Goal: Contribute content: Contribute content

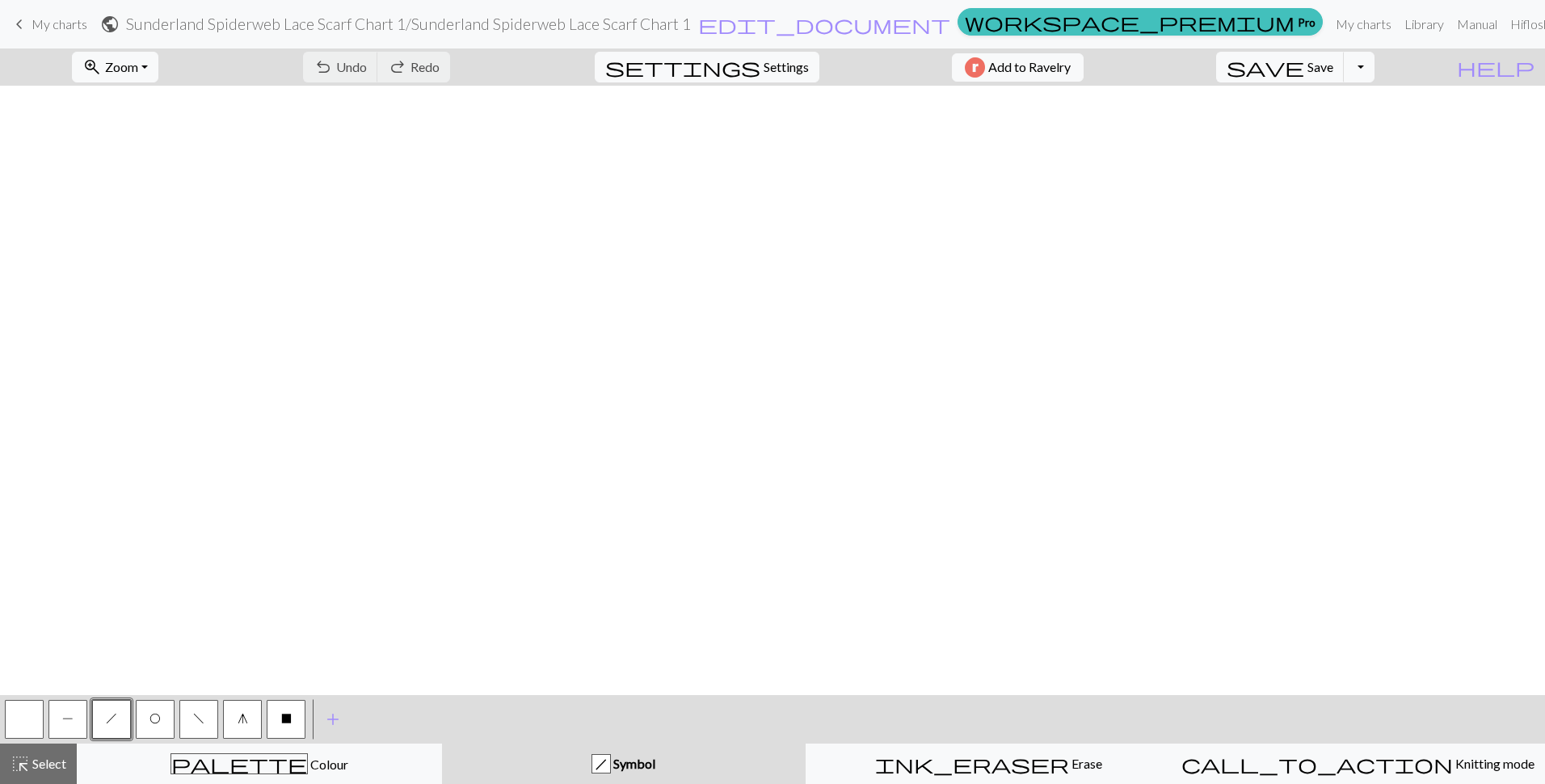
scroll to position [898, 12]
click at [64, 722] on span "P" at bounding box center [68, 718] width 12 height 13
click at [18, 725] on button "button" at bounding box center [24, 719] width 38 height 38
click at [64, 724] on span "P" at bounding box center [68, 718] width 12 height 13
click at [113, 721] on span "h" at bounding box center [112, 718] width 12 height 13
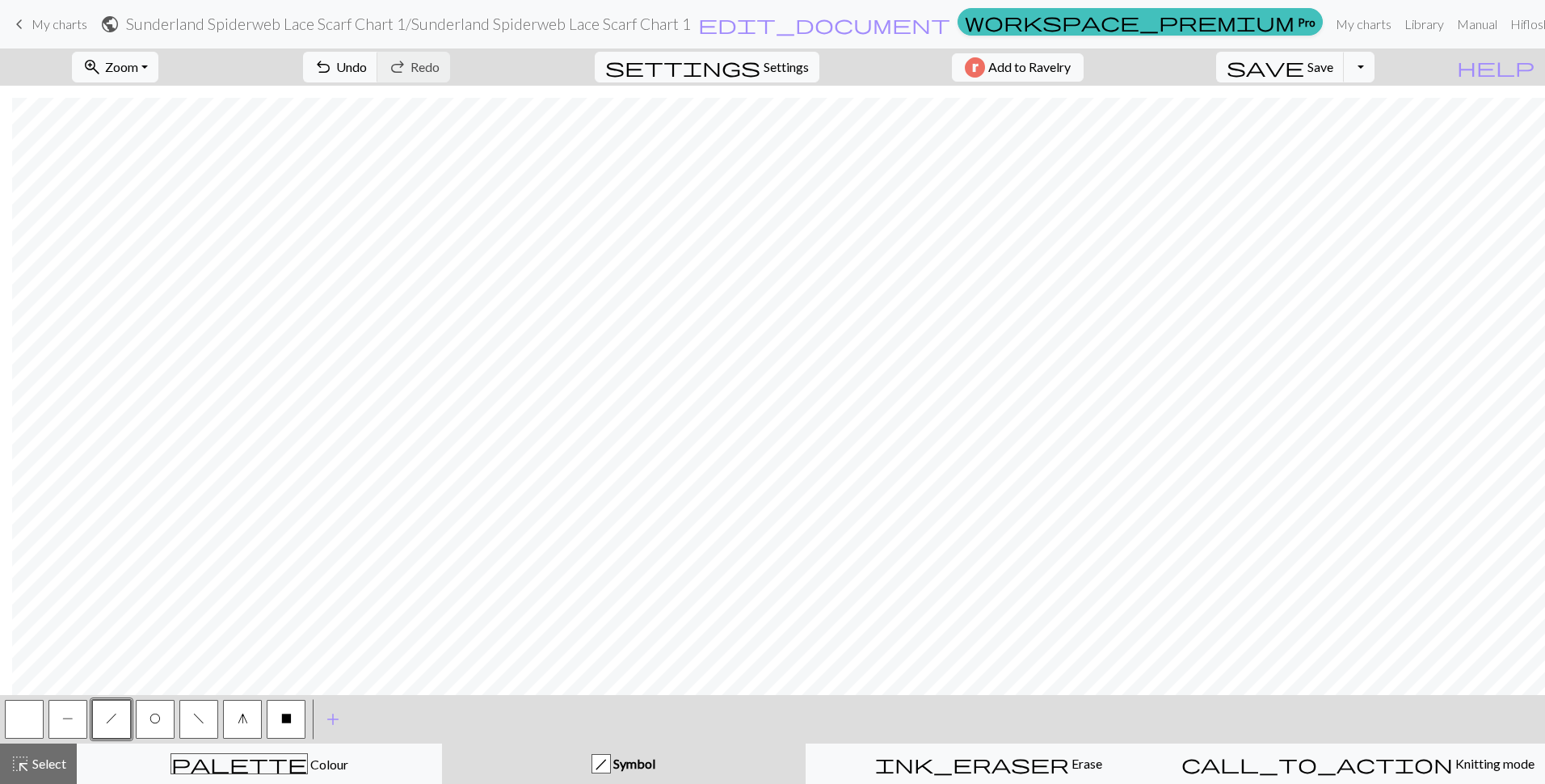
click at [157, 715] on span "O" at bounding box center [156, 718] width 12 height 13
click at [107, 715] on span "h" at bounding box center [112, 718] width 12 height 13
click at [206, 721] on button "f" at bounding box center [199, 719] width 38 height 38
click at [67, 723] on span "P" at bounding box center [68, 718] width 12 height 13
click at [75, 719] on button "P" at bounding box center [68, 719] width 38 height 38
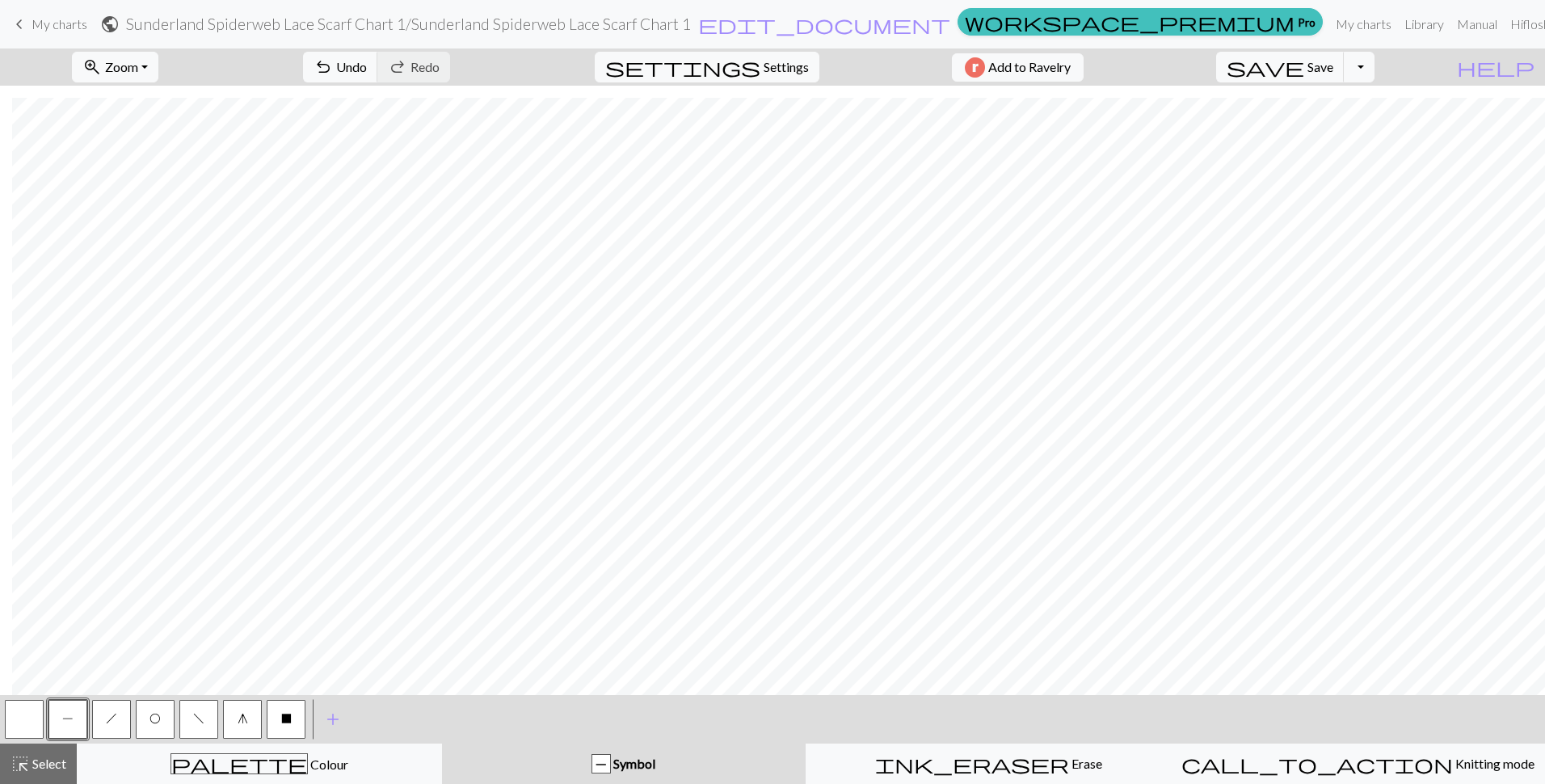
click at [120, 718] on button "h" at bounding box center [111, 719] width 38 height 38
click at [156, 724] on span "O" at bounding box center [156, 718] width 12 height 13
click at [192, 723] on button "f" at bounding box center [199, 719] width 38 height 38
click at [115, 722] on span "h" at bounding box center [112, 718] width 12 height 13
click at [156, 716] on span "O" at bounding box center [156, 718] width 12 height 13
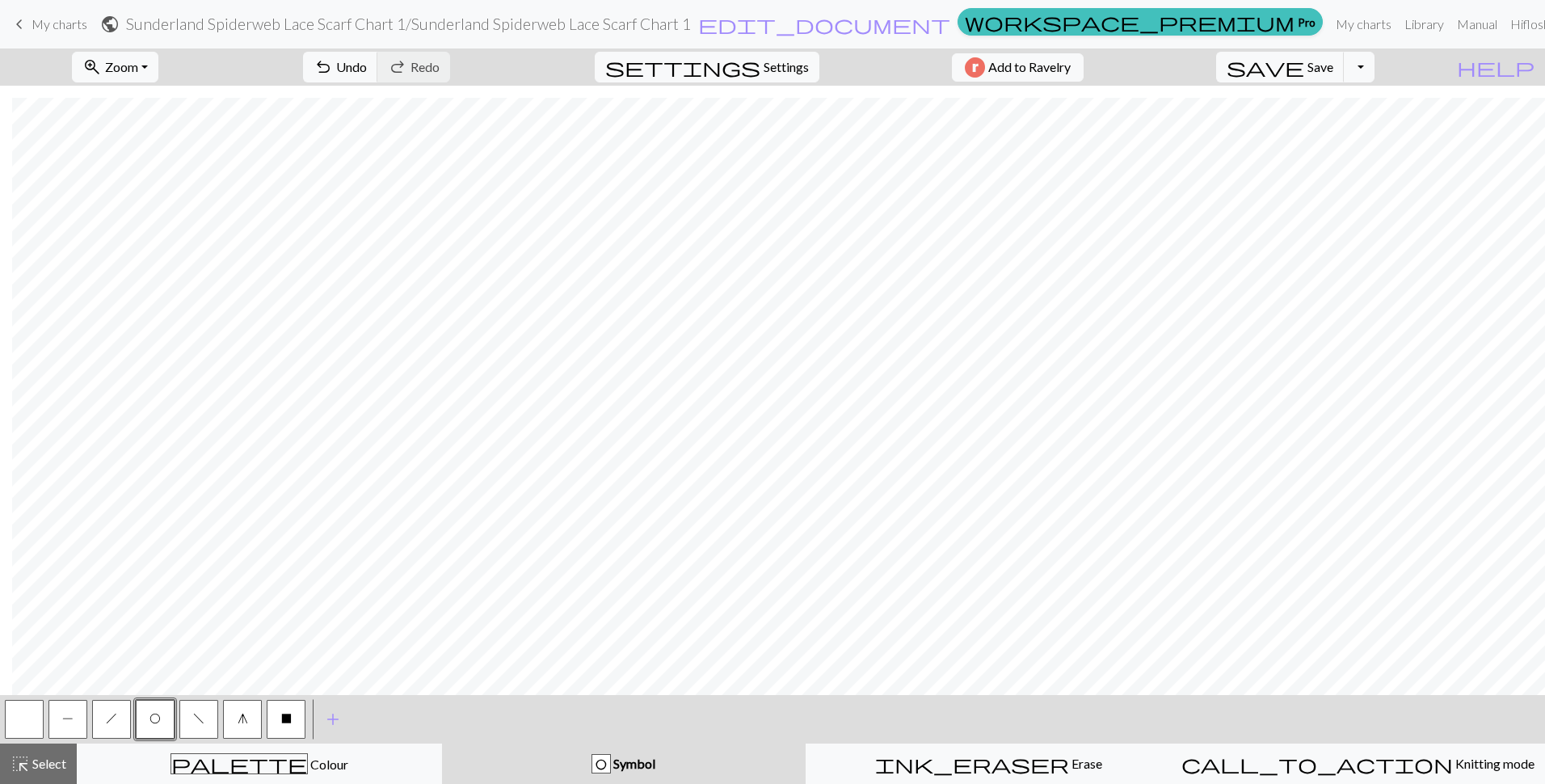
click at [201, 714] on span "f" at bounding box center [199, 718] width 12 height 13
click at [111, 725] on button "h" at bounding box center [111, 719] width 38 height 38
click at [162, 717] on button "O" at bounding box center [155, 719] width 38 height 38
click at [201, 715] on span "f" at bounding box center [199, 718] width 12 height 13
click at [21, 771] on span "highlight_alt" at bounding box center [20, 763] width 19 height 23
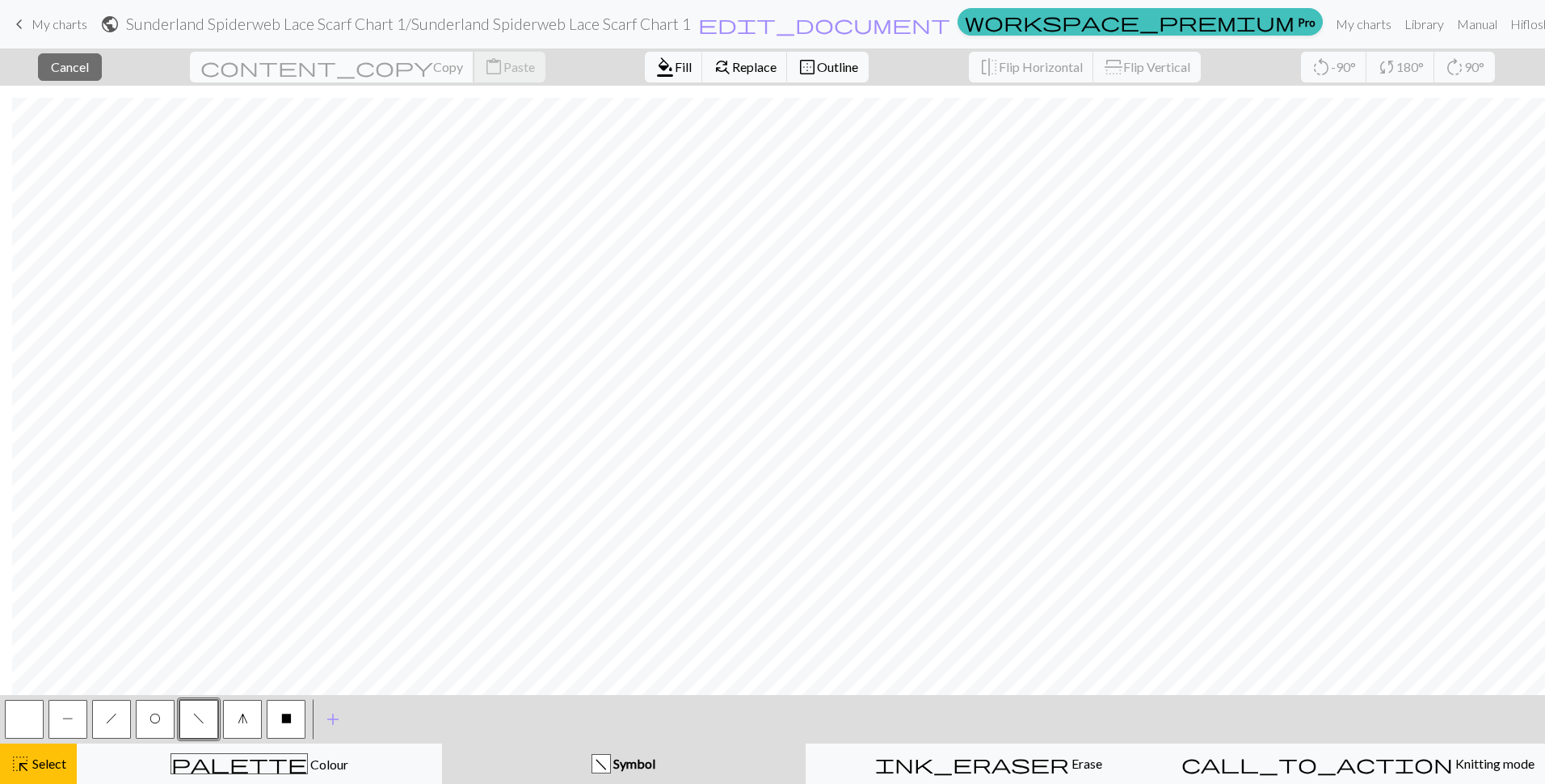
click at [433, 71] on span "Copy" at bounding box center [448, 67] width 30 height 15
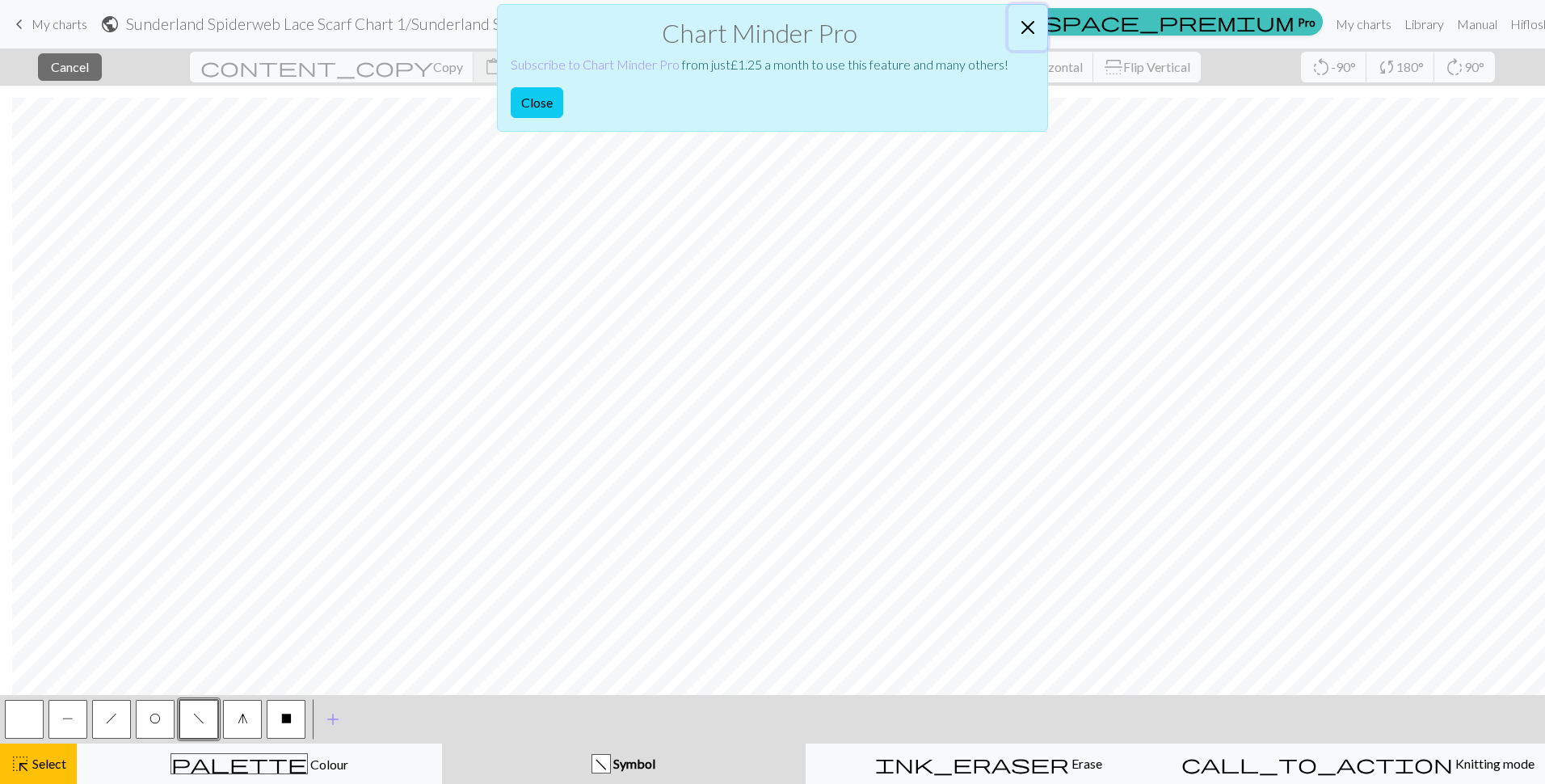
click at [1032, 31] on button "Close" at bounding box center [1027, 28] width 38 height 45
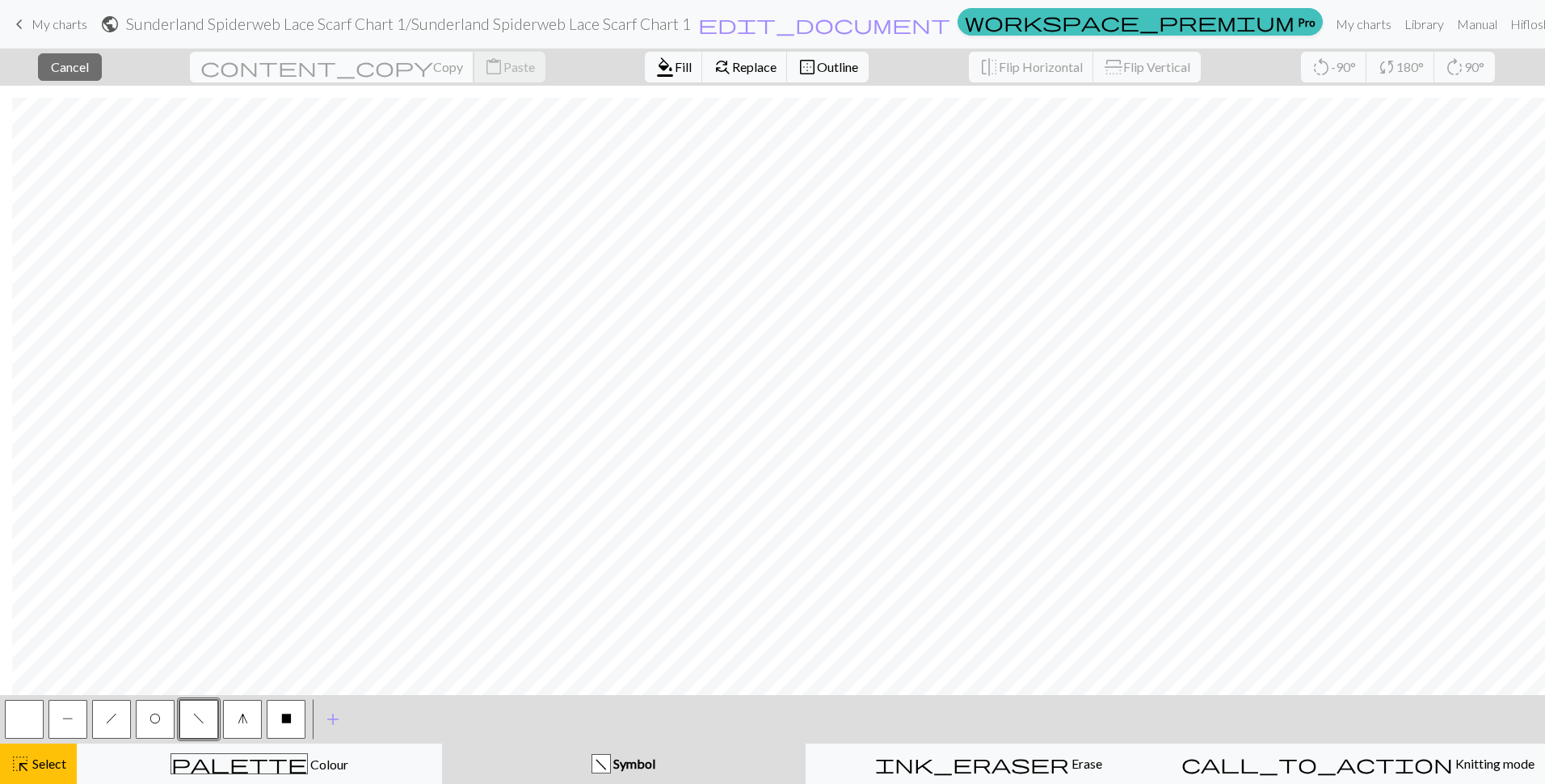
click at [433, 64] on span "Copy" at bounding box center [448, 67] width 30 height 15
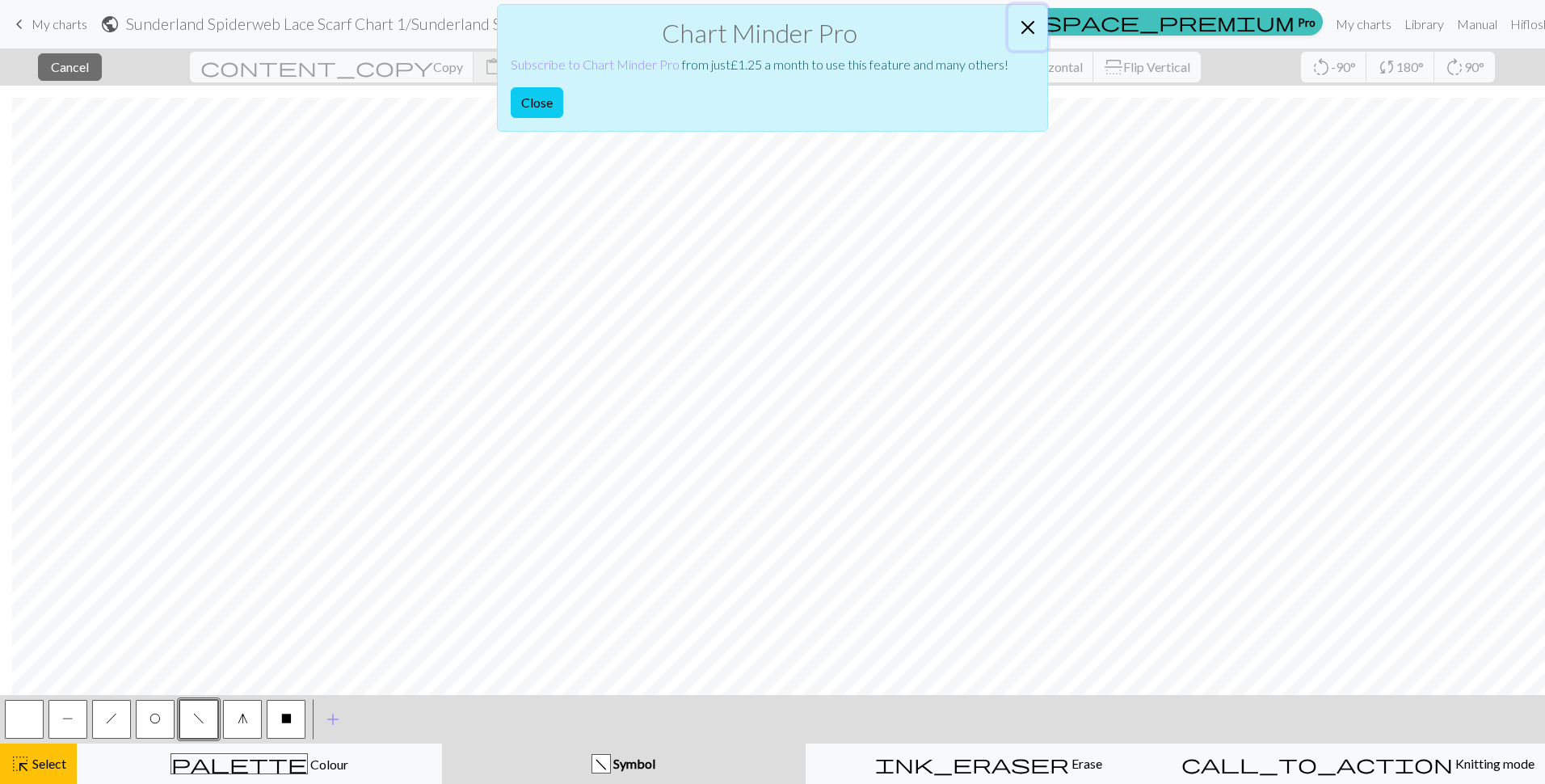
click at [1036, 24] on button "Close" at bounding box center [1027, 28] width 38 height 45
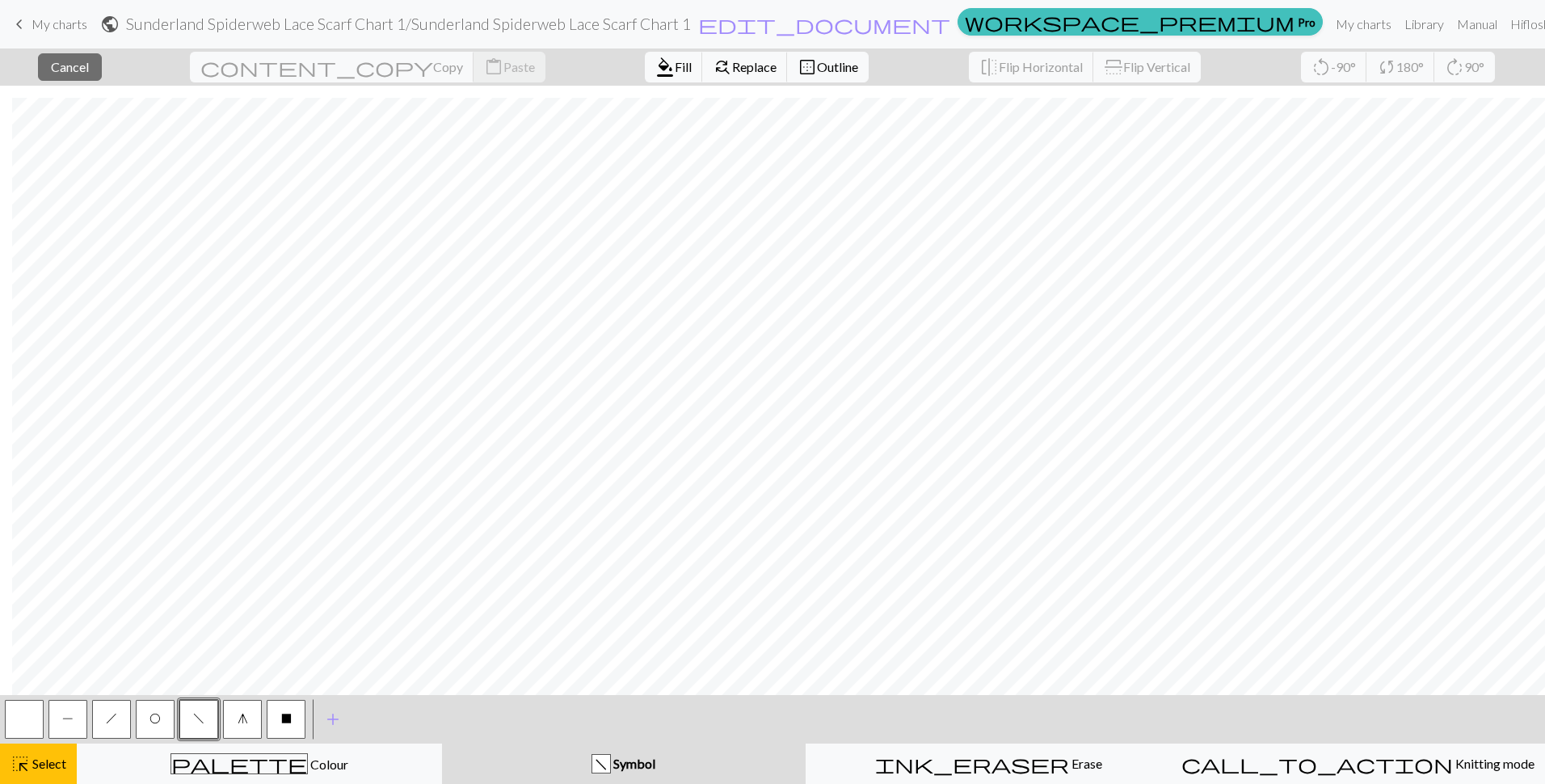
click at [568, 764] on div "f Symbol" at bounding box center [624, 763] width 344 height 19
click at [569, 764] on div "f Symbol" at bounding box center [624, 763] width 344 height 19
click at [547, 761] on div "f Symbol" at bounding box center [624, 763] width 344 height 19
click at [90, 59] on button "close Cancel" at bounding box center [69, 67] width 64 height 28
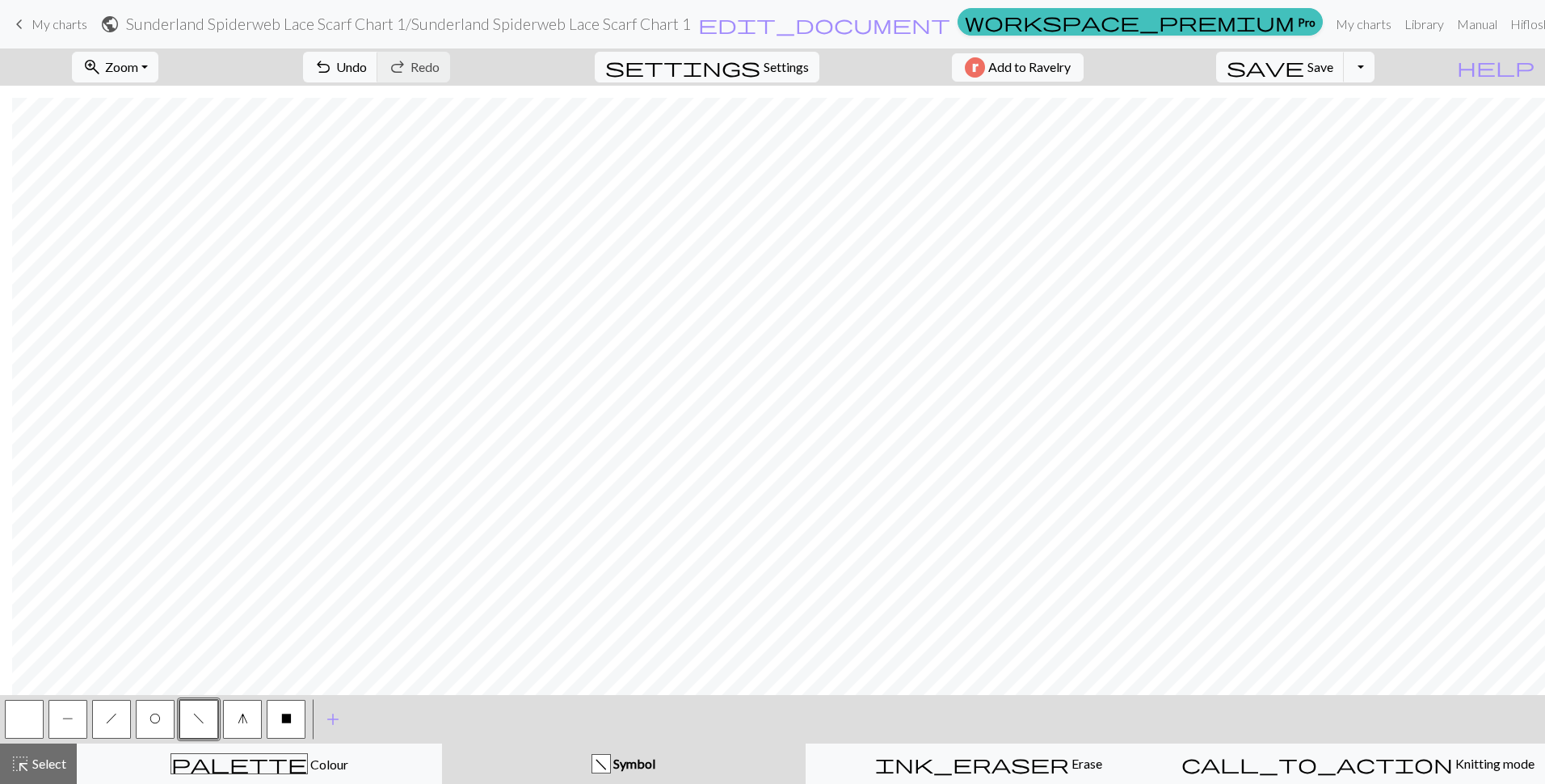
click at [150, 732] on button "O" at bounding box center [155, 719] width 38 height 38
click at [109, 716] on span "h" at bounding box center [112, 718] width 12 height 13
click at [210, 719] on button "f" at bounding box center [199, 719] width 38 height 38
click at [151, 715] on span "O" at bounding box center [156, 718] width 12 height 13
click at [113, 725] on button "h" at bounding box center [111, 719] width 38 height 38
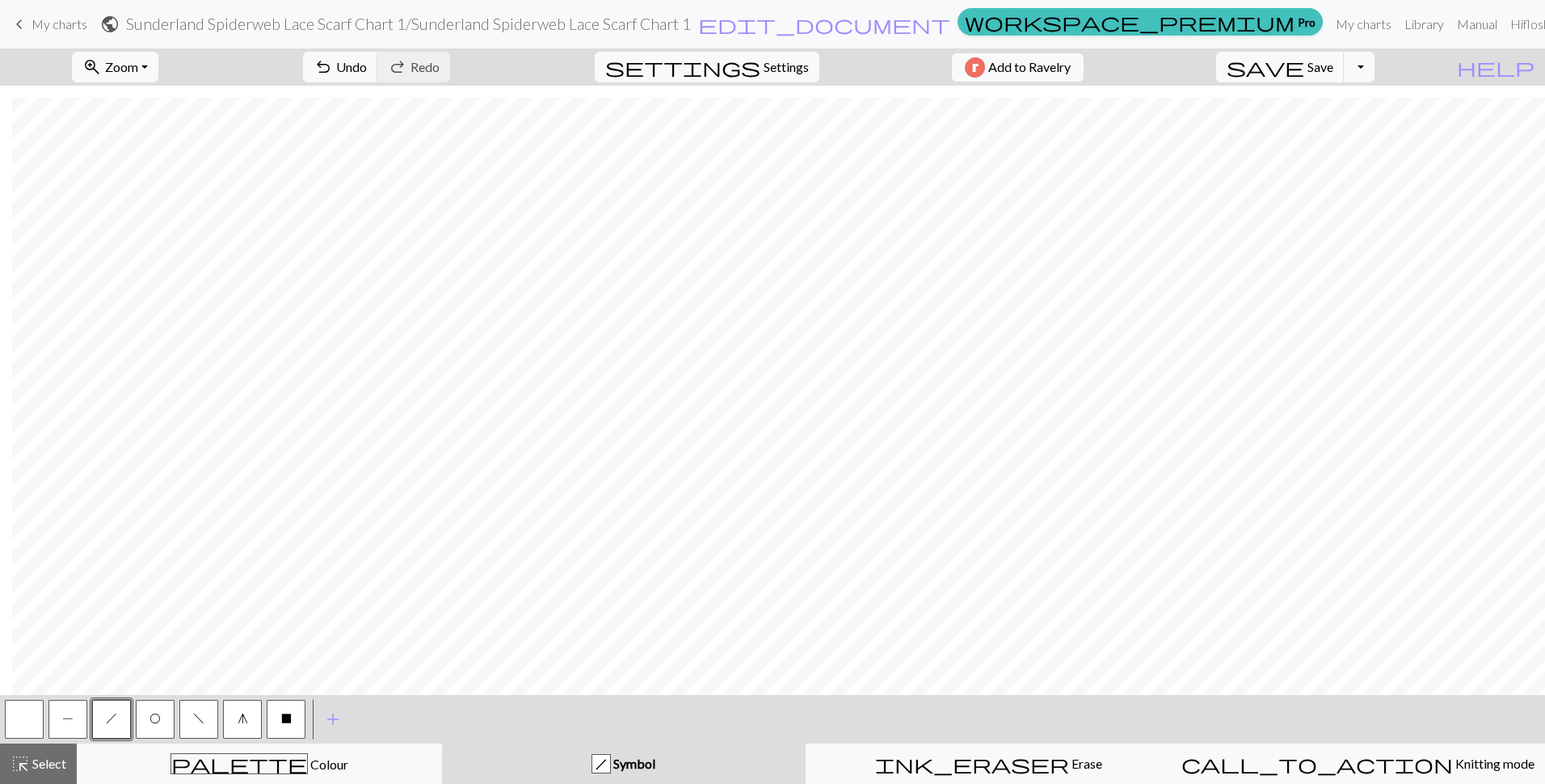
click at [204, 726] on button "f" at bounding box center [199, 719] width 38 height 38
click at [156, 713] on span "O" at bounding box center [156, 718] width 12 height 13
drag, startPoint x: 114, startPoint y: 714, endPoint x: 245, endPoint y: 693, distance: 132.7
click at [116, 714] on span "h" at bounding box center [112, 718] width 12 height 13
click at [5, 722] on button "button" at bounding box center [24, 719] width 38 height 38
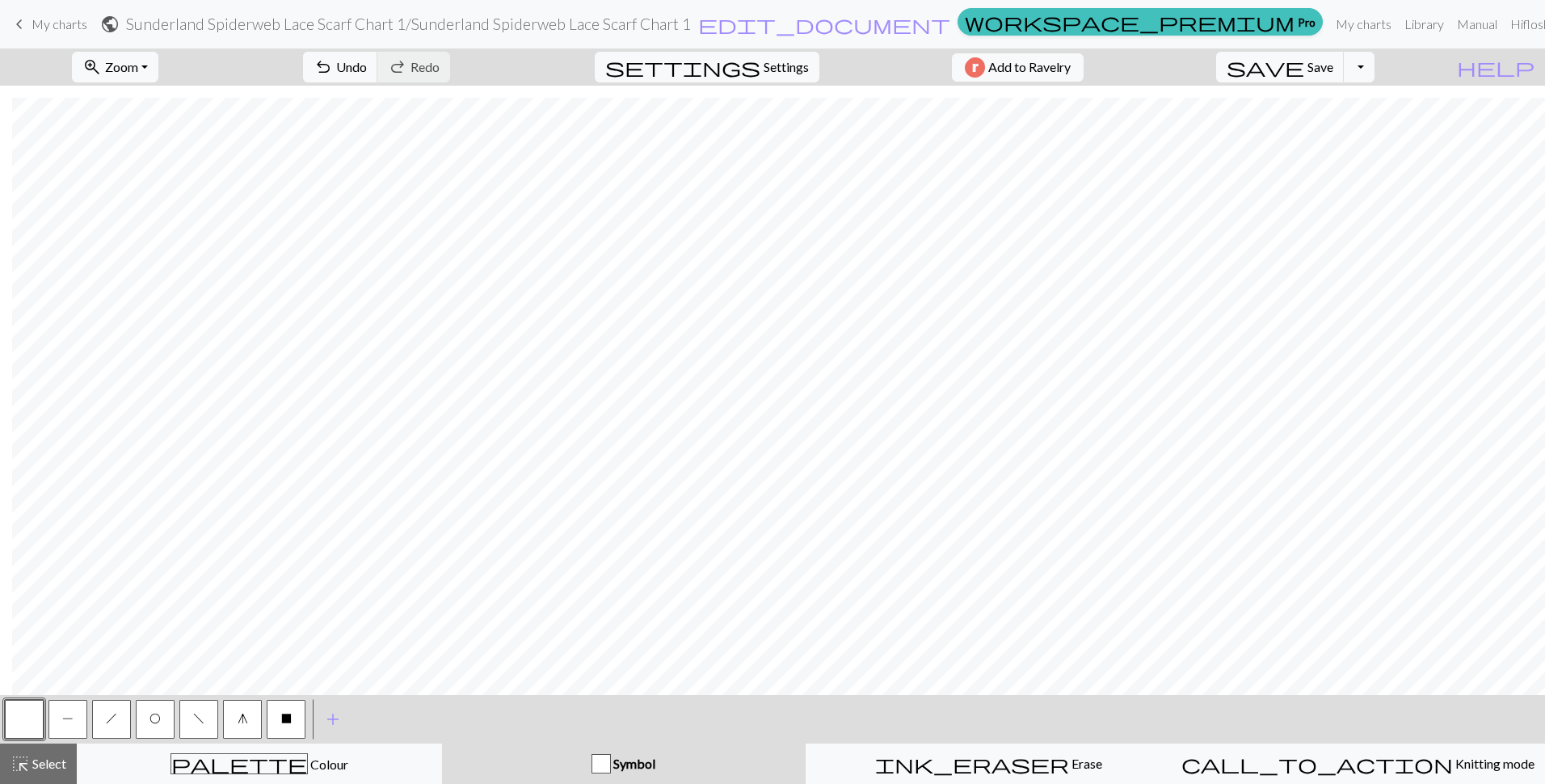
click at [26, 719] on button "button" at bounding box center [24, 719] width 38 height 38
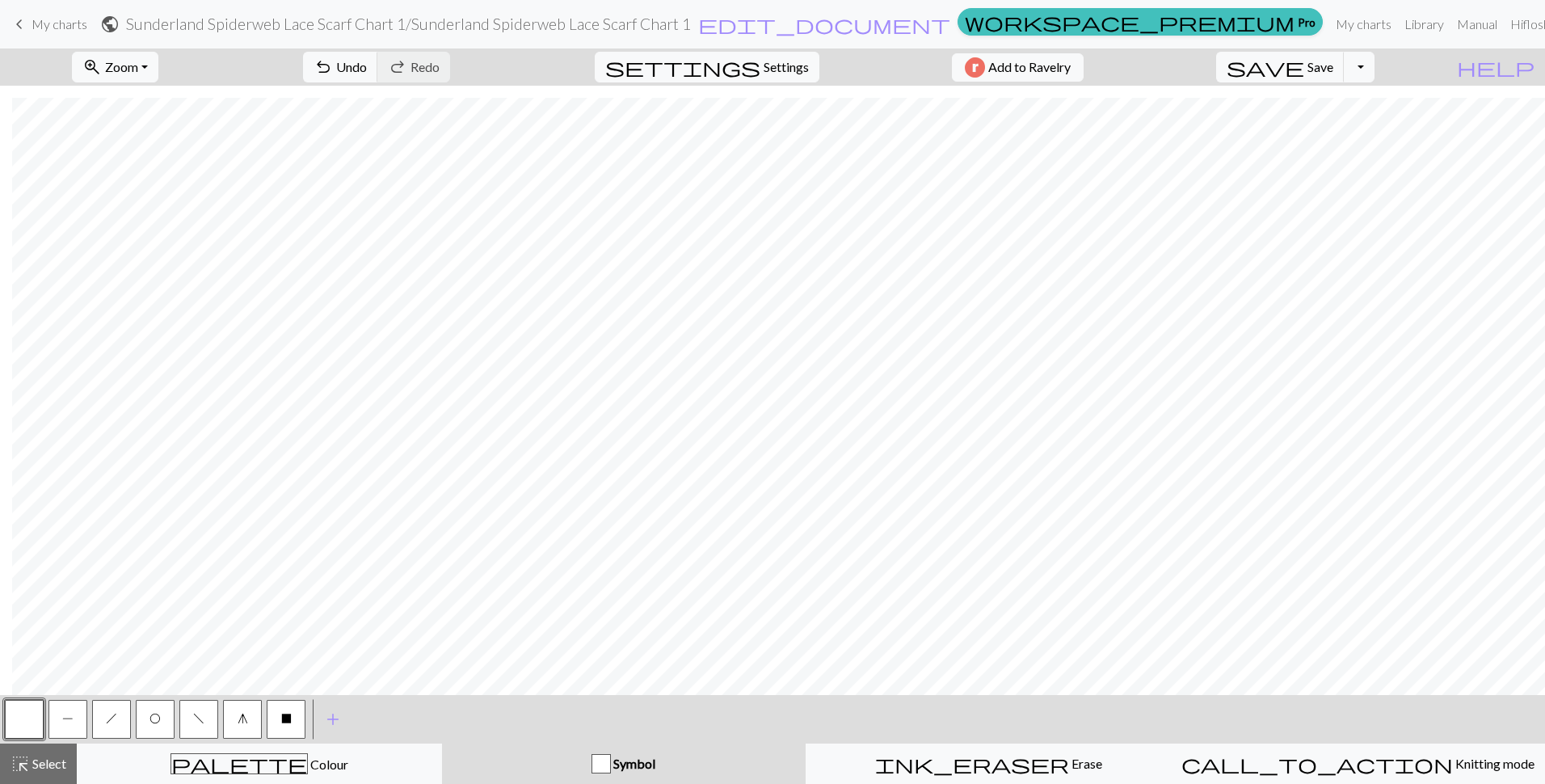
click at [203, 721] on span "f" at bounding box center [199, 718] width 12 height 13
click at [161, 725] on button "O" at bounding box center [155, 719] width 38 height 38
click at [116, 723] on span "h" at bounding box center [112, 718] width 12 height 13
click at [145, 715] on button "O" at bounding box center [155, 719] width 38 height 38
click at [16, 716] on button "button" at bounding box center [24, 719] width 38 height 38
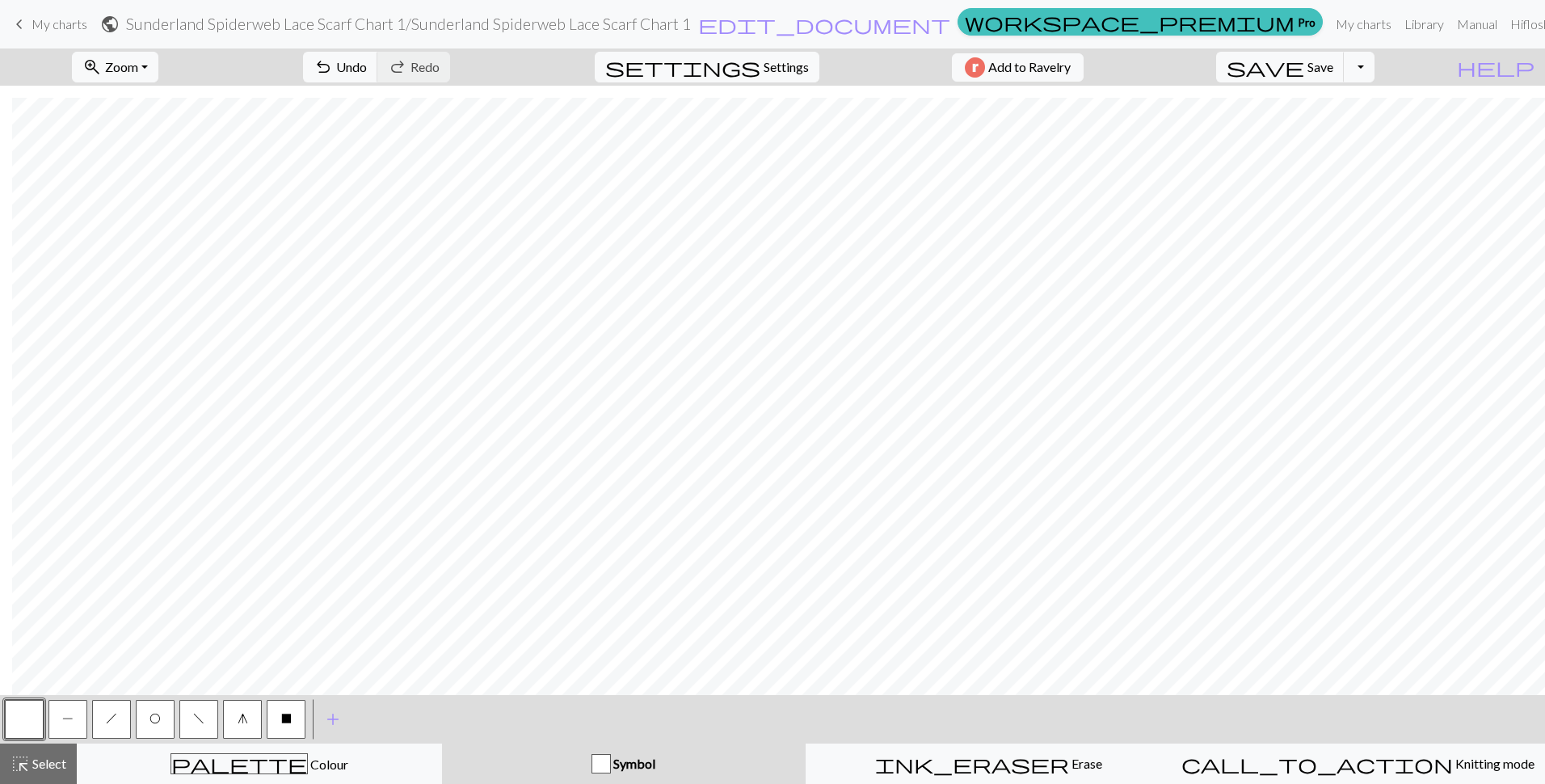
click at [127, 717] on button "h" at bounding box center [111, 719] width 38 height 38
click at [145, 722] on button "O" at bounding box center [155, 719] width 38 height 38
click at [120, 724] on button "h" at bounding box center [111, 719] width 38 height 38
drag, startPoint x: 16, startPoint y: 715, endPoint x: 43, endPoint y: 716, distance: 27.0
click at [18, 716] on button "button" at bounding box center [24, 719] width 38 height 38
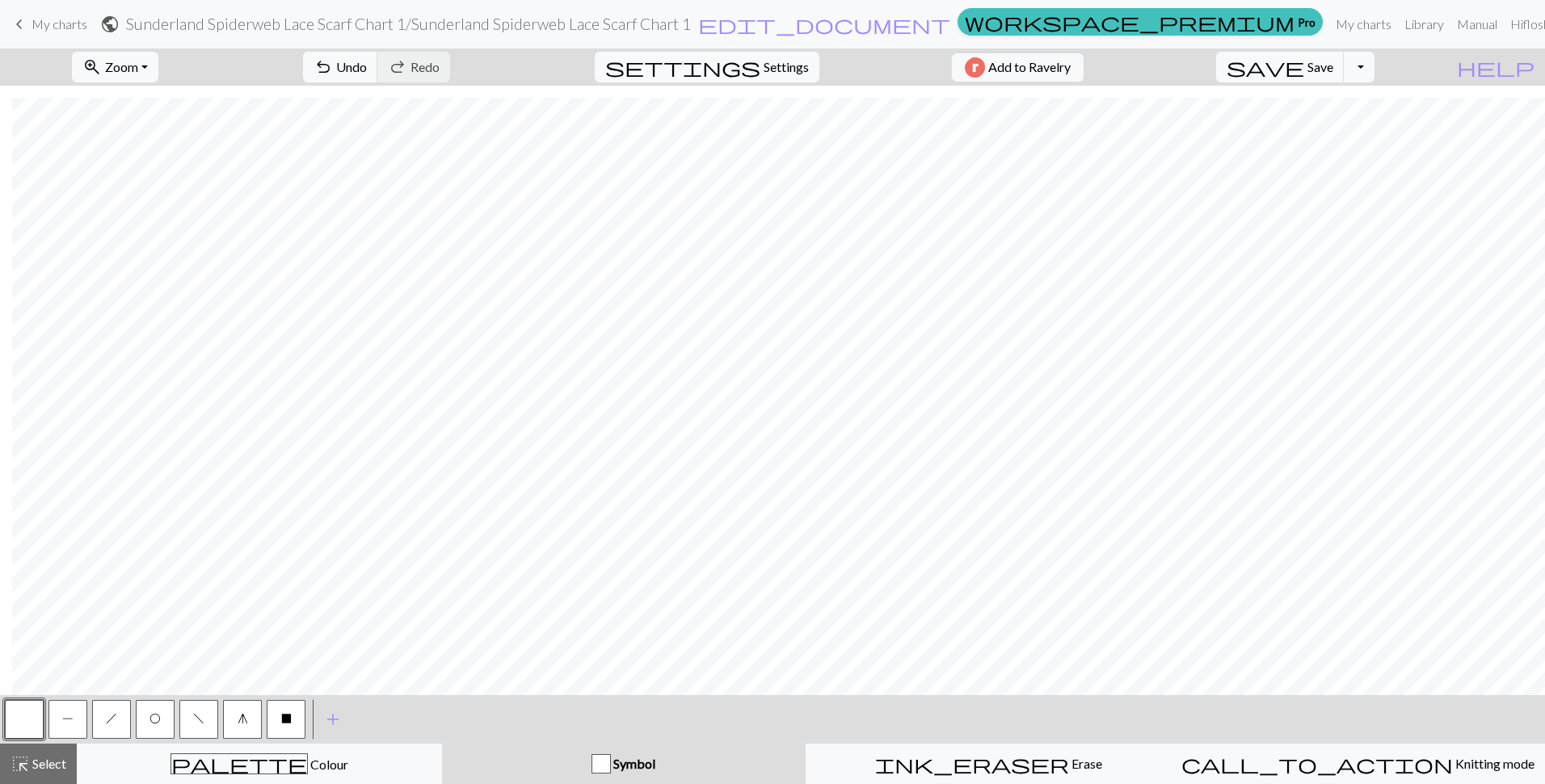
click at [199, 720] on span "f" at bounding box center [199, 718] width 12 height 13
click at [150, 729] on button "O" at bounding box center [155, 719] width 38 height 38
click at [107, 720] on span "h" at bounding box center [112, 718] width 12 height 13
click at [203, 723] on span "f" at bounding box center [199, 718] width 12 height 13
click at [164, 715] on button "O" at bounding box center [155, 719] width 38 height 38
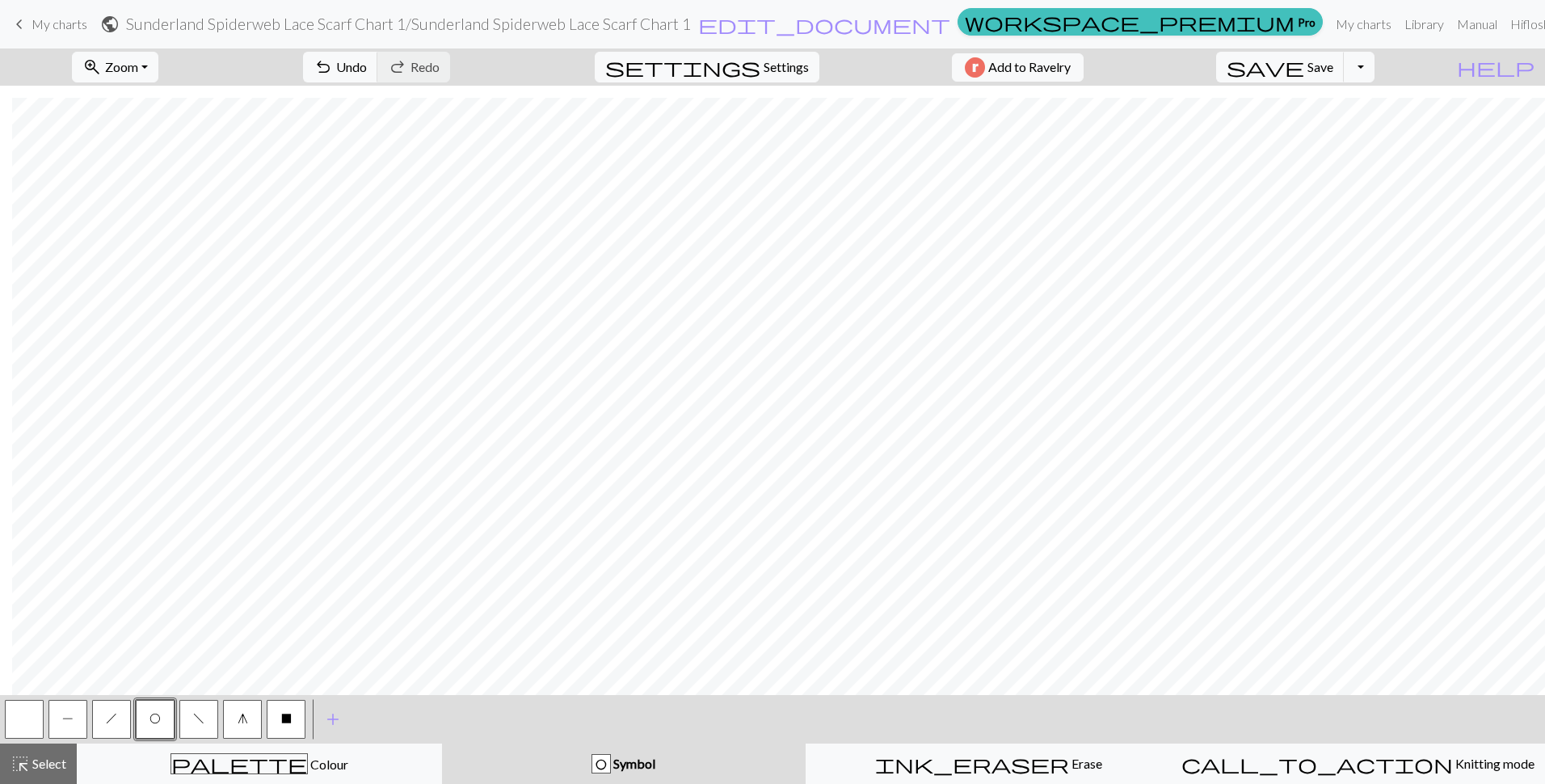
click at [116, 713] on span "h" at bounding box center [112, 718] width 12 height 13
click at [201, 725] on button "f" at bounding box center [199, 719] width 38 height 38
click at [159, 729] on button "O" at bounding box center [155, 719] width 38 height 38
click at [109, 729] on button "h" at bounding box center [111, 719] width 38 height 38
drag, startPoint x: 28, startPoint y: 718, endPoint x: 348, endPoint y: 713, distance: 320.0
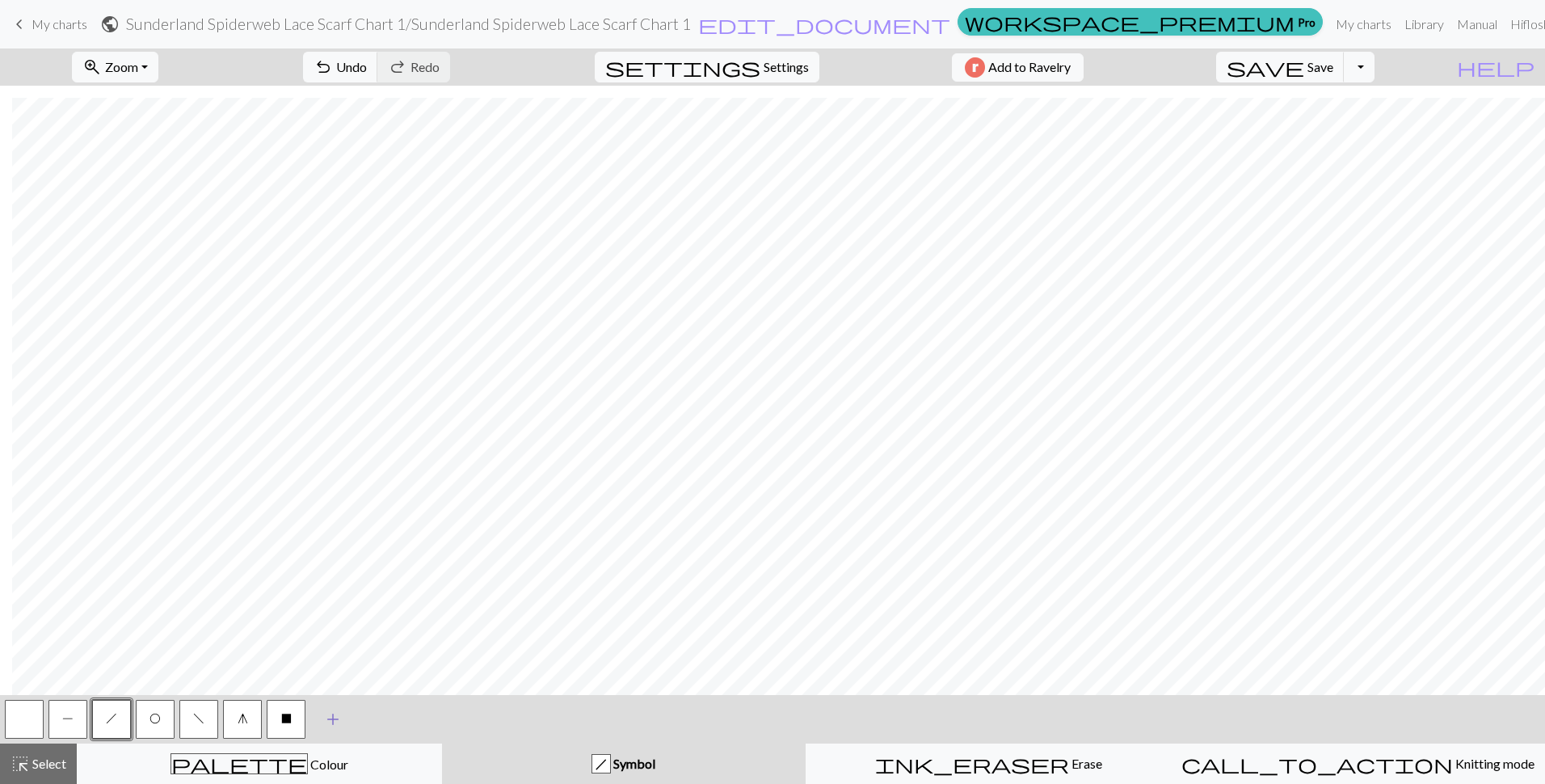
click at [28, 716] on button "button" at bounding box center [24, 719] width 38 height 38
click at [48, 722] on div "P" at bounding box center [68, 719] width 43 height 43
click at [64, 727] on button "P" at bounding box center [68, 719] width 38 height 38
click at [26, 715] on button "button" at bounding box center [24, 719] width 38 height 38
click at [193, 715] on button "f" at bounding box center [199, 719] width 38 height 38
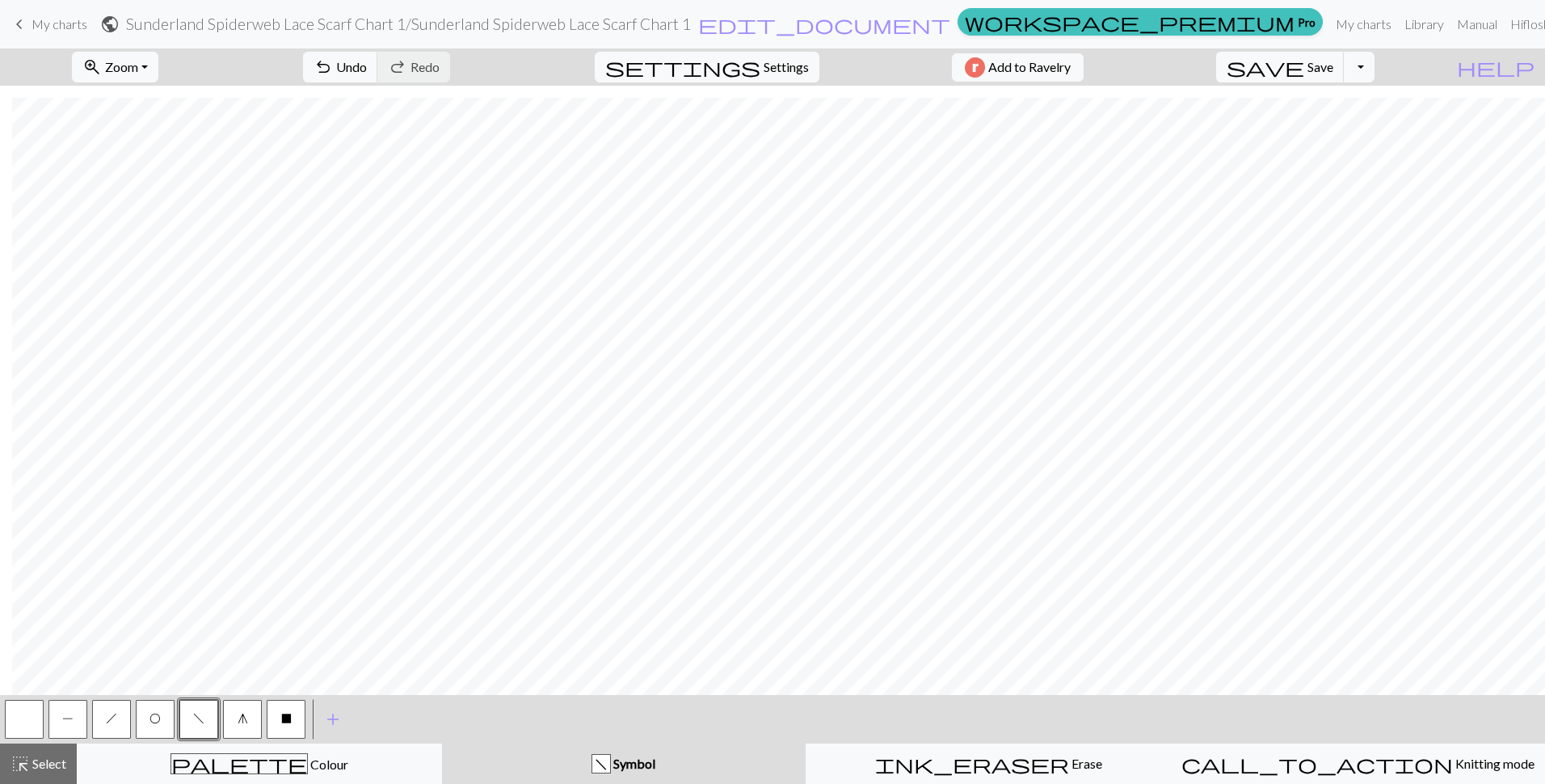
click at [9, 717] on button "button" at bounding box center [24, 719] width 38 height 38
click at [156, 717] on span "O" at bounding box center [156, 718] width 12 height 13
click at [22, 720] on button "button" at bounding box center [24, 719] width 38 height 38
click at [165, 716] on button "O" at bounding box center [155, 719] width 38 height 38
click at [100, 715] on button "h" at bounding box center [111, 719] width 38 height 38
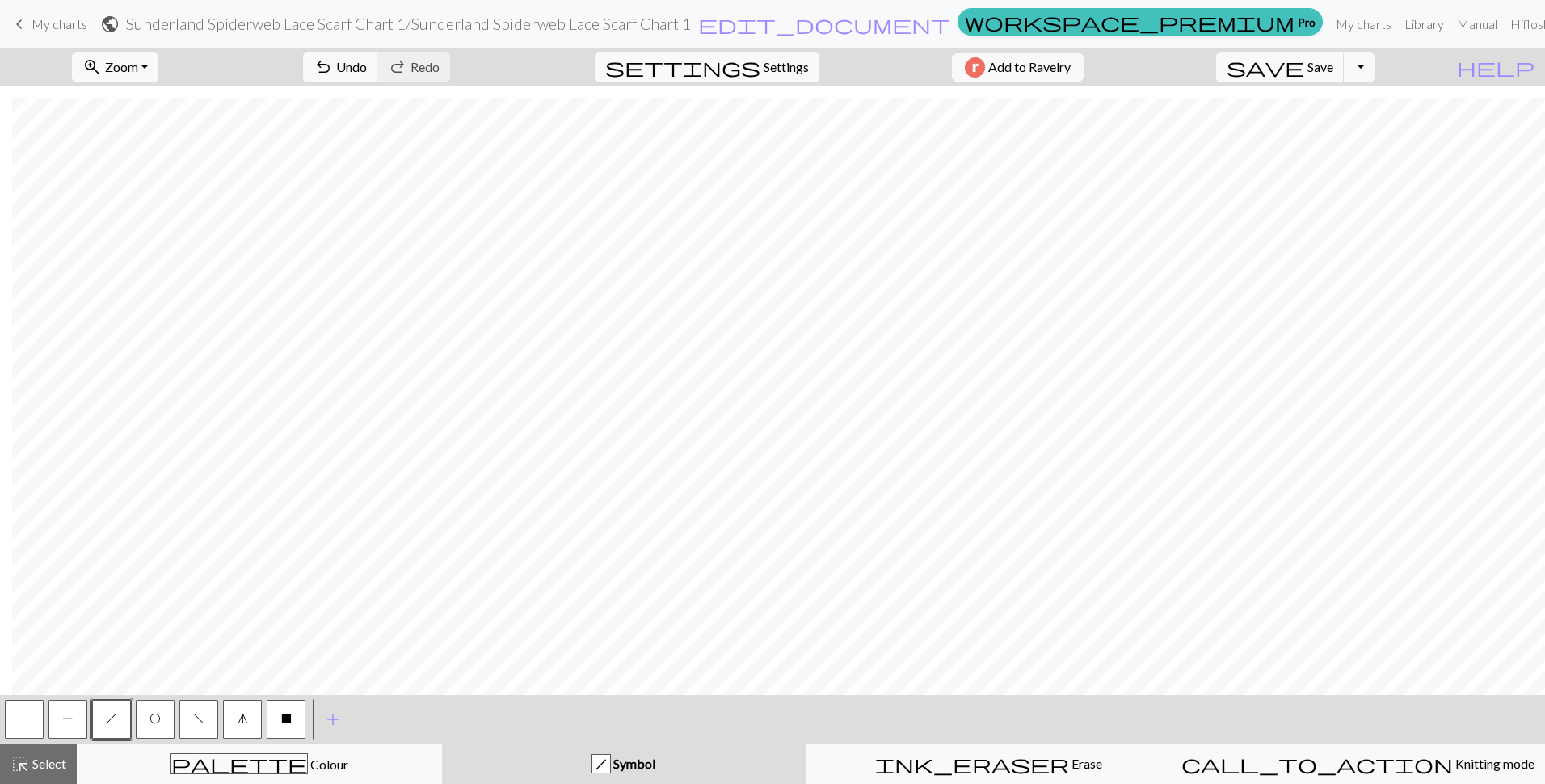
click at [36, 715] on button "button" at bounding box center [24, 719] width 38 height 38
click at [203, 715] on span "f" at bounding box center [199, 718] width 12 height 13
click at [157, 724] on span "O" at bounding box center [156, 718] width 12 height 13
click at [108, 715] on span "h" at bounding box center [112, 718] width 12 height 13
click at [151, 720] on span "O" at bounding box center [156, 718] width 12 height 13
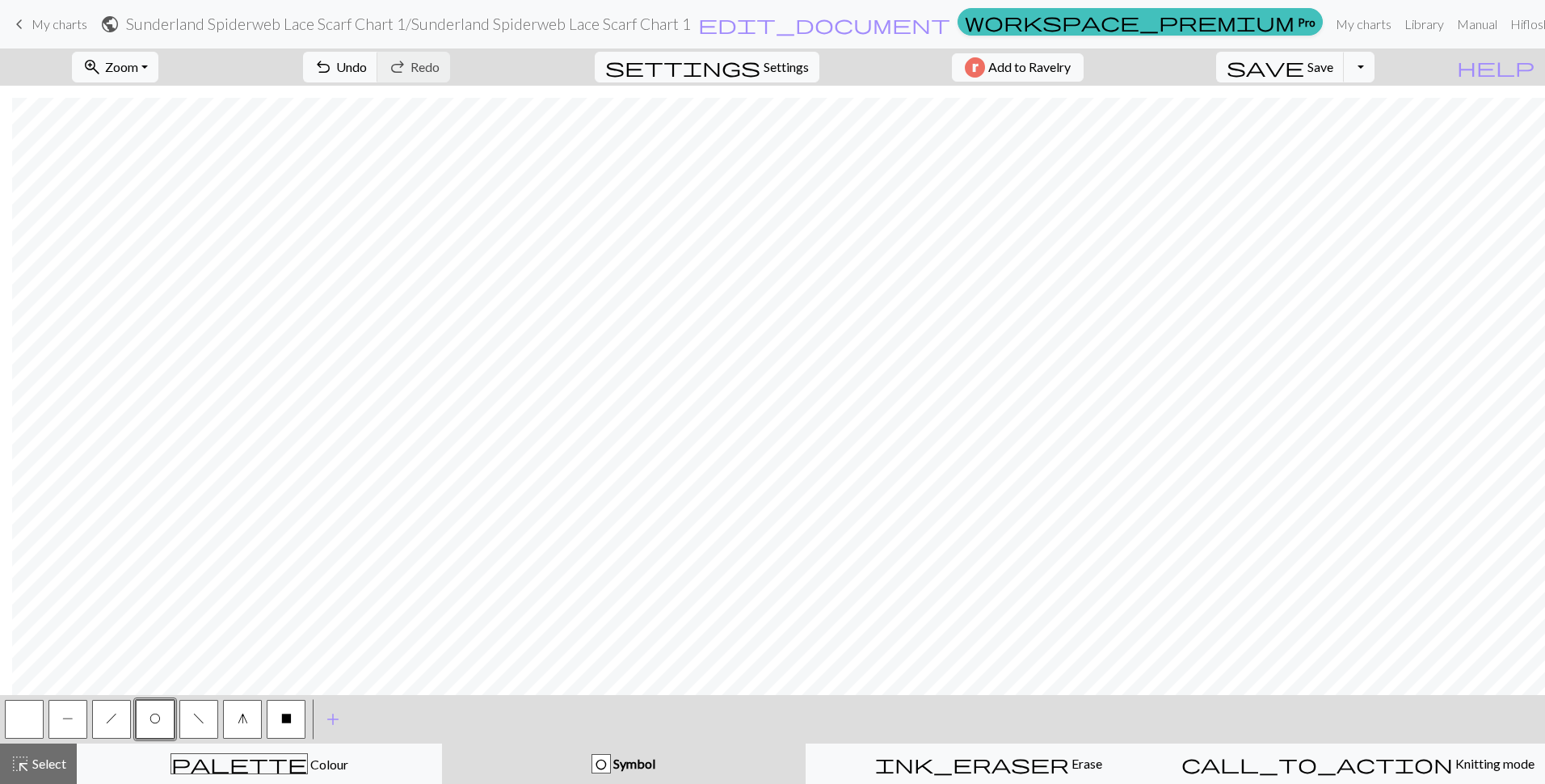
click at [116, 722] on span "h" at bounding box center [112, 718] width 12 height 13
click at [201, 720] on span "f" at bounding box center [199, 718] width 12 height 13
click at [155, 715] on span "O" at bounding box center [156, 718] width 12 height 13
click at [13, 721] on button "button" at bounding box center [24, 719] width 38 height 38
click at [200, 717] on span "f" at bounding box center [199, 718] width 12 height 13
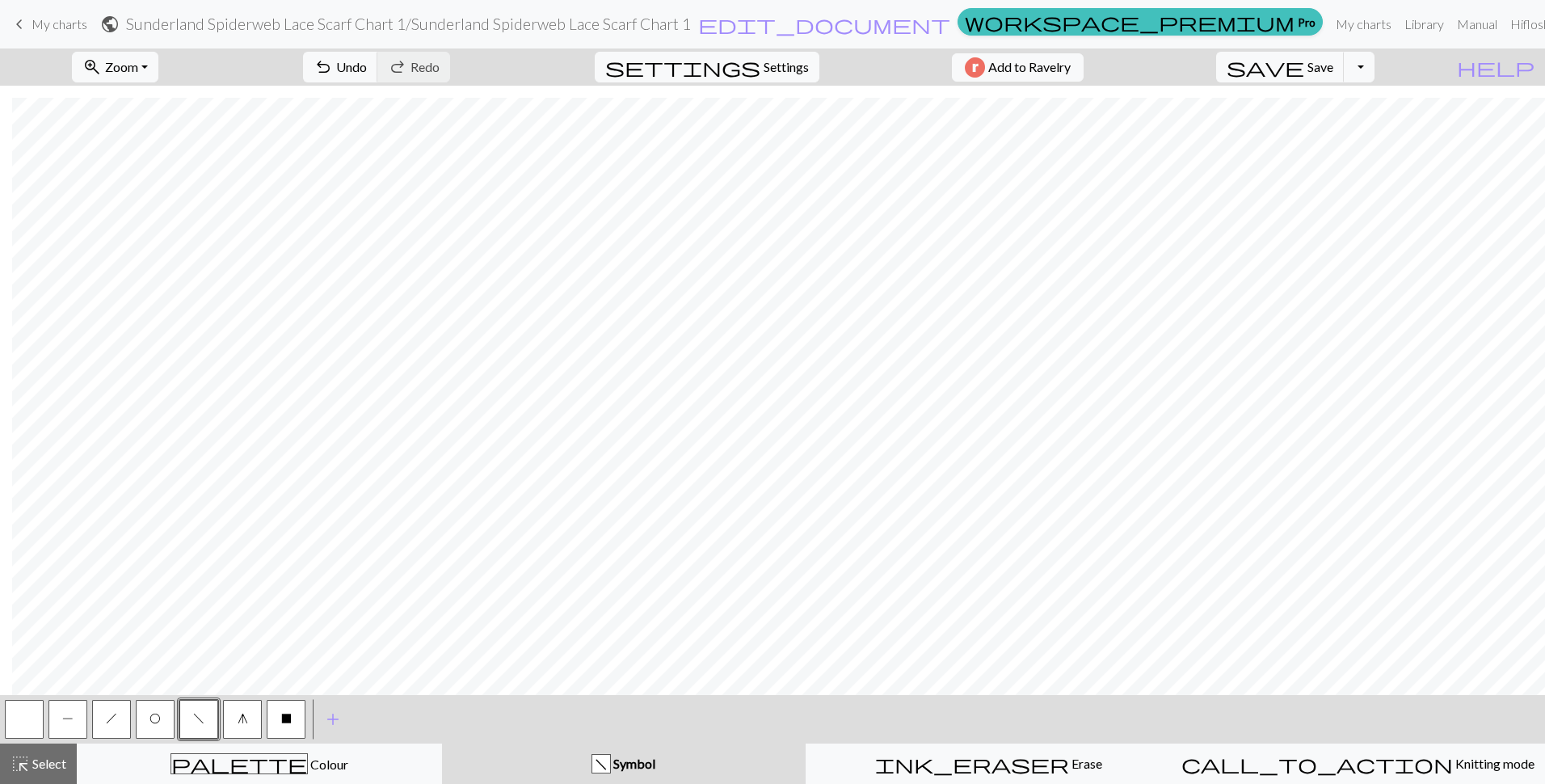
click at [151, 705] on button "O" at bounding box center [155, 719] width 38 height 38
click at [26, 719] on button "button" at bounding box center [24, 719] width 38 height 38
click at [125, 724] on button "h" at bounding box center [111, 719] width 38 height 38
click at [188, 720] on button "f" at bounding box center [199, 719] width 38 height 38
click at [142, 725] on button "O" at bounding box center [155, 719] width 38 height 38
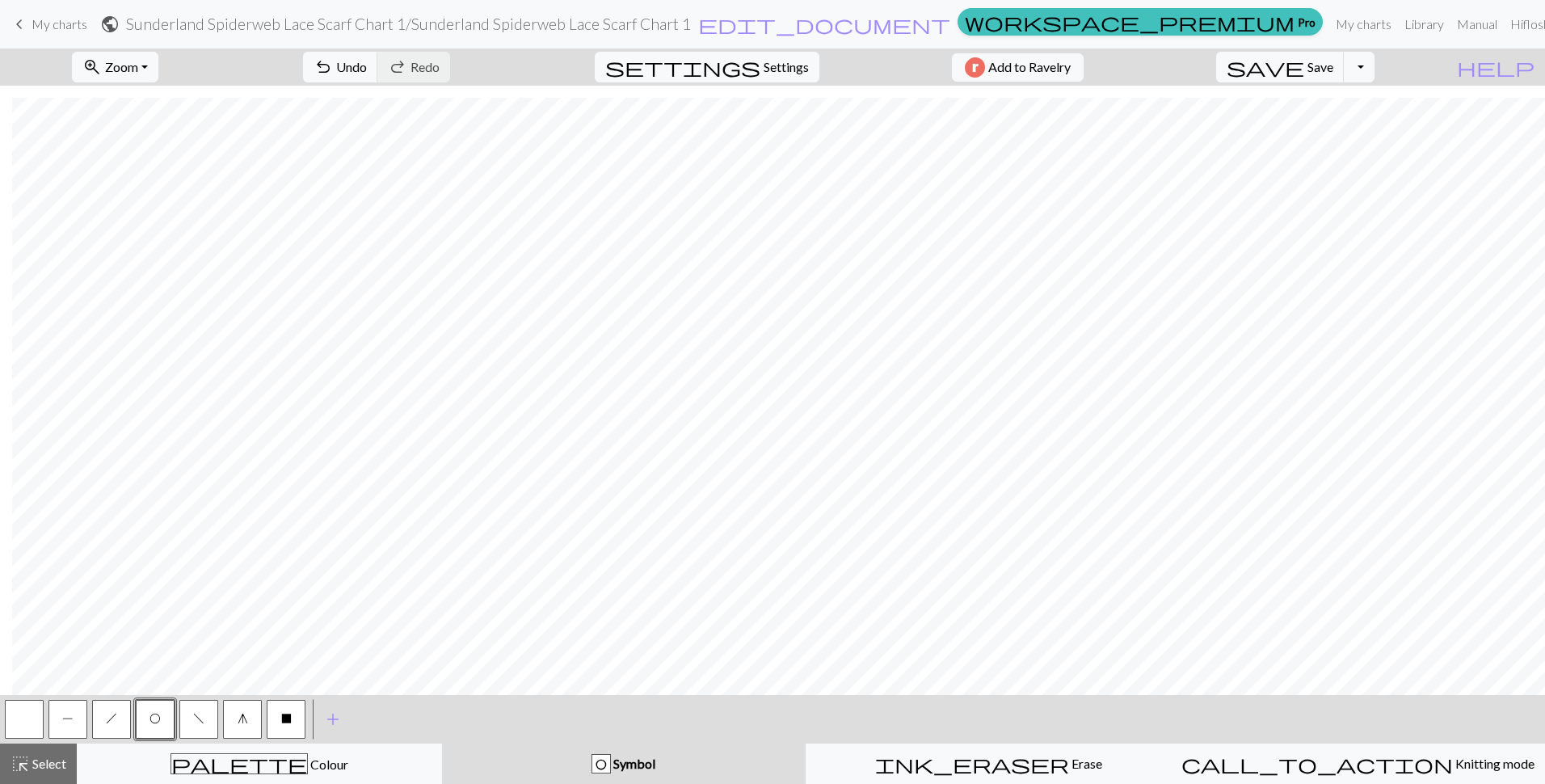
click at [114, 721] on span "h" at bounding box center [112, 718] width 12 height 13
click at [22, 728] on button "button" at bounding box center [24, 719] width 38 height 38
click at [38, 758] on span "Select" at bounding box center [48, 763] width 36 height 15
click at [367, 60] on span "Undo" at bounding box center [351, 67] width 31 height 15
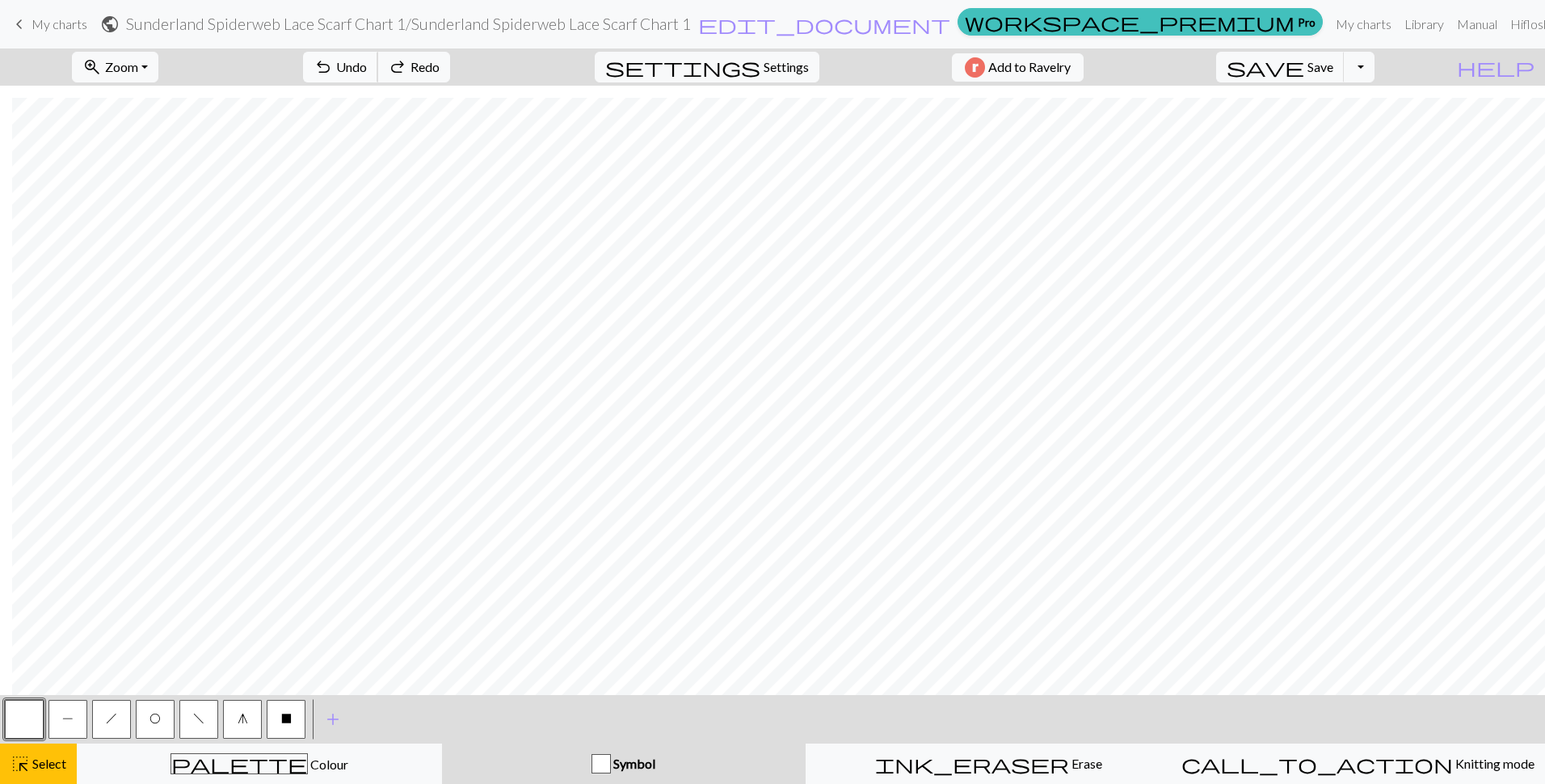
click at [367, 60] on span "Undo" at bounding box center [351, 67] width 31 height 15
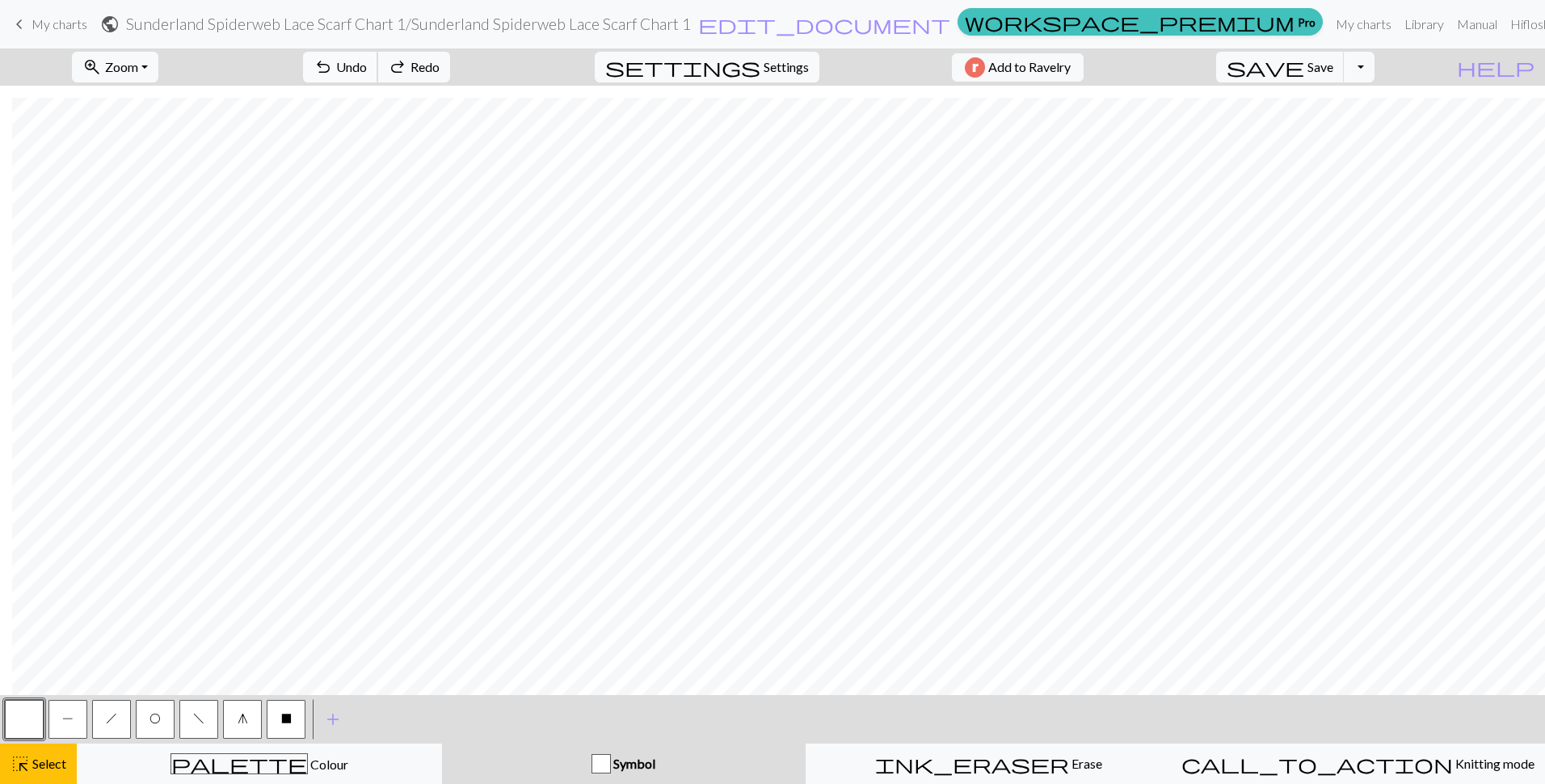
click at [367, 60] on span "Undo" at bounding box center [351, 67] width 31 height 15
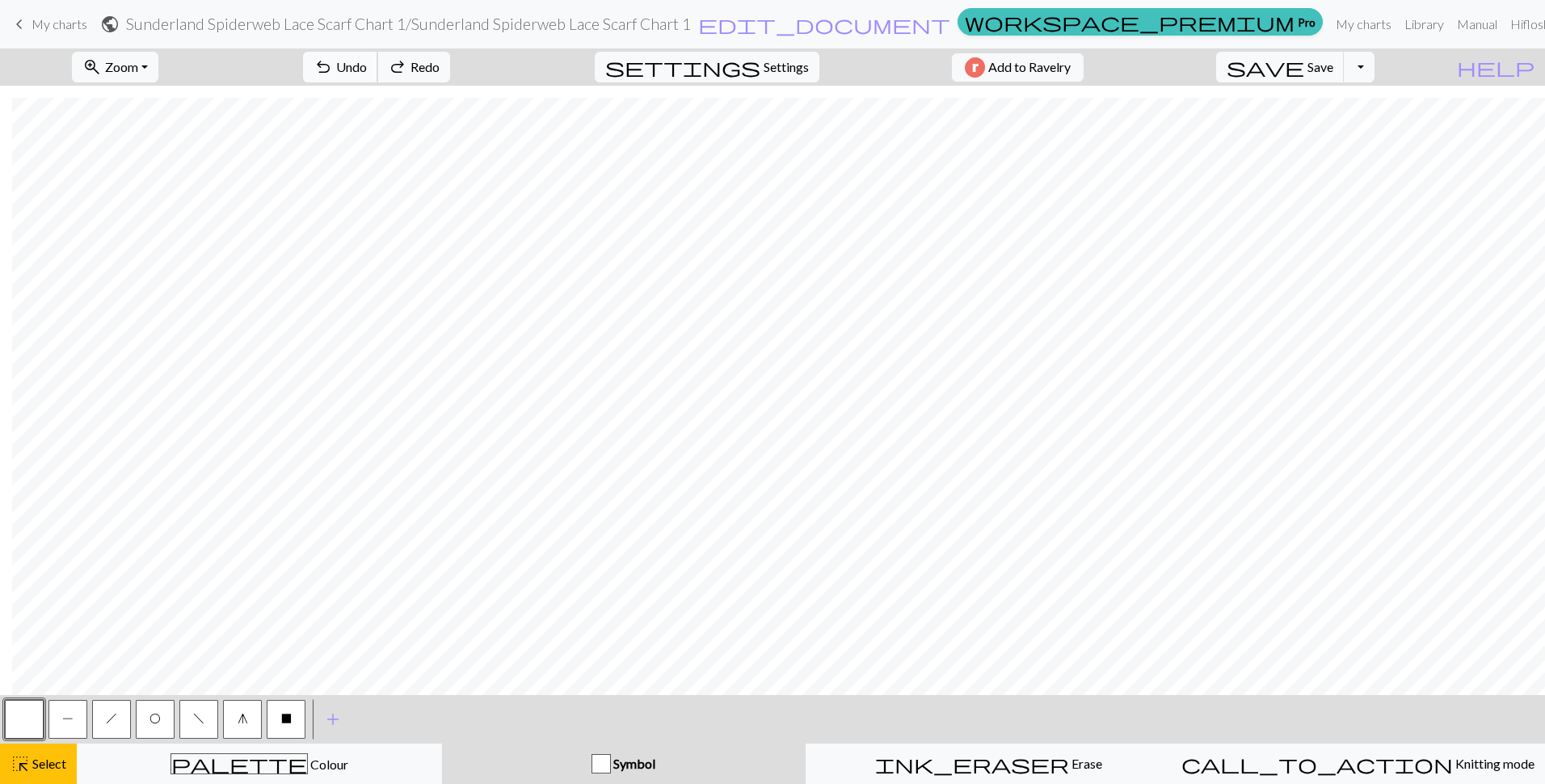
click at [367, 60] on span "Undo" at bounding box center [351, 67] width 31 height 15
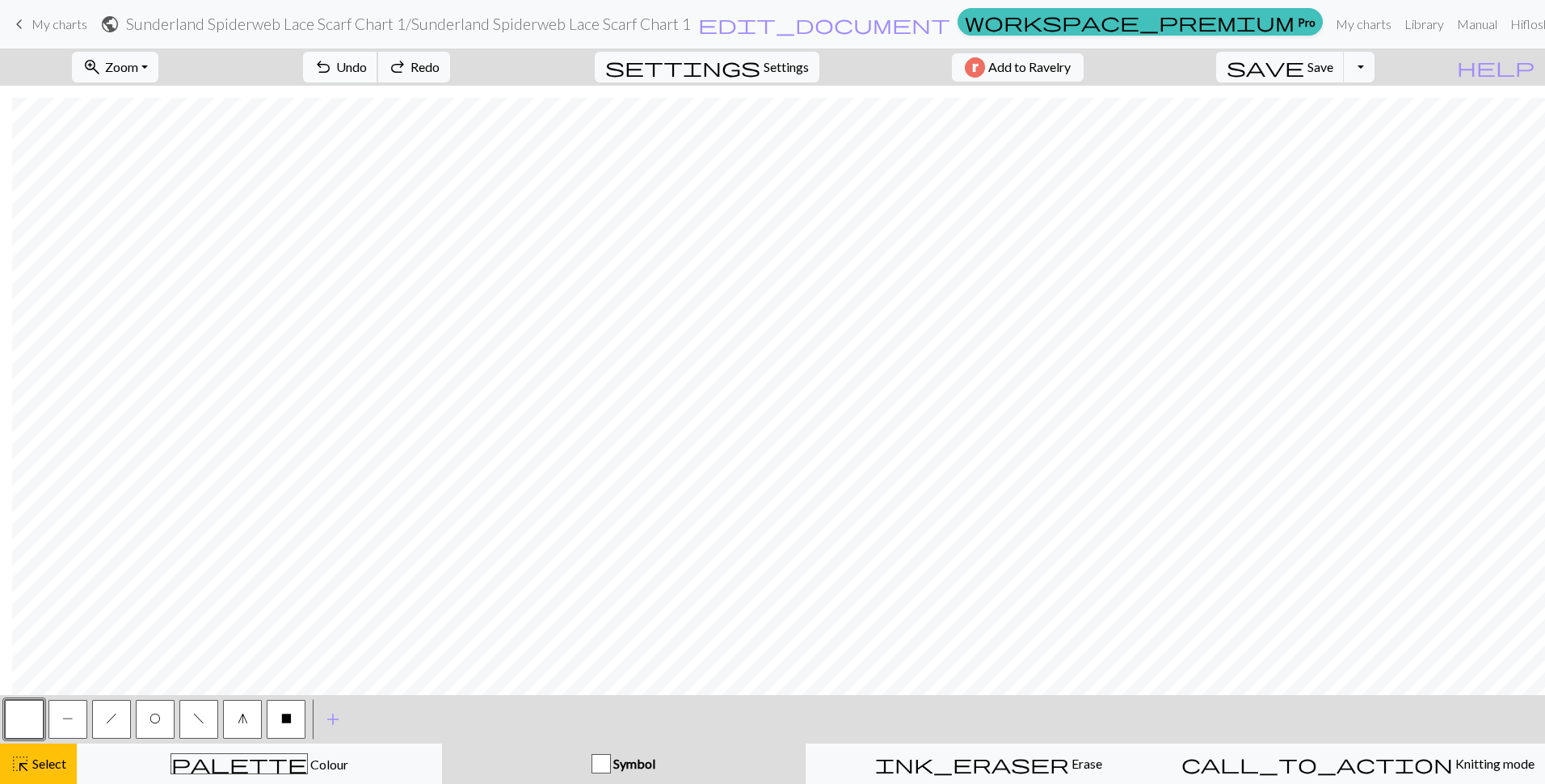
click at [367, 60] on span "Undo" at bounding box center [351, 67] width 31 height 15
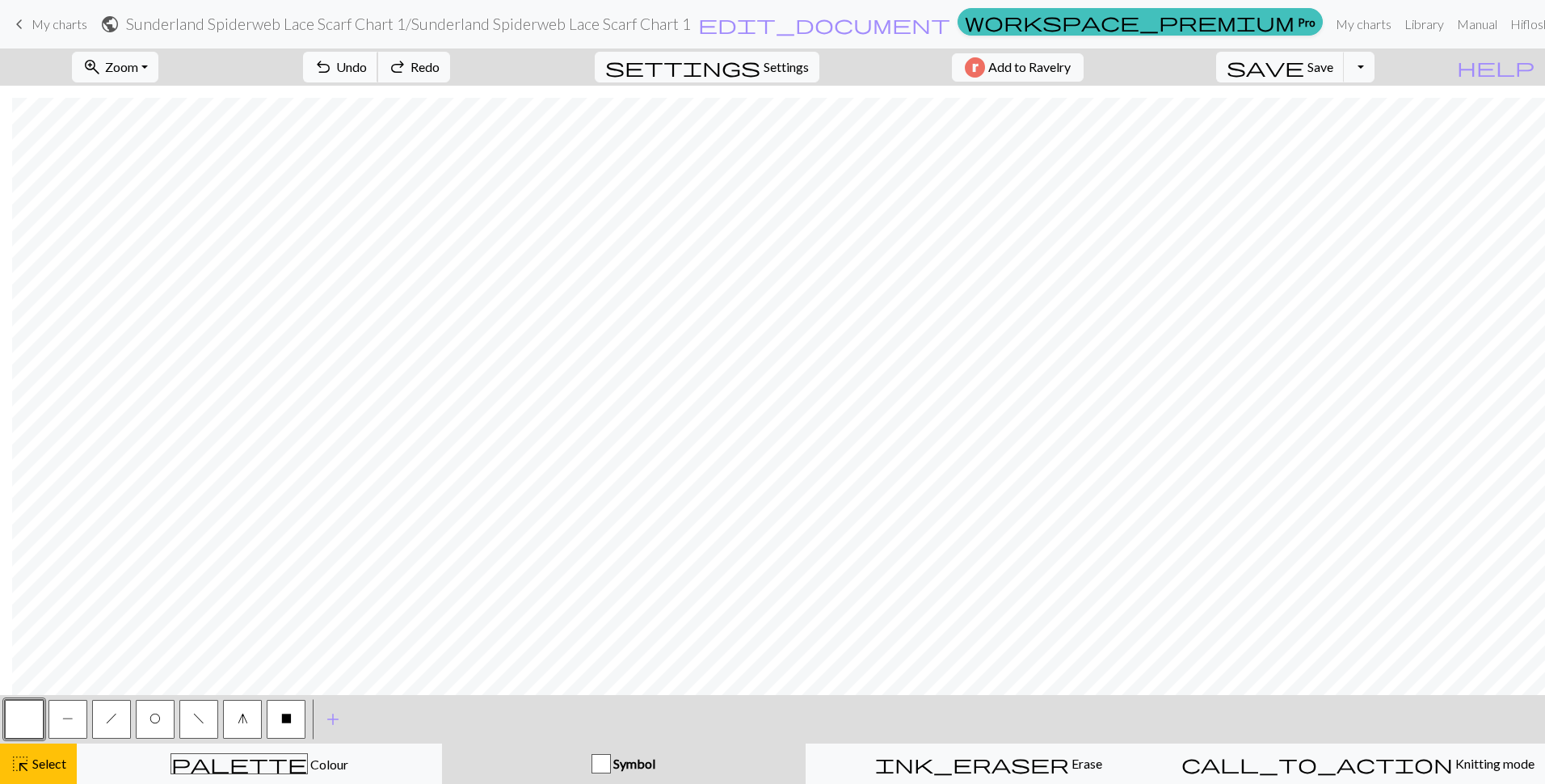
click at [367, 60] on span "Undo" at bounding box center [351, 67] width 31 height 15
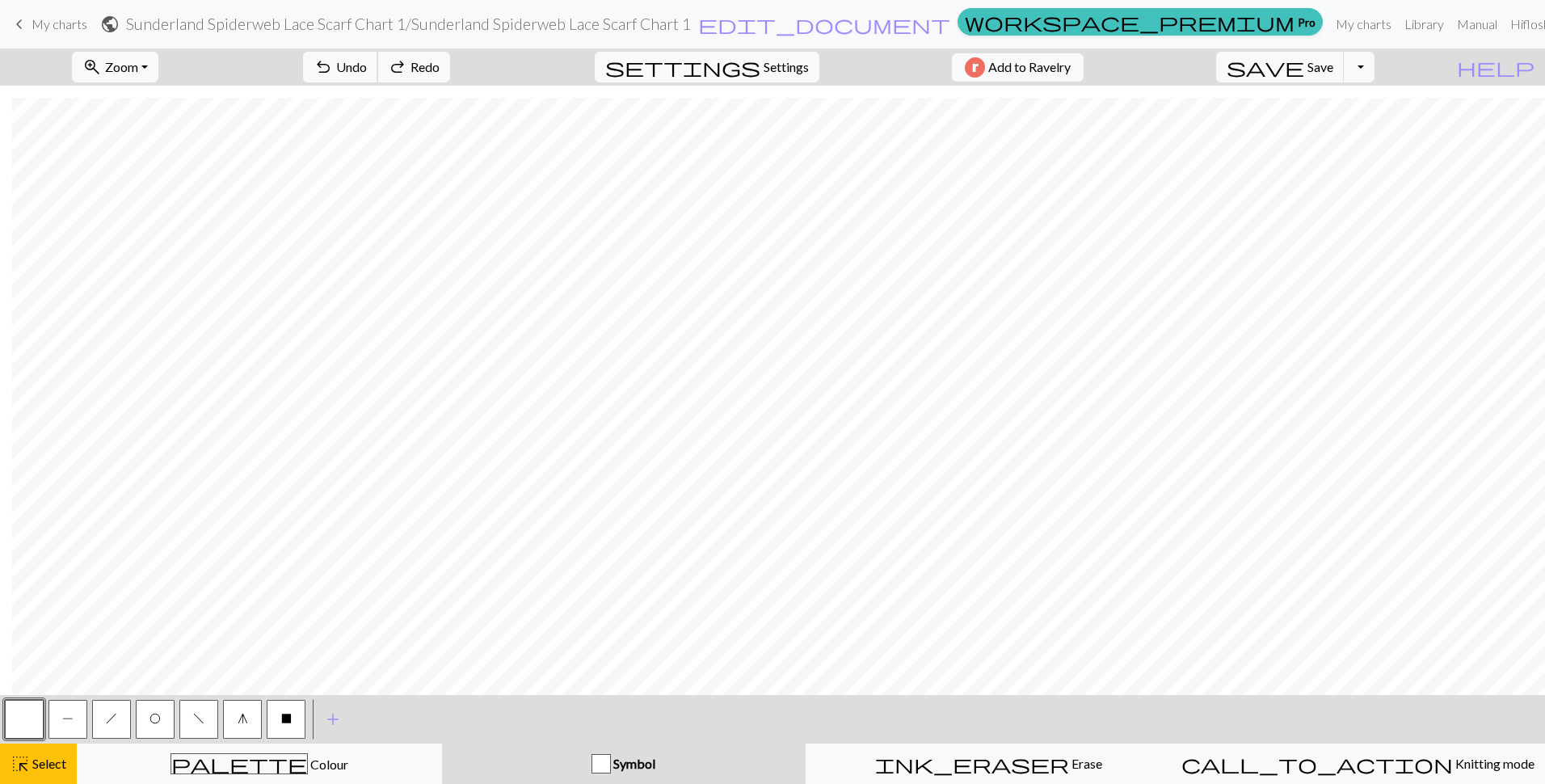
click at [367, 60] on span "Undo" at bounding box center [351, 67] width 31 height 15
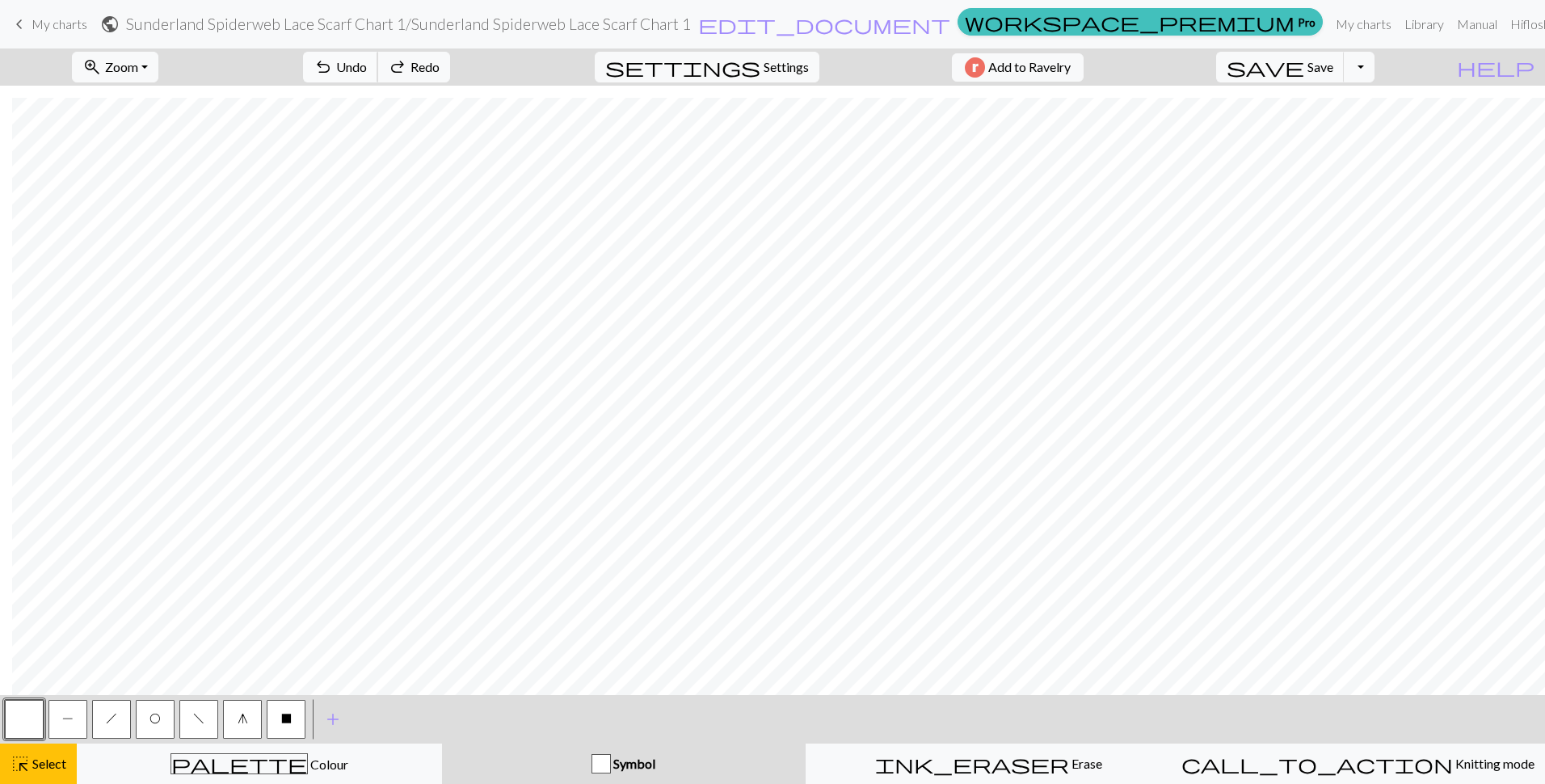
click at [367, 60] on span "Undo" at bounding box center [351, 67] width 31 height 15
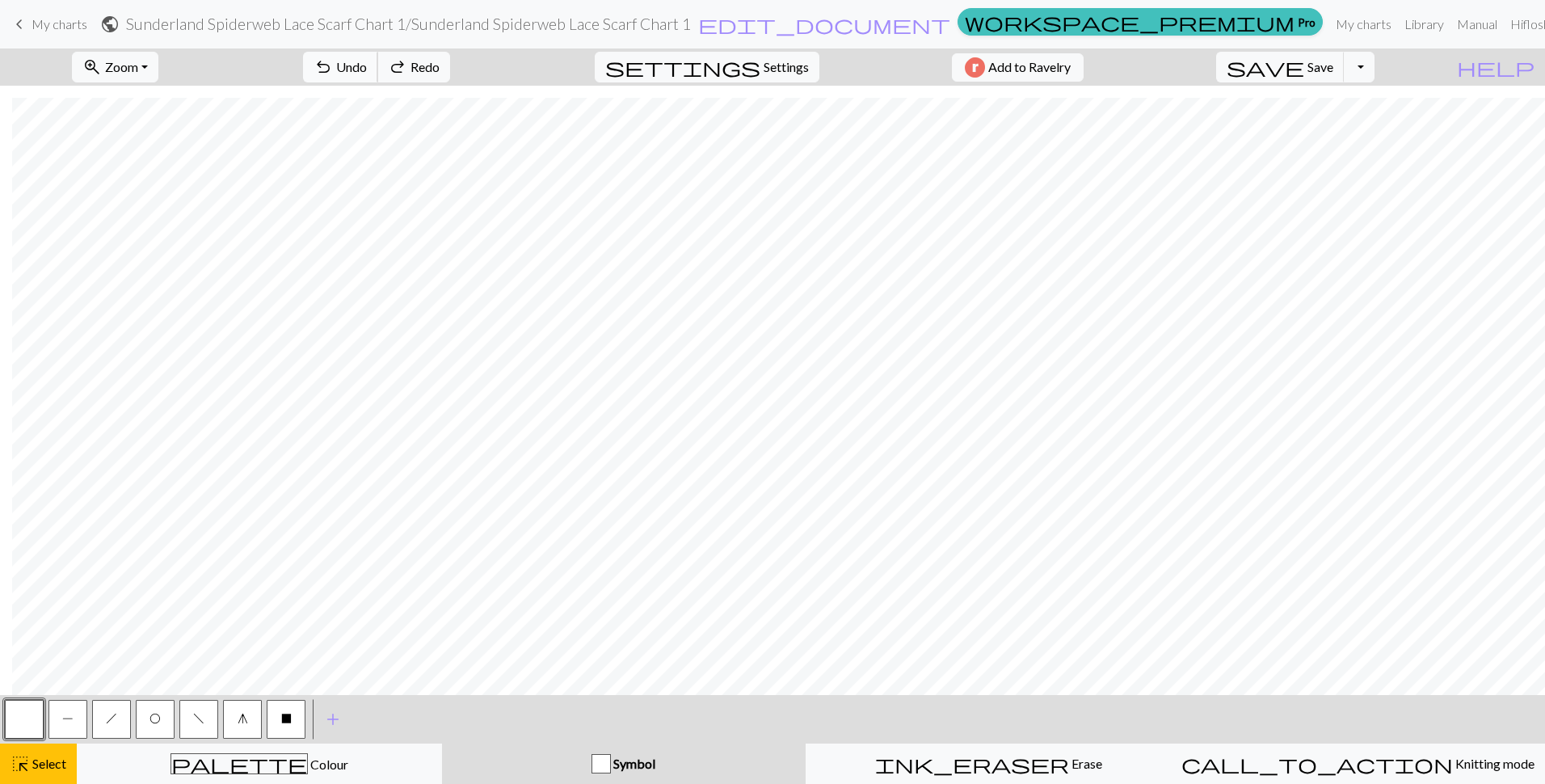
click at [367, 60] on span "Undo" at bounding box center [351, 67] width 31 height 15
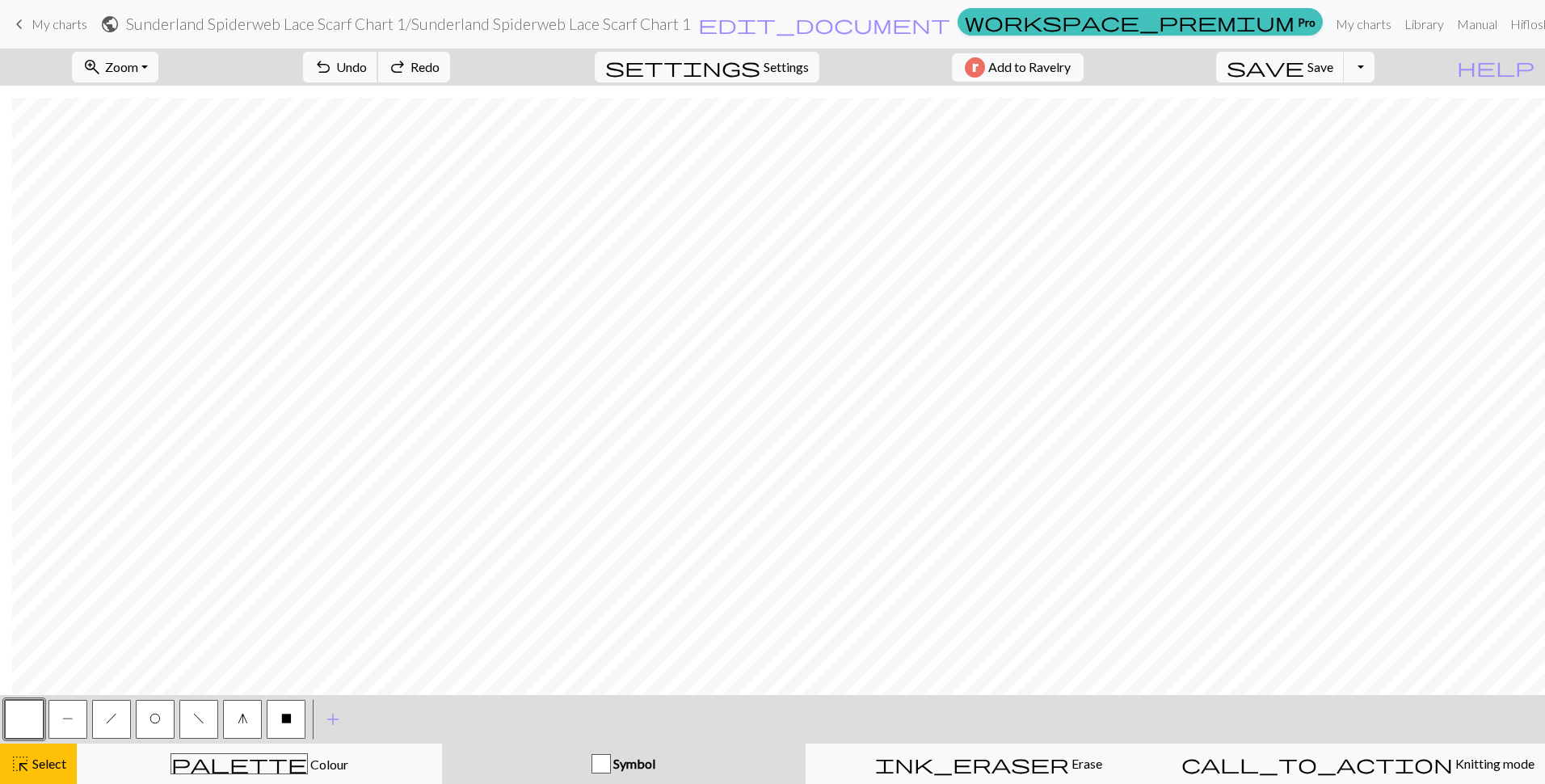
click at [367, 60] on span "Undo" at bounding box center [351, 67] width 31 height 15
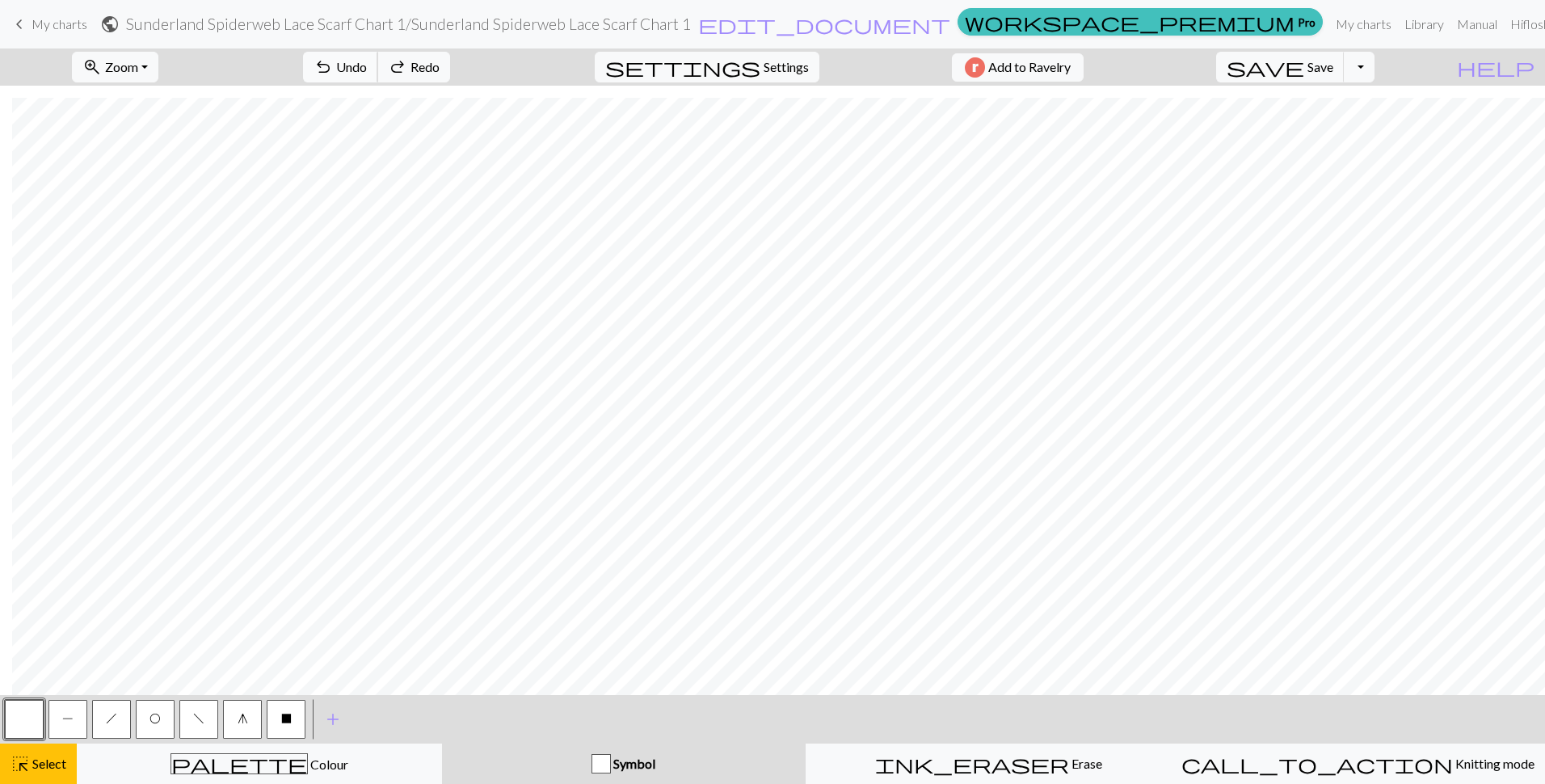
click at [367, 60] on span "Undo" at bounding box center [351, 67] width 31 height 15
click at [428, 60] on div "undo Undo Undo redo Redo Redo" at bounding box center [376, 67] width 171 height 37
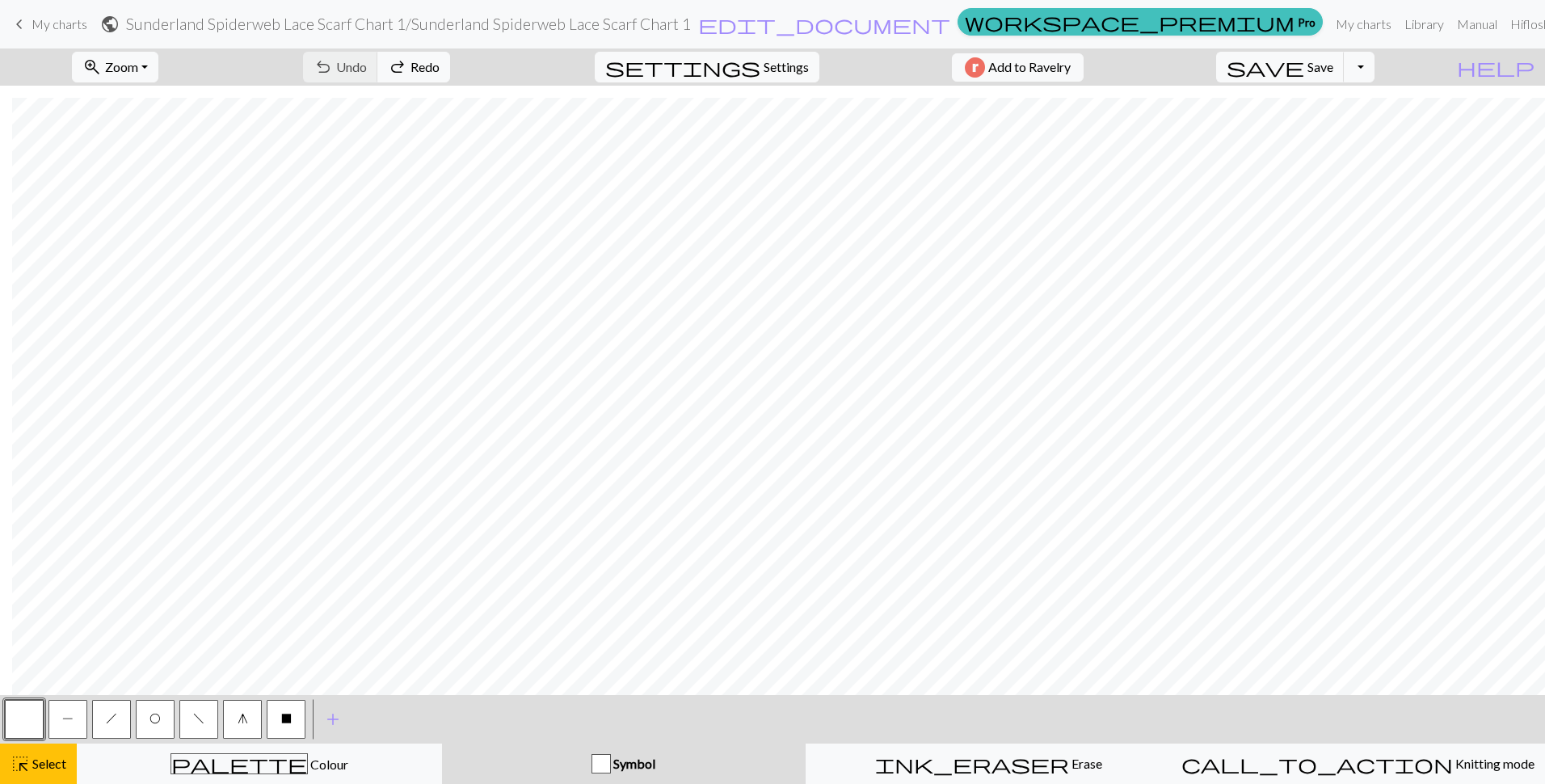
click at [428, 63] on div "undo Undo Undo redo Redo Redo" at bounding box center [376, 67] width 171 height 37
click at [422, 66] on div "undo Undo Undo redo Redo Redo" at bounding box center [376, 67] width 171 height 37
click at [421, 64] on div "undo Undo Undo redo Redo Redo" at bounding box center [376, 67] width 171 height 37
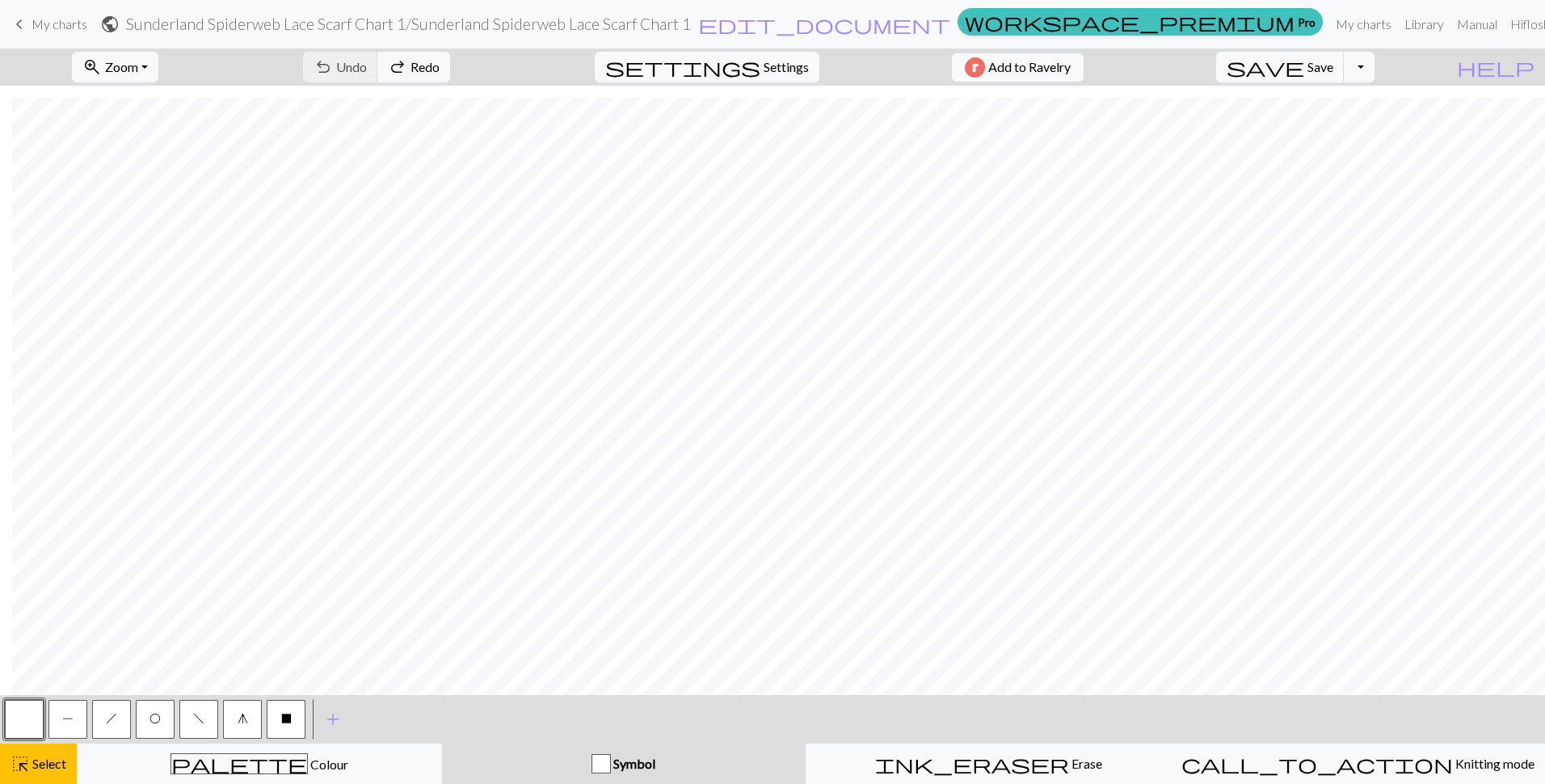
click at [421, 64] on div "undo Undo Undo redo Redo Redo" at bounding box center [376, 67] width 171 height 37
drag, startPoint x: 1392, startPoint y: 76, endPoint x: 1401, endPoint y: 81, distance: 10.3
click at [1374, 76] on button "Toggle Dropdown" at bounding box center [1359, 67] width 31 height 31
click at [1344, 109] on button "file_copy Save a copy" at bounding box center [1240, 102] width 267 height 26
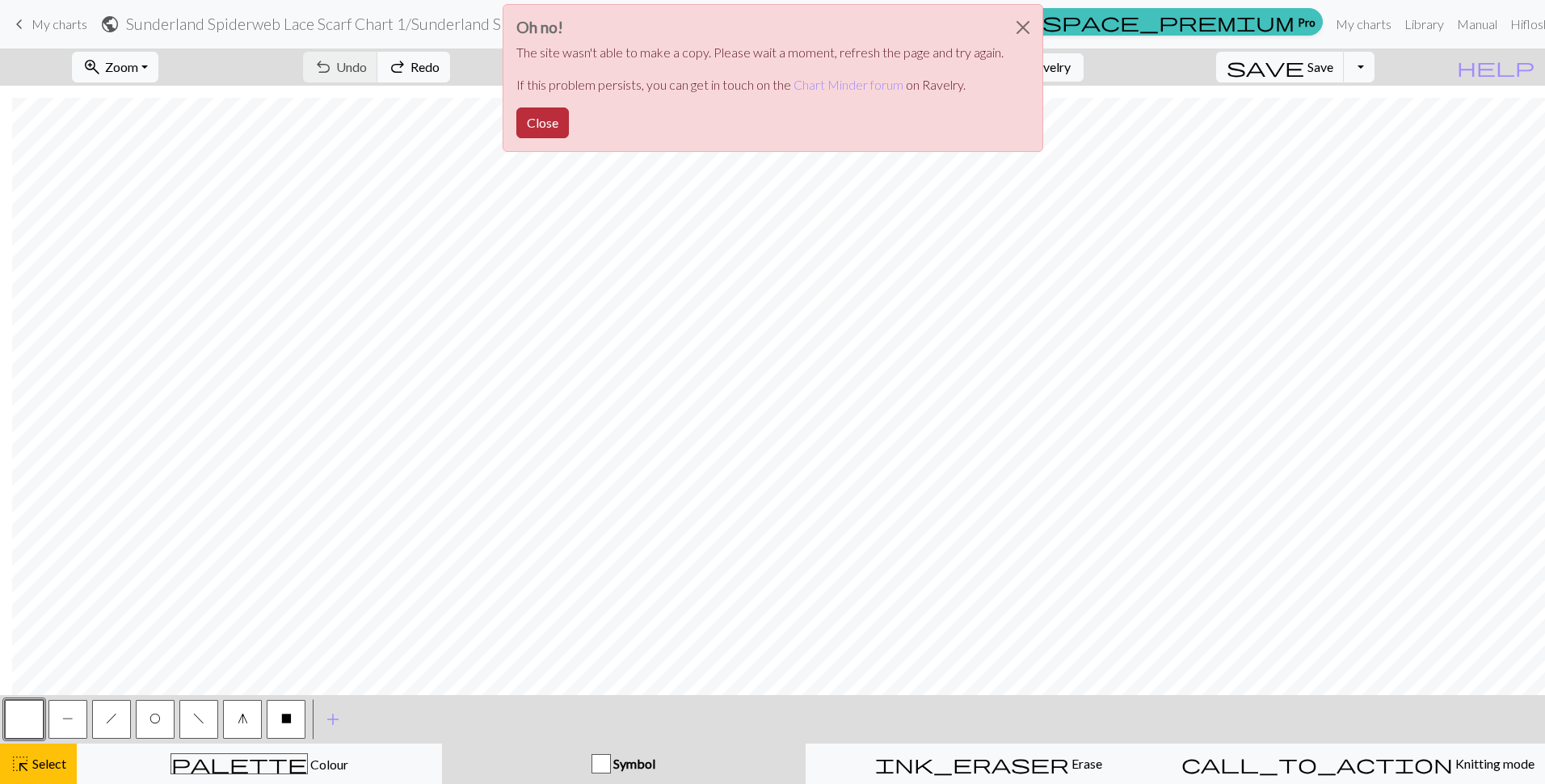
click at [545, 120] on button "Close" at bounding box center [543, 123] width 53 height 31
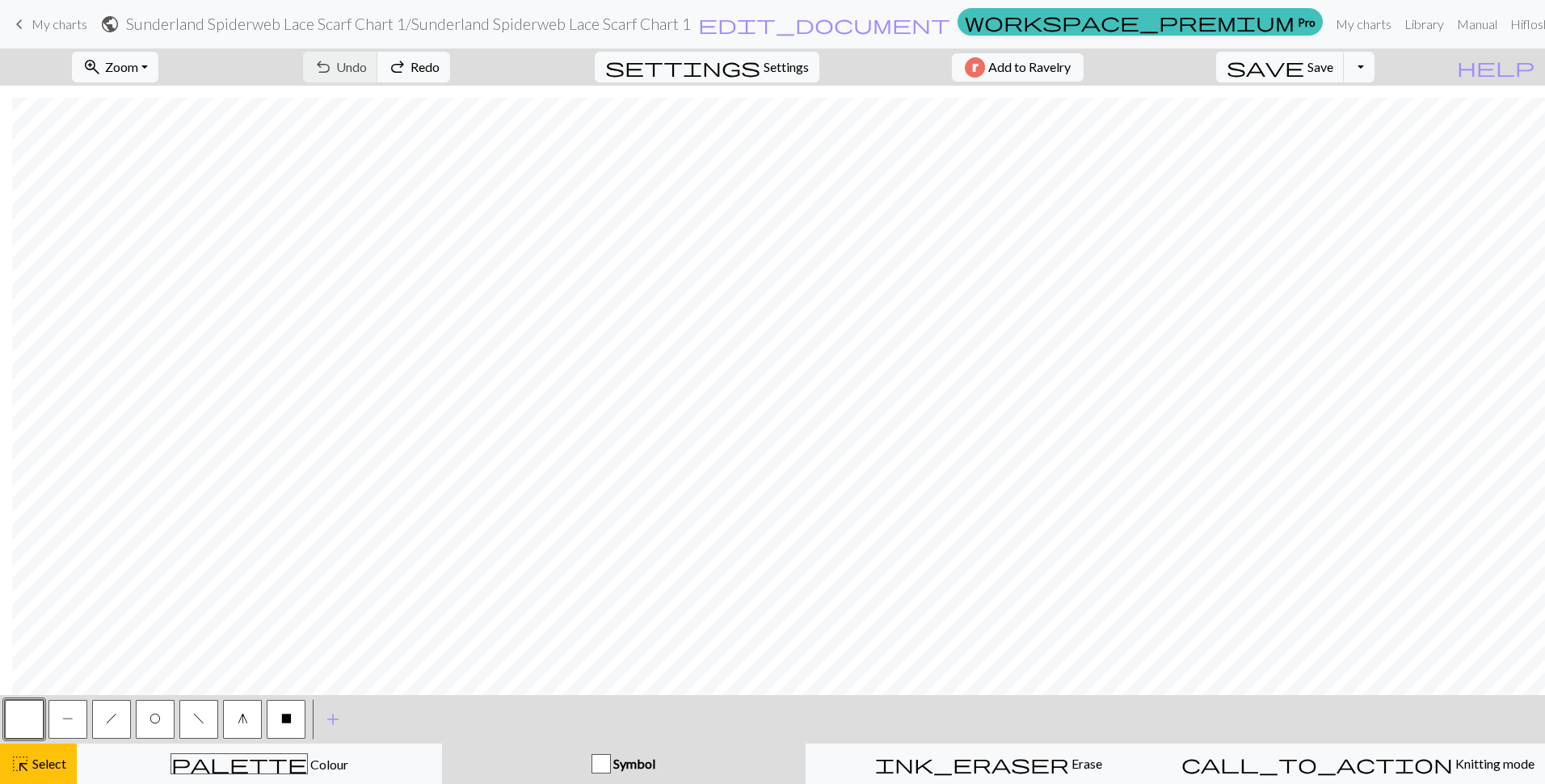
click at [121, 715] on button "h" at bounding box center [111, 719] width 38 height 38
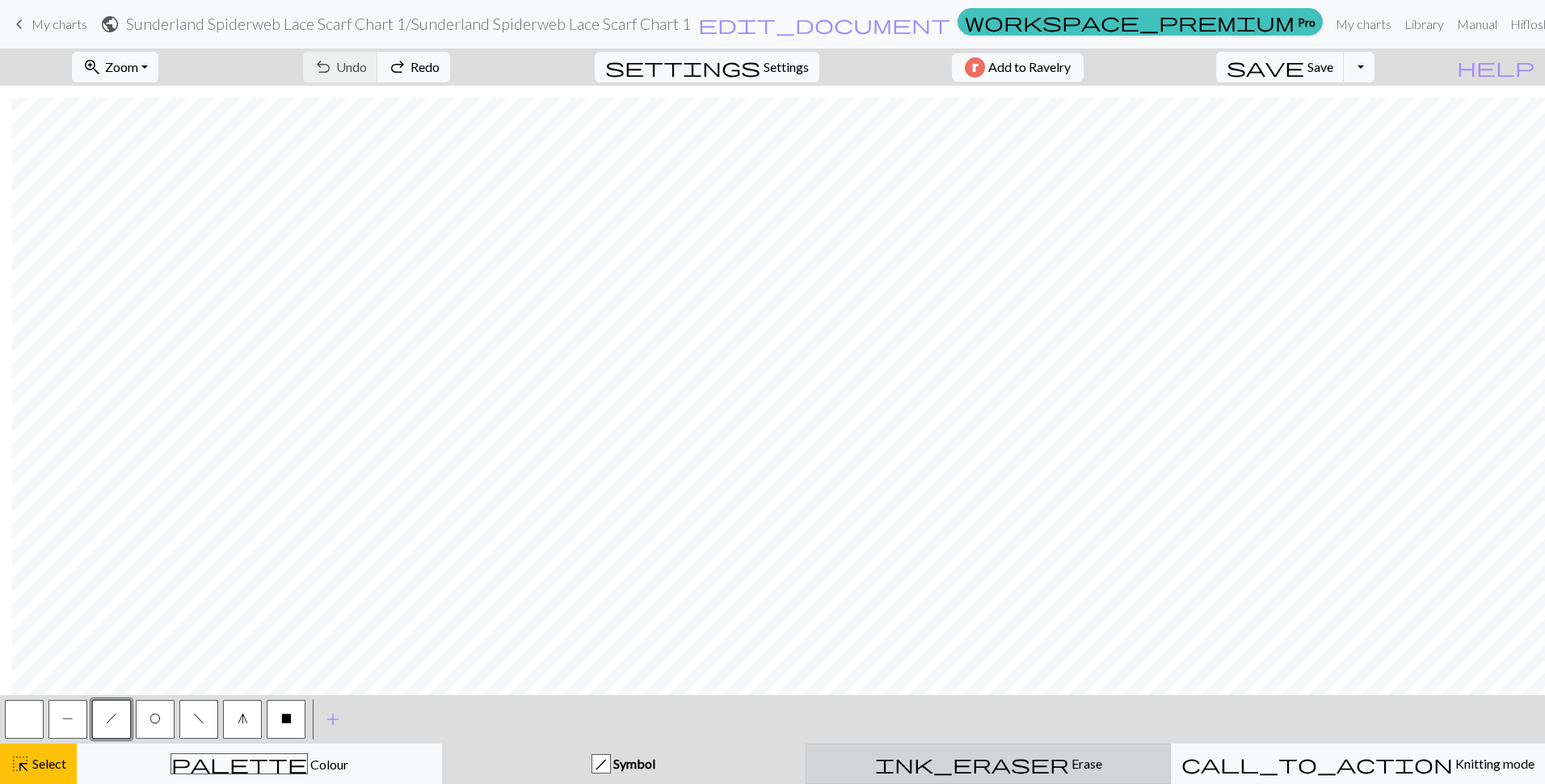
click at [977, 769] on span "ink_eraser" at bounding box center [972, 763] width 194 height 23
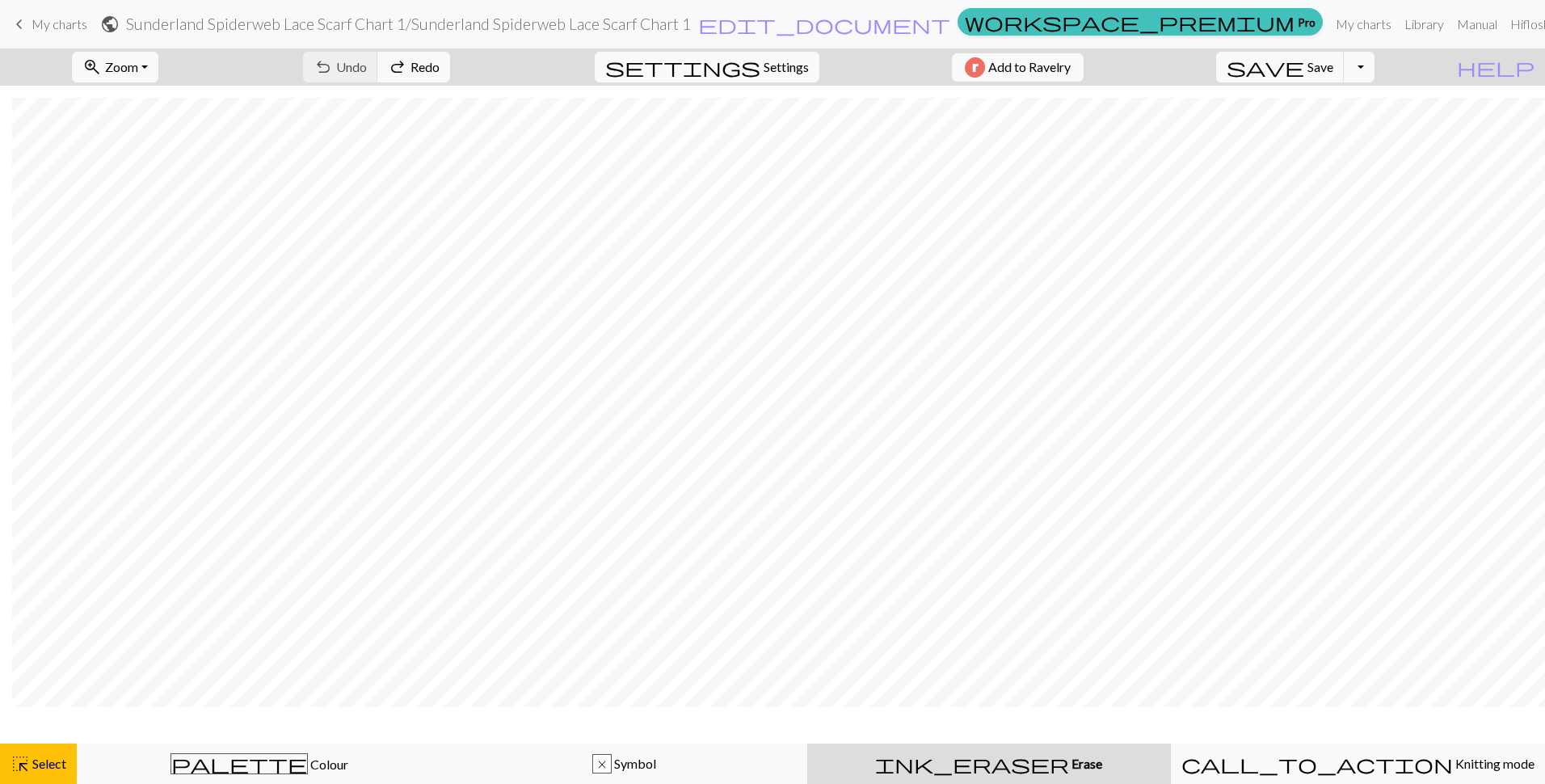
scroll to position [849, 12]
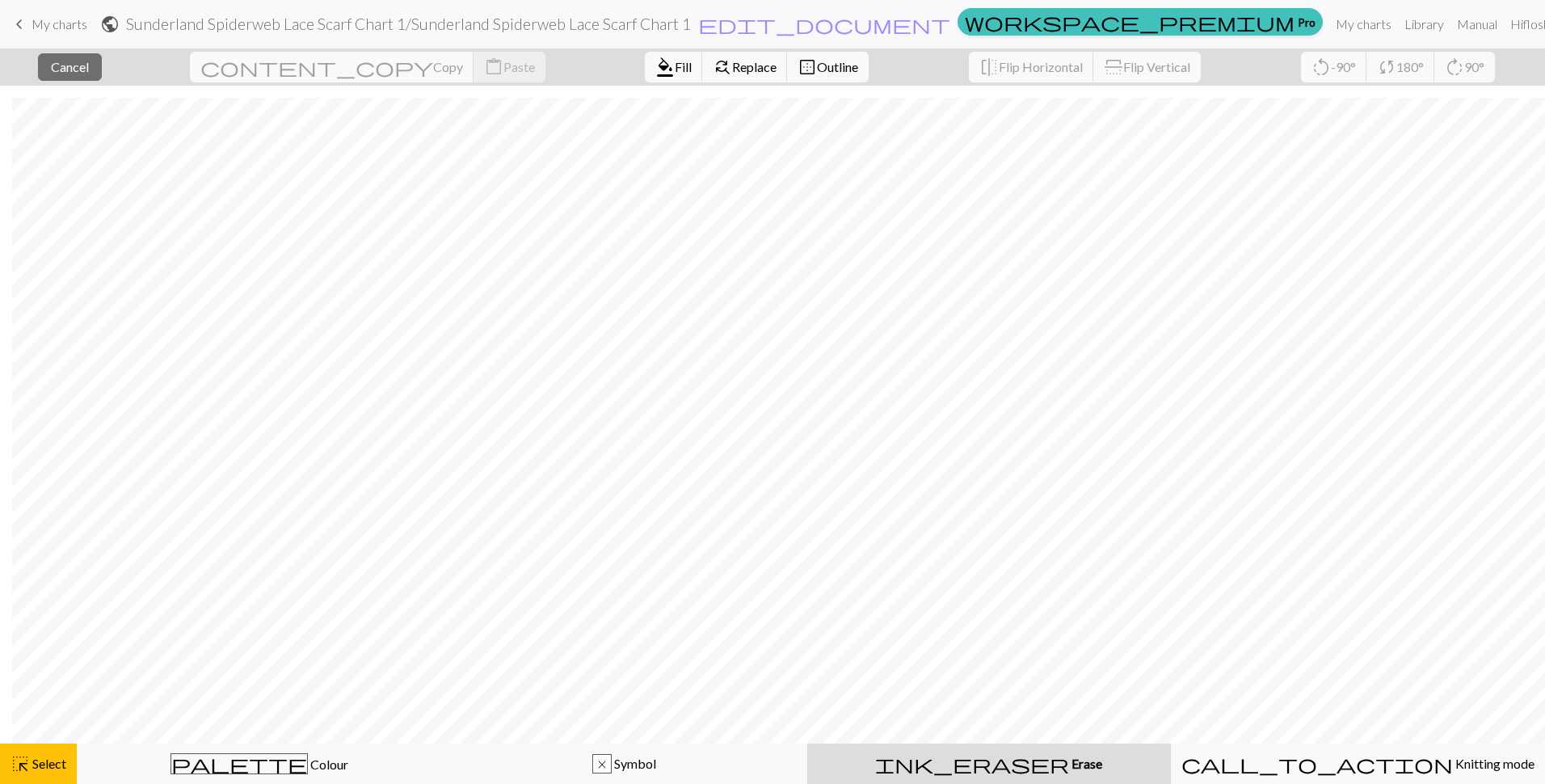
click at [1038, 767] on div "ink_eraser Erase Erase" at bounding box center [989, 763] width 344 height 19
click at [958, 771] on div "ink_eraser Erase Erase" at bounding box center [989, 763] width 344 height 19
click at [897, 763] on div "ink_eraser Erase Erase" at bounding box center [989, 763] width 344 height 19
click at [1007, 748] on button "ink_eraser Erase Erase" at bounding box center [989, 763] width 364 height 40
click at [732, 71] on span "Replace" at bounding box center [754, 67] width 44 height 15
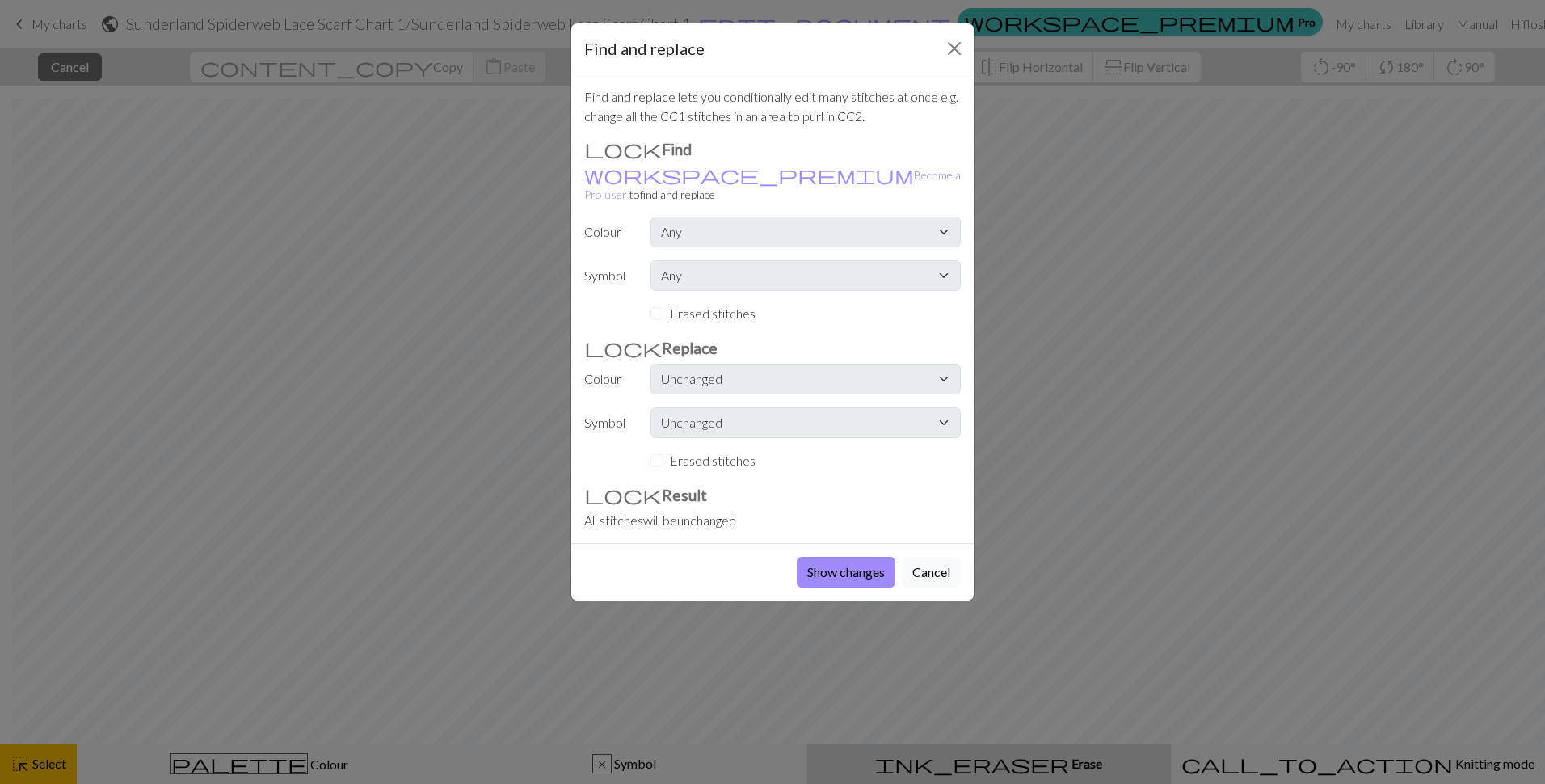
click at [920, 557] on button "Cancel" at bounding box center [931, 572] width 59 height 31
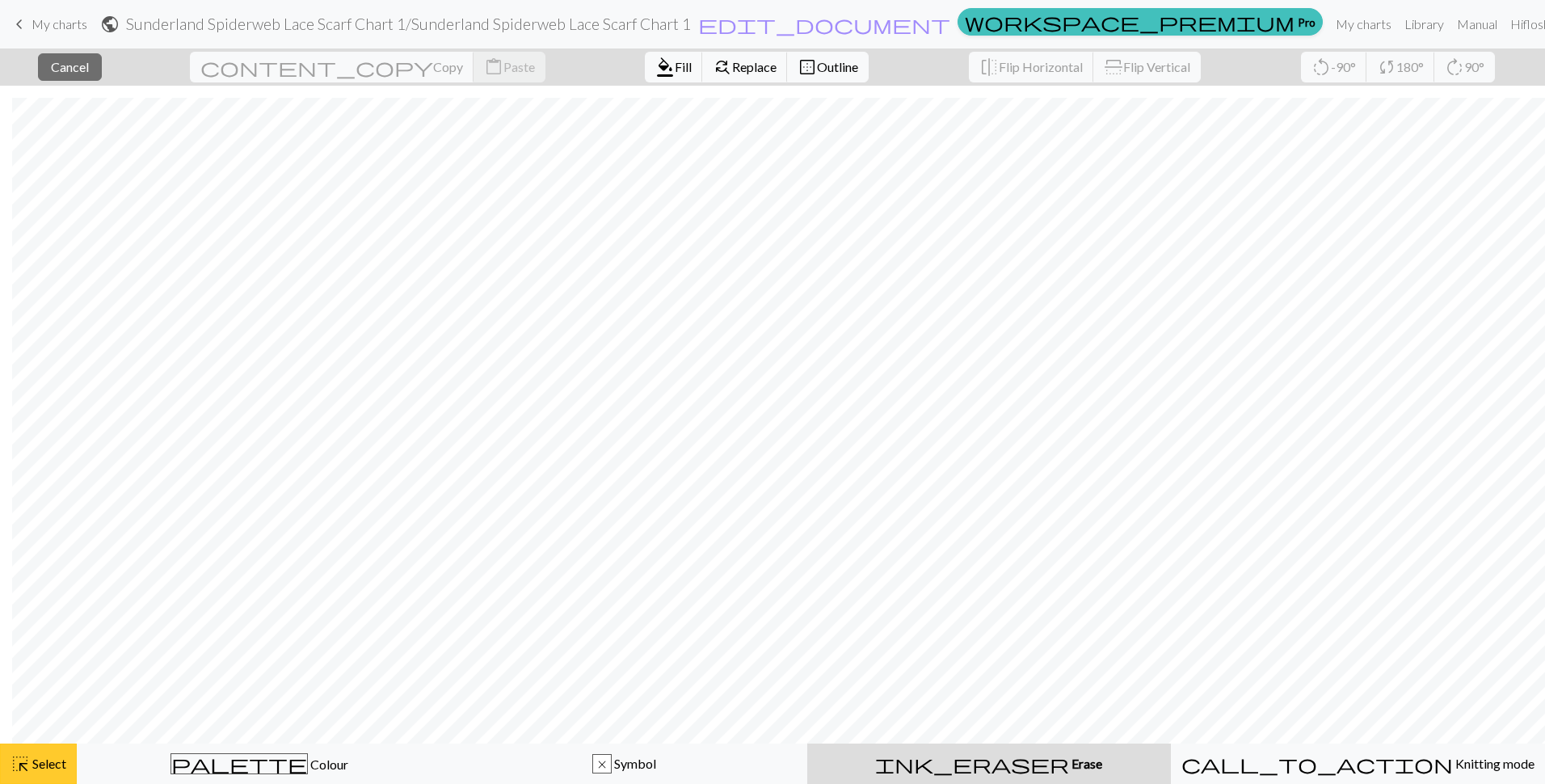
click at [10, 763] on button "highlight_alt Select Select" at bounding box center [38, 763] width 77 height 40
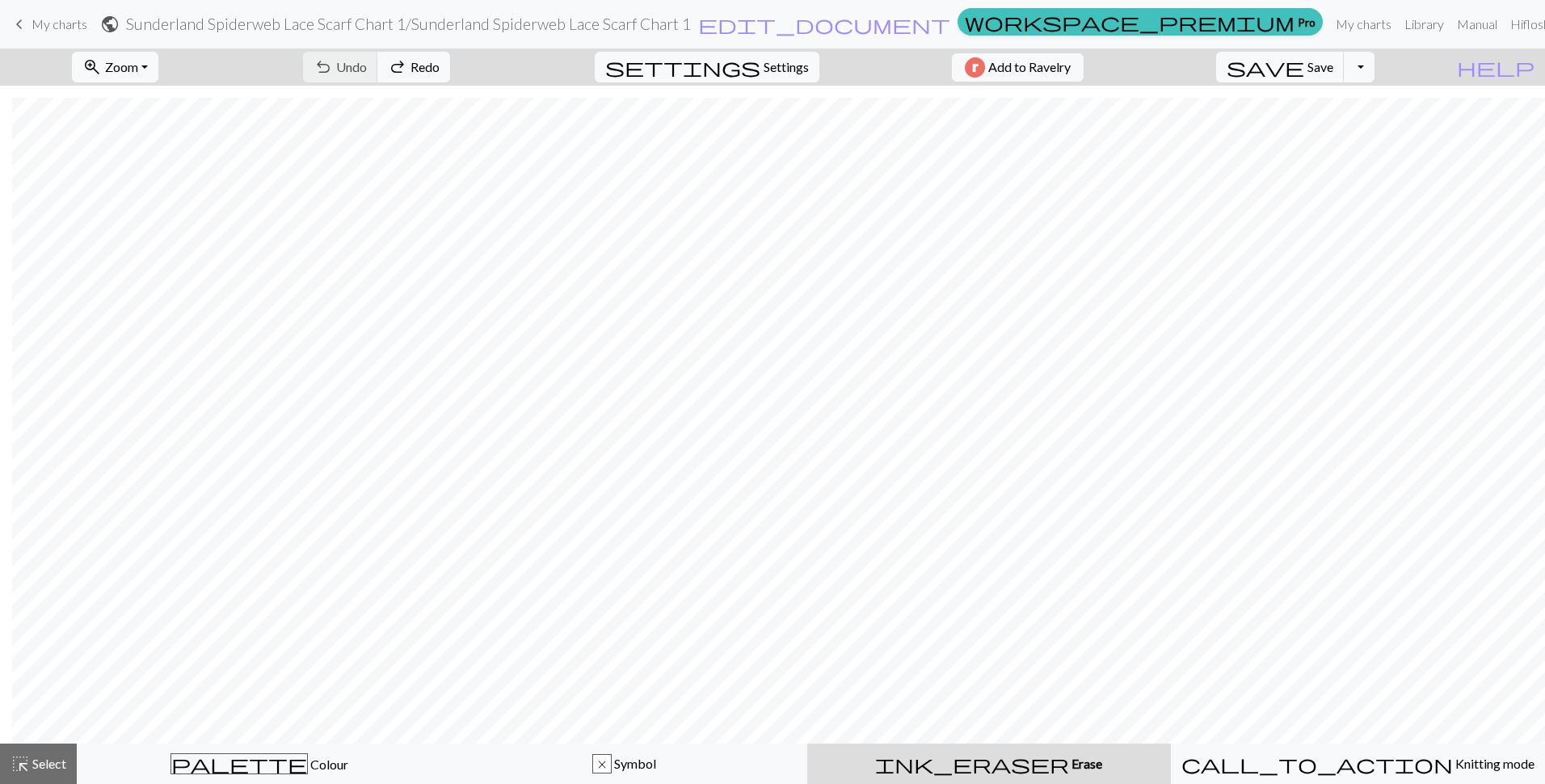
click at [933, 761] on div "ink_eraser Erase Erase" at bounding box center [989, 763] width 344 height 19
click at [769, 64] on span "Settings" at bounding box center [786, 67] width 45 height 19
select select "aran"
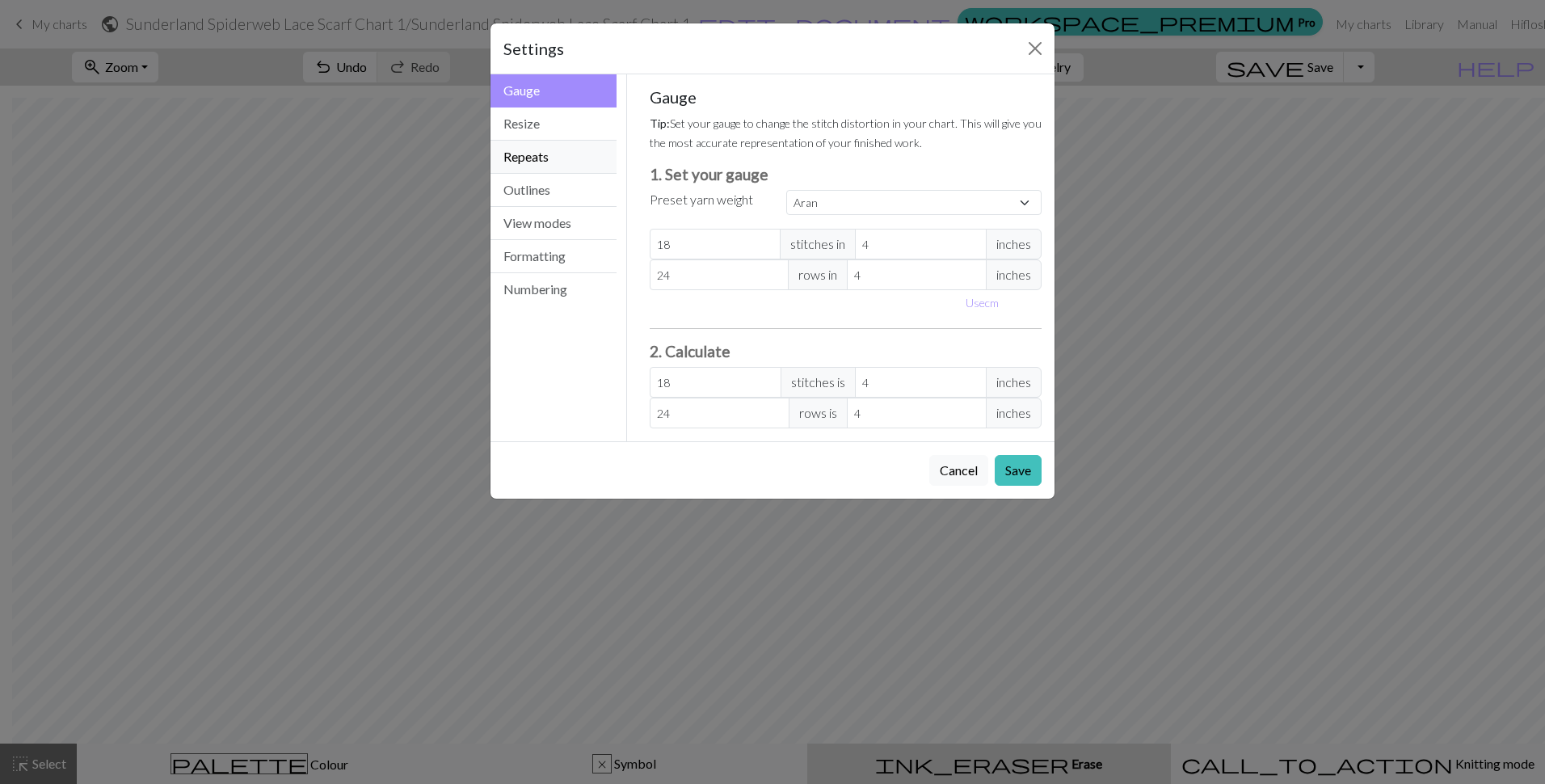
click at [511, 150] on button "Repeats" at bounding box center [553, 157] width 126 height 33
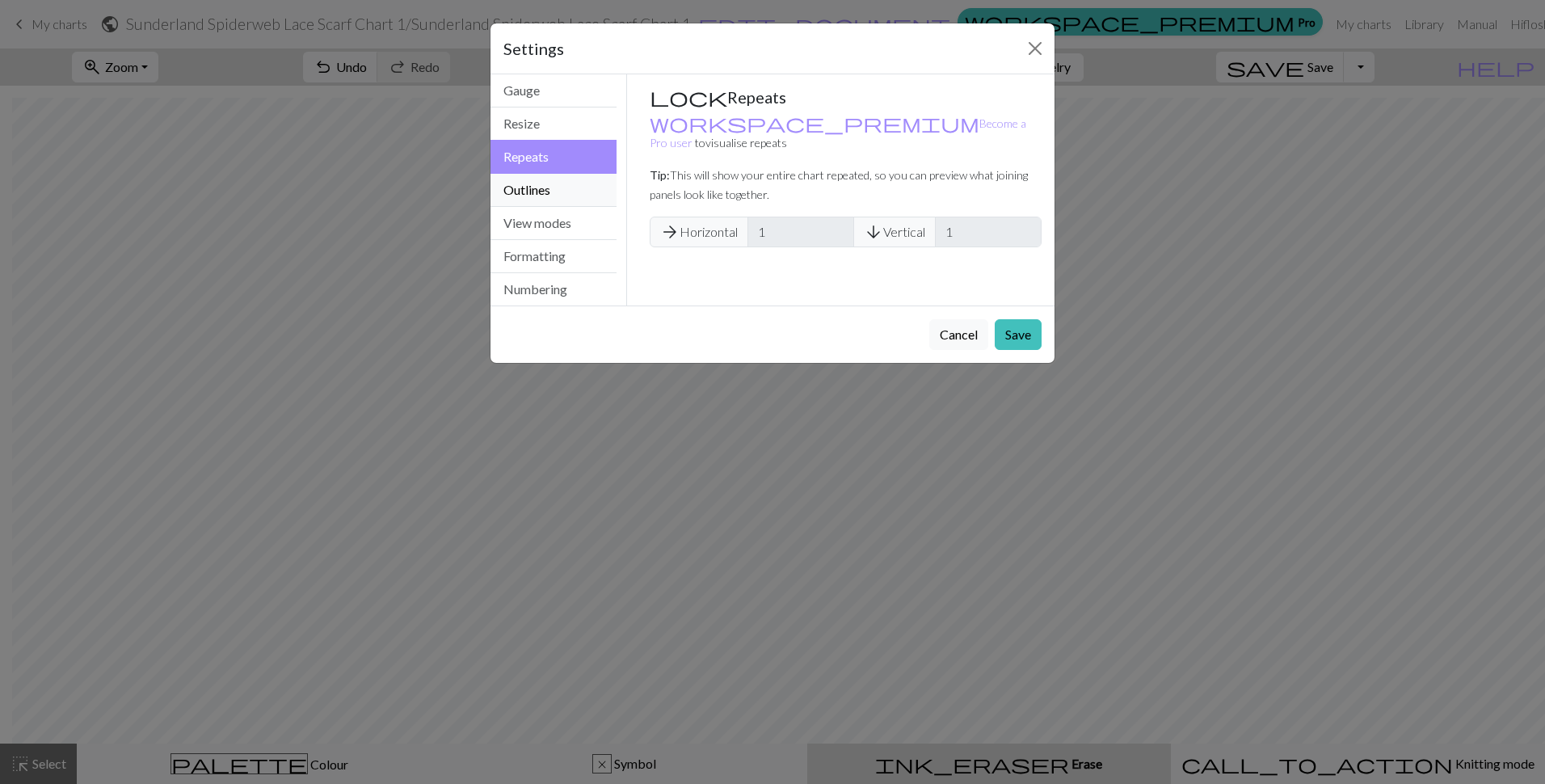
click at [516, 177] on button "Outlines" at bounding box center [553, 191] width 126 height 33
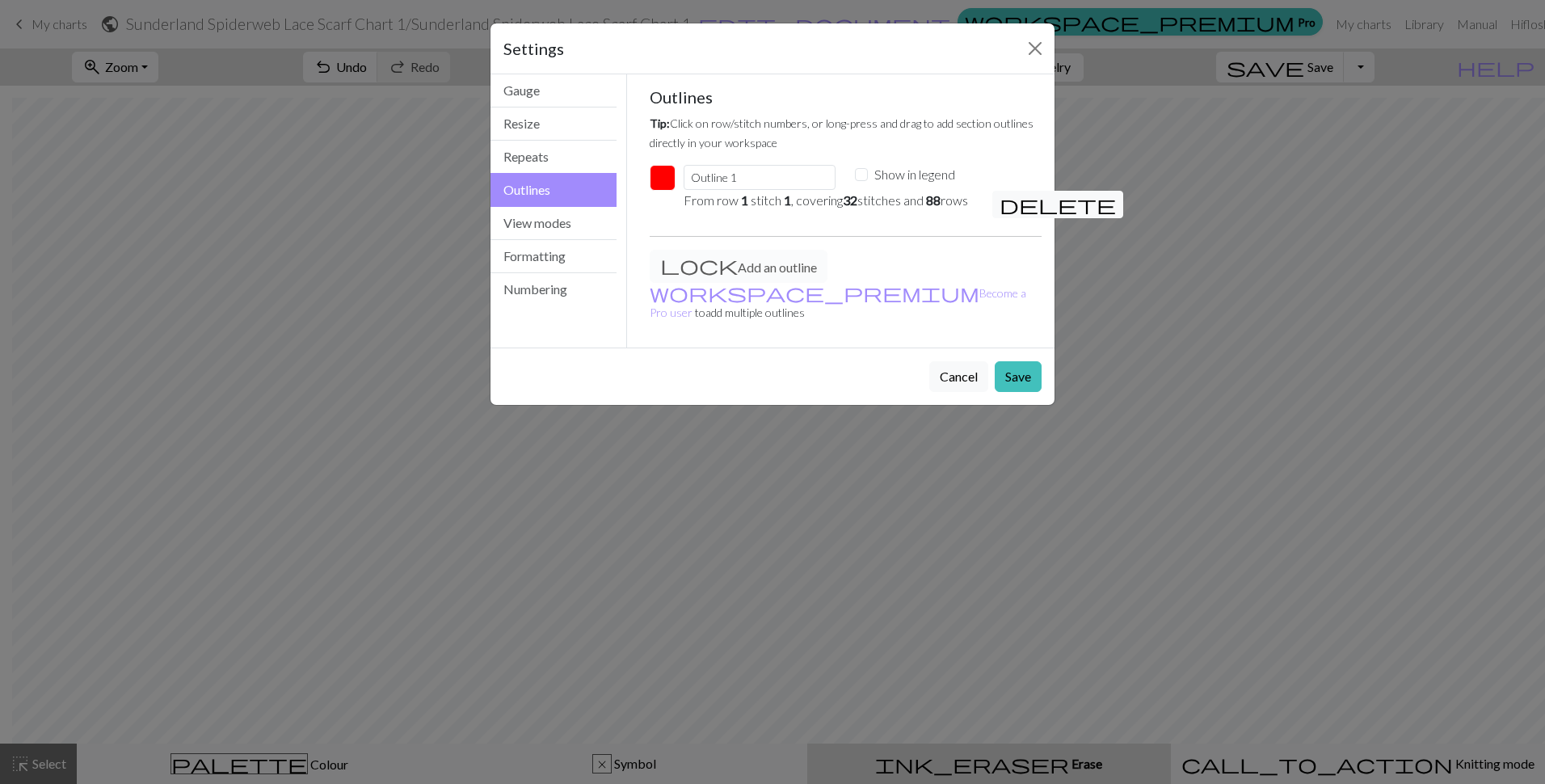
click at [1011, 205] on span "delete" at bounding box center [1058, 204] width 116 height 23
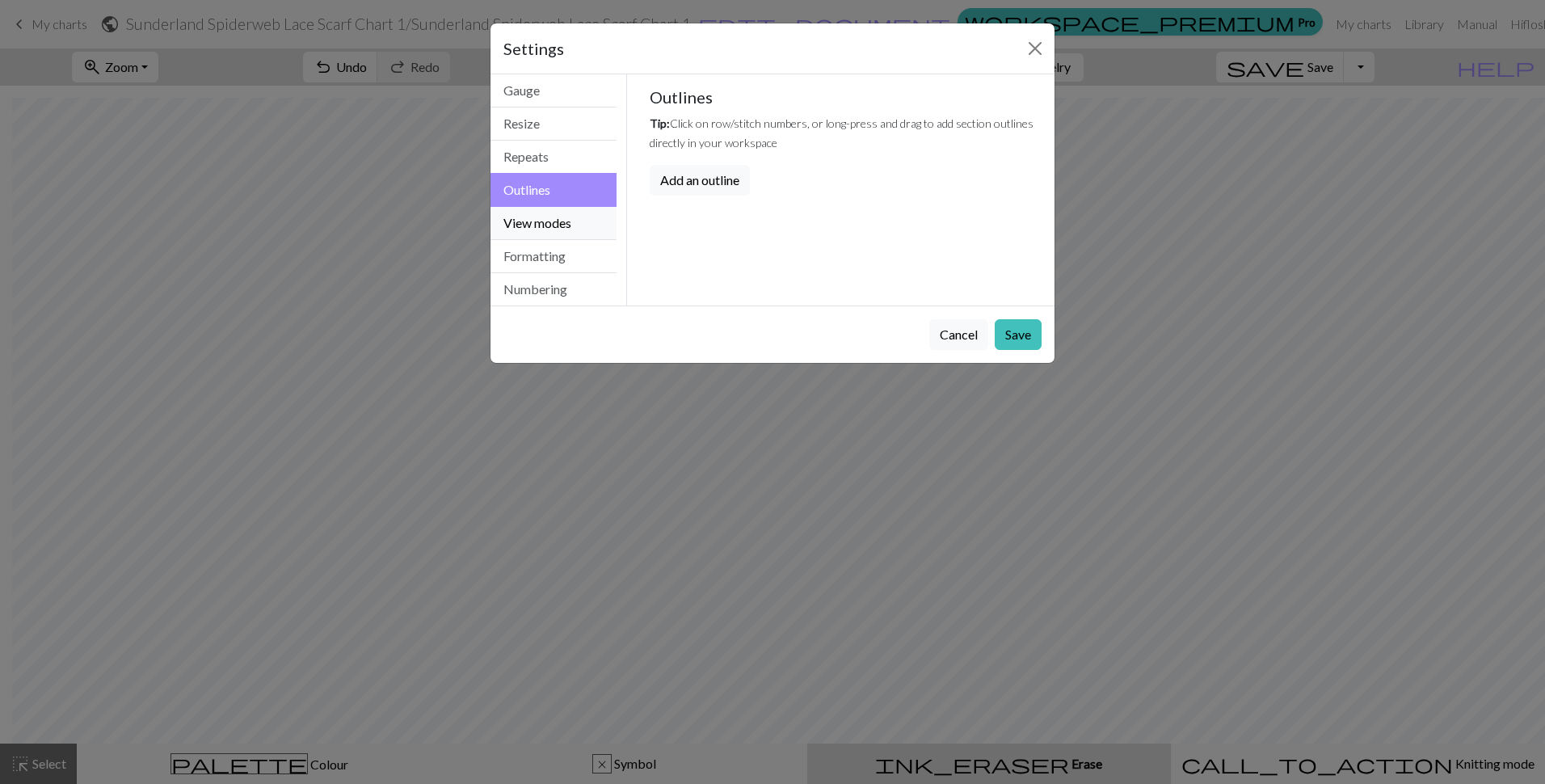
click at [507, 223] on button "View modes" at bounding box center [553, 223] width 126 height 33
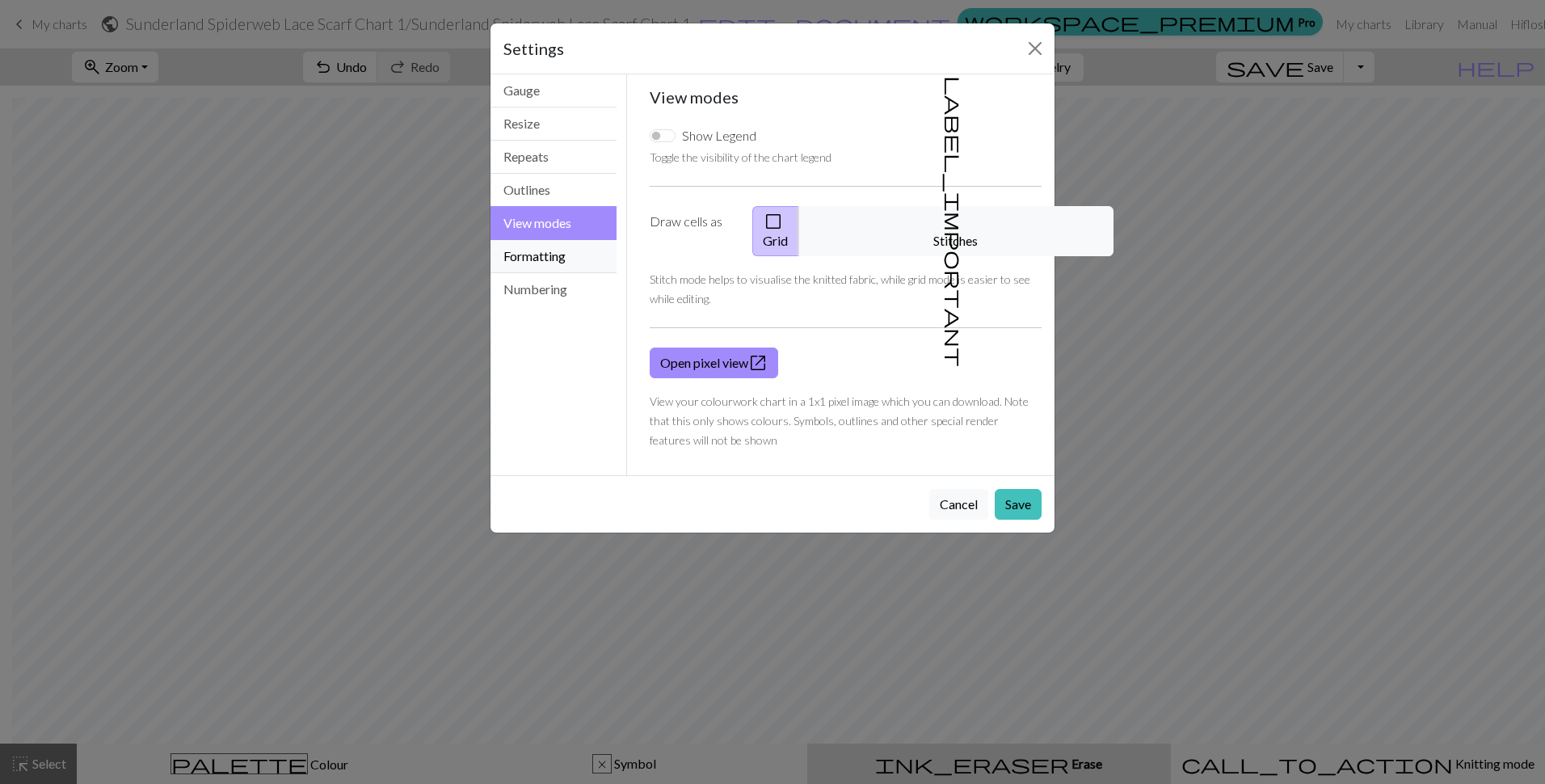
click at [520, 252] on button "Formatting" at bounding box center [553, 257] width 126 height 33
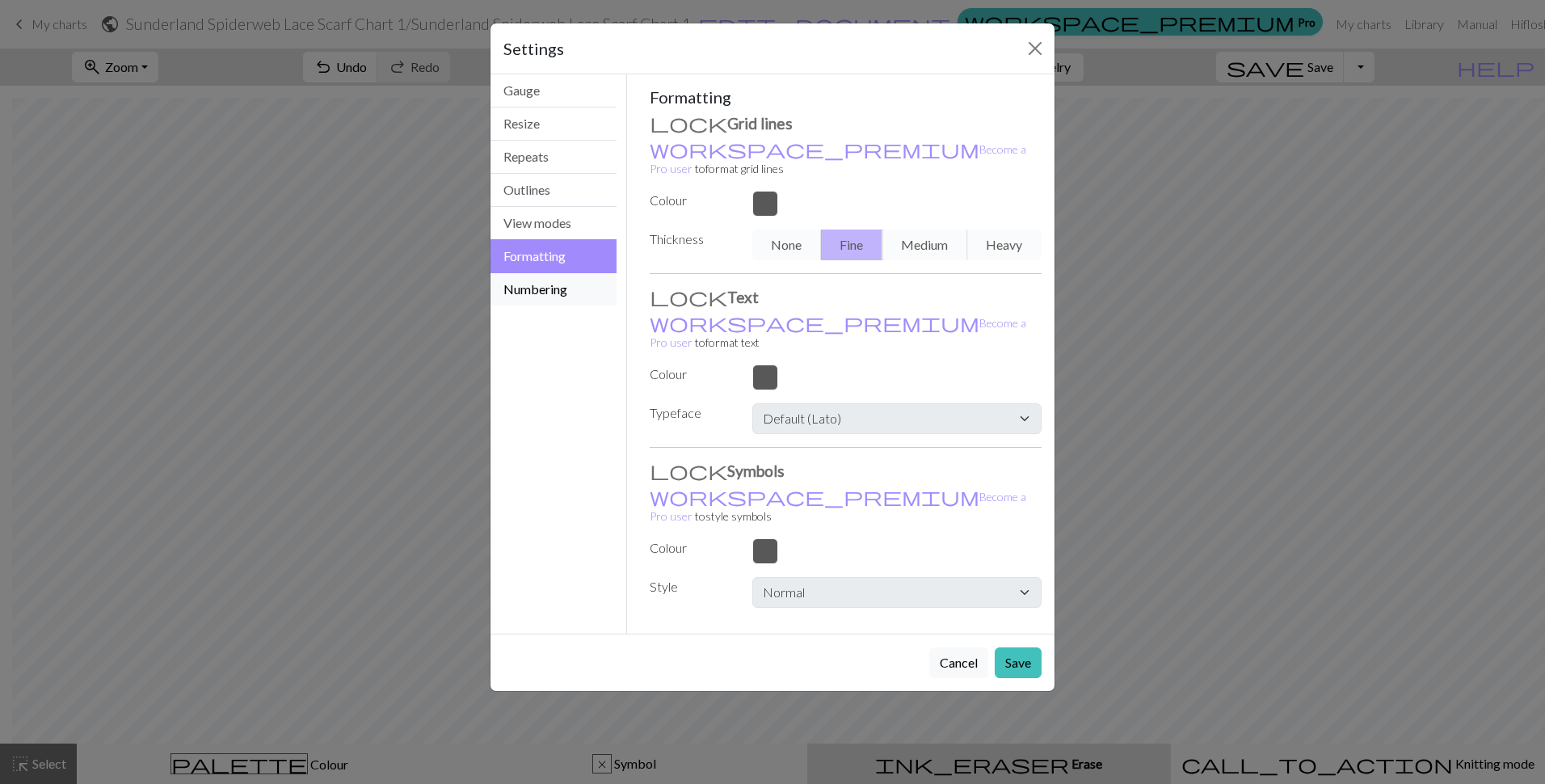
click at [521, 288] on button "Numbering" at bounding box center [553, 289] width 126 height 33
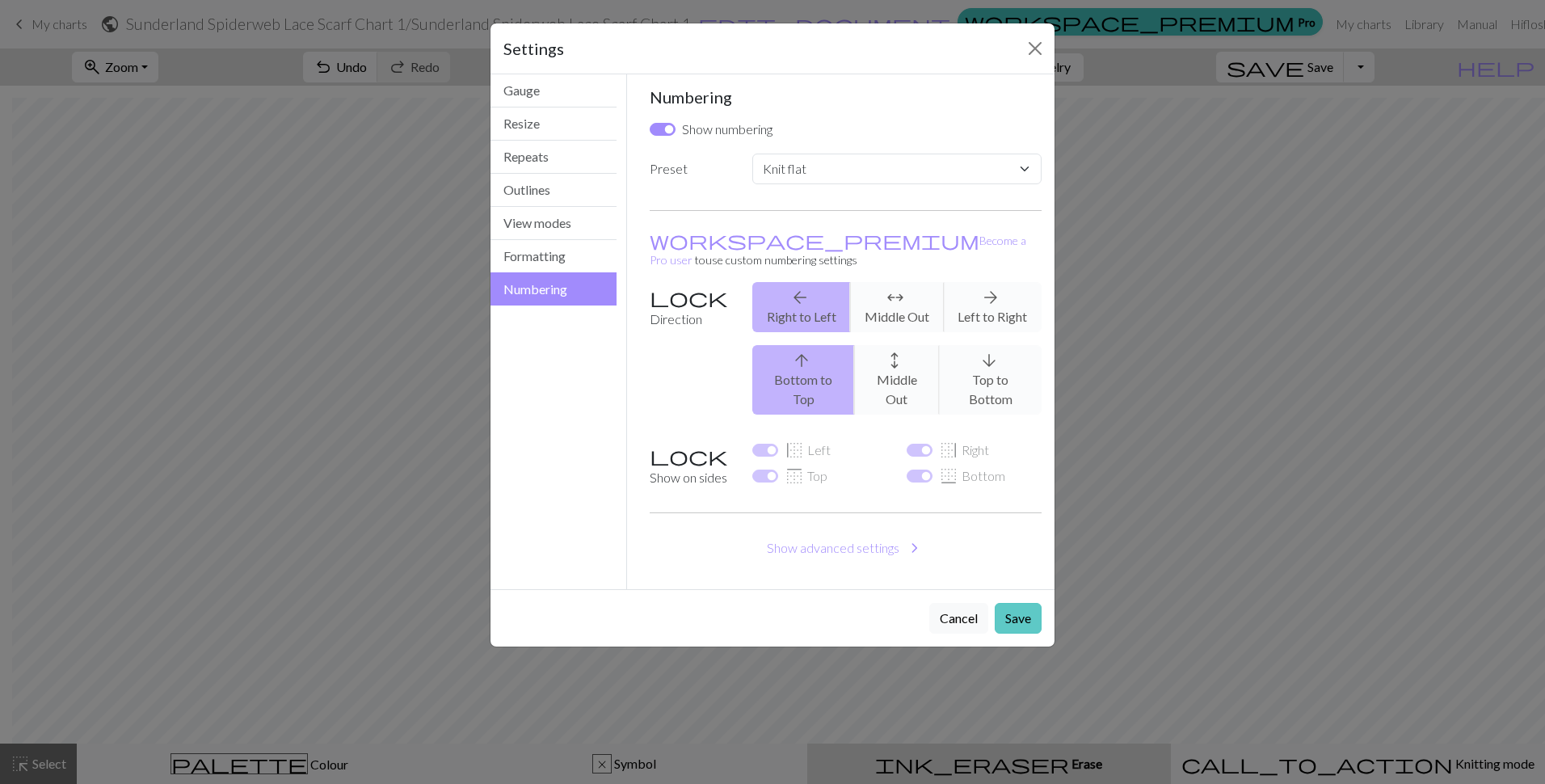
click at [1013, 603] on button "Save" at bounding box center [1018, 618] width 47 height 31
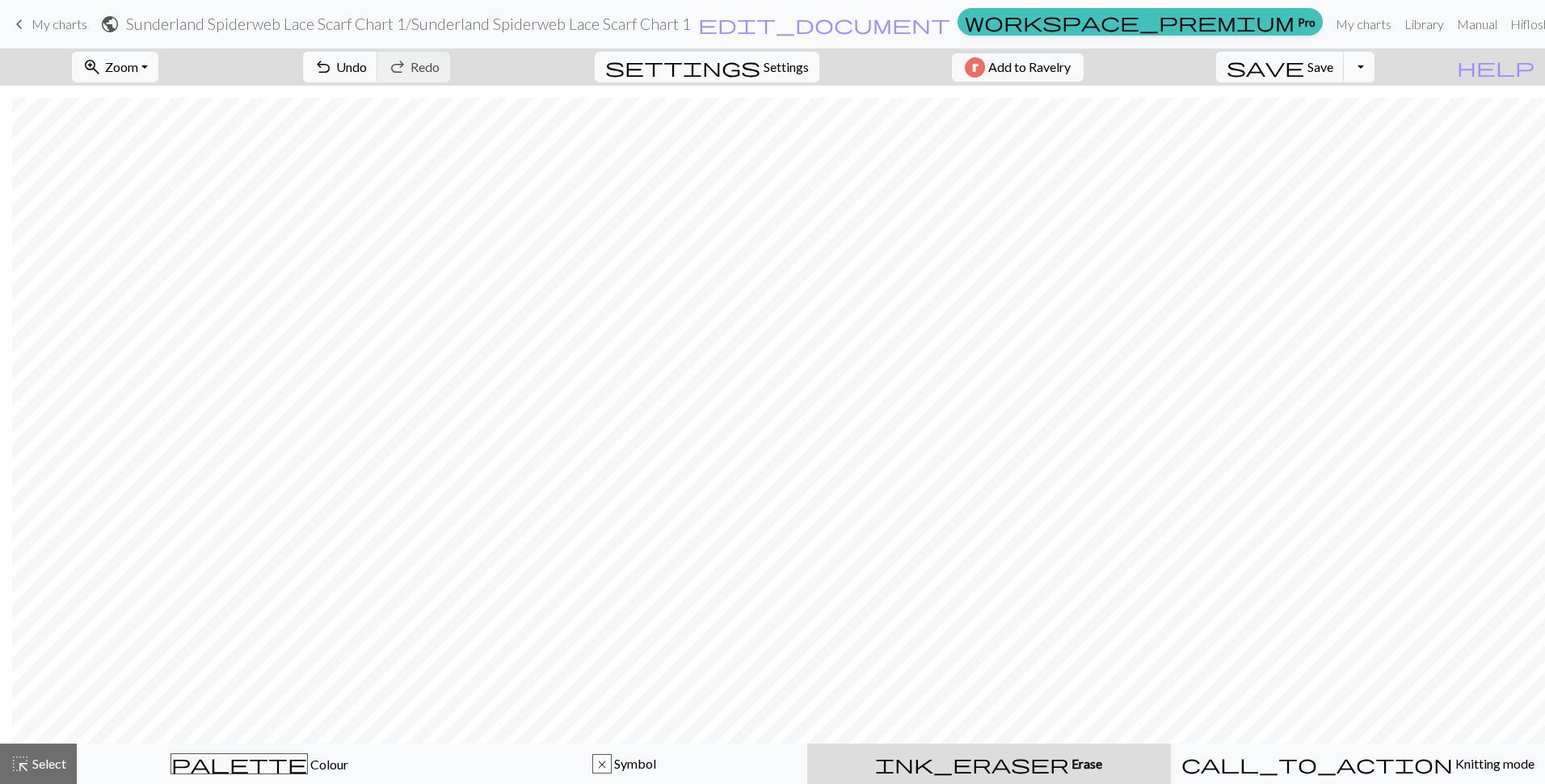
click at [738, 60] on span "settings" at bounding box center [683, 67] width 156 height 23
select select "flat"
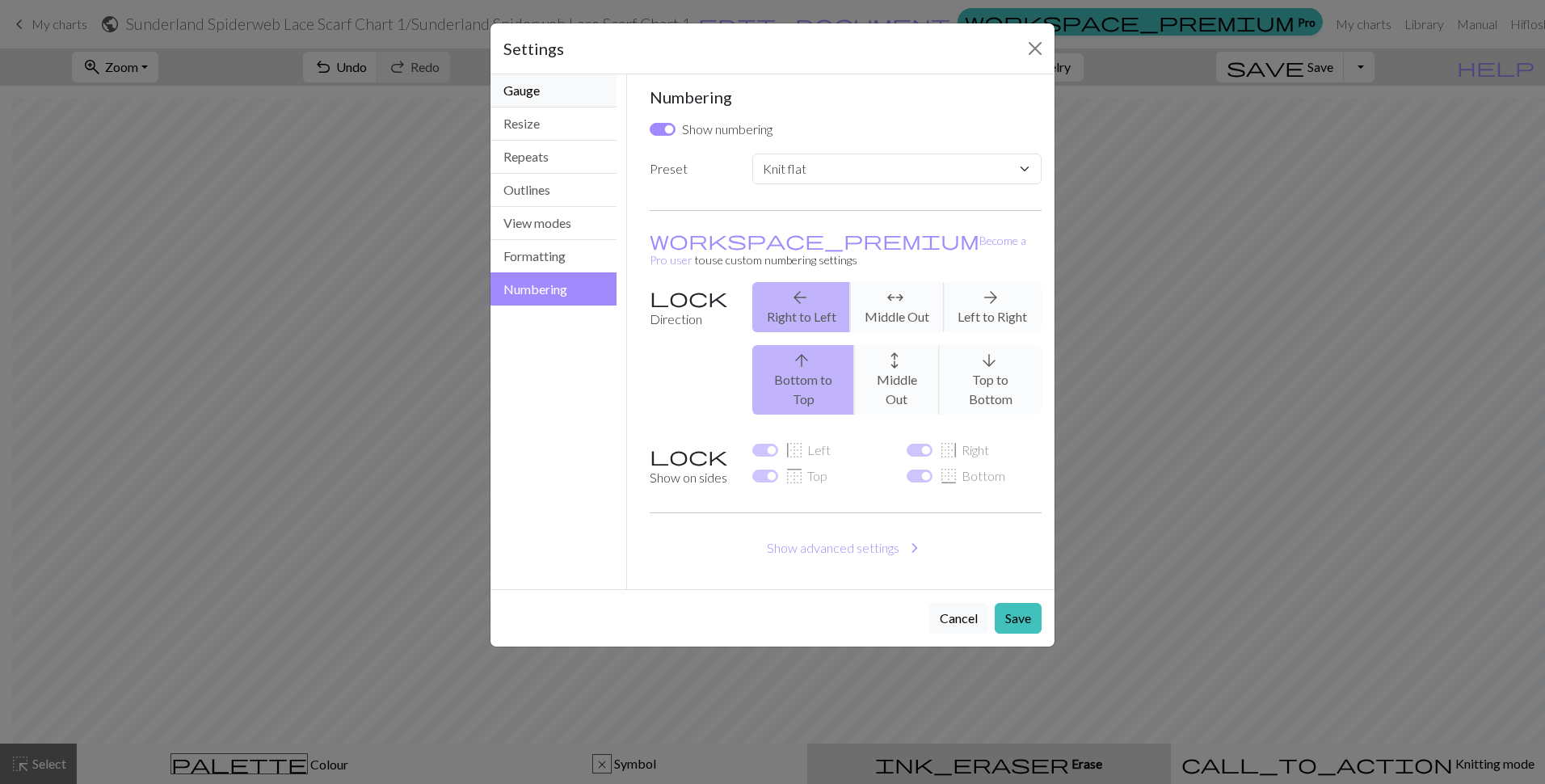
click at [550, 85] on button "Gauge" at bounding box center [553, 91] width 126 height 33
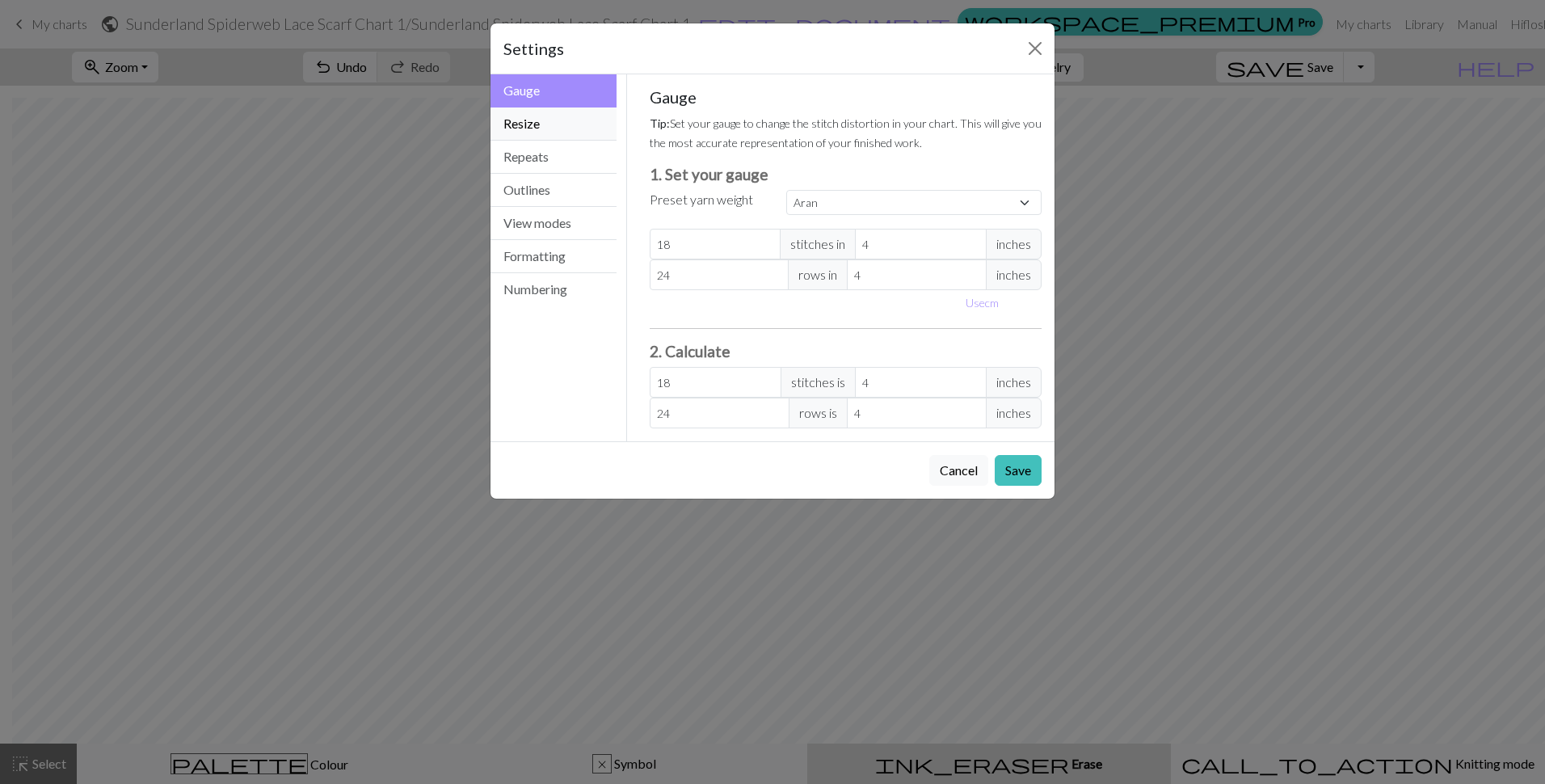
click at [538, 109] on button "Resize" at bounding box center [553, 125] width 126 height 33
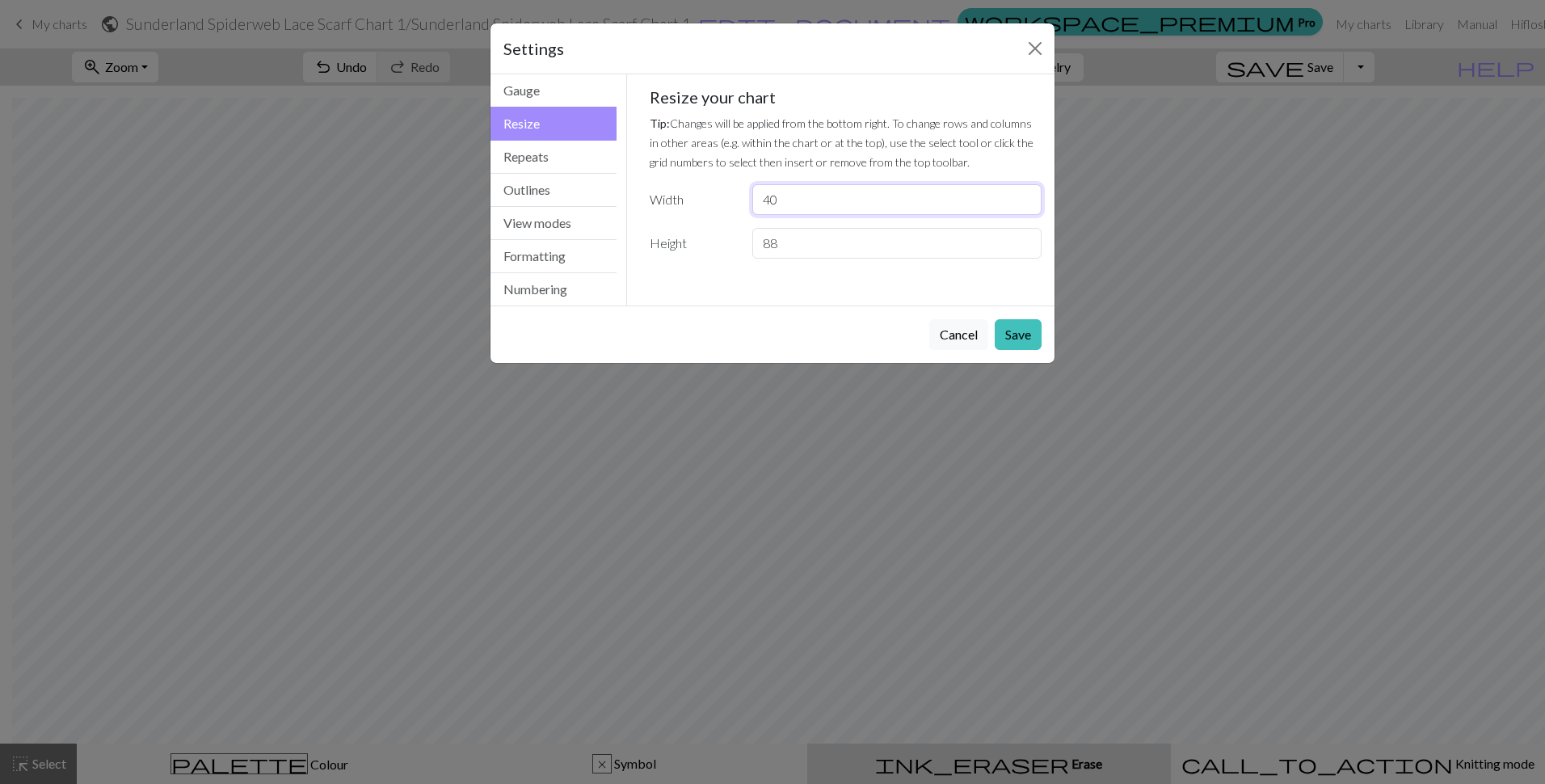
drag, startPoint x: 794, startPoint y: 200, endPoint x: 673, endPoint y: 197, distance: 121.0
click at [673, 197] on div "Width 40" at bounding box center [846, 199] width 412 height 31
type input "50"
click at [1024, 339] on button "Save" at bounding box center [1018, 334] width 47 height 31
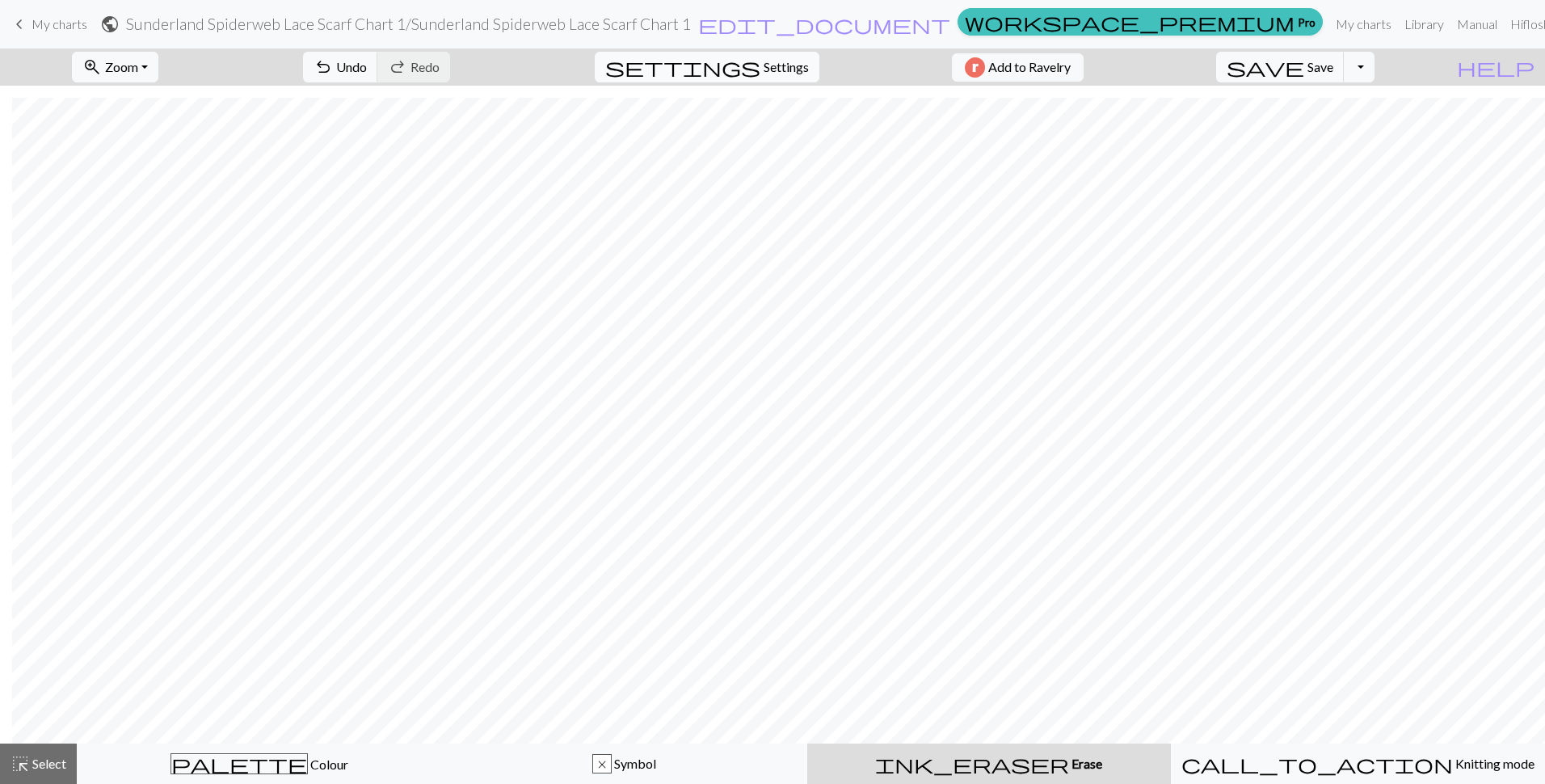
click at [776, 63] on span "Settings" at bounding box center [786, 67] width 45 height 19
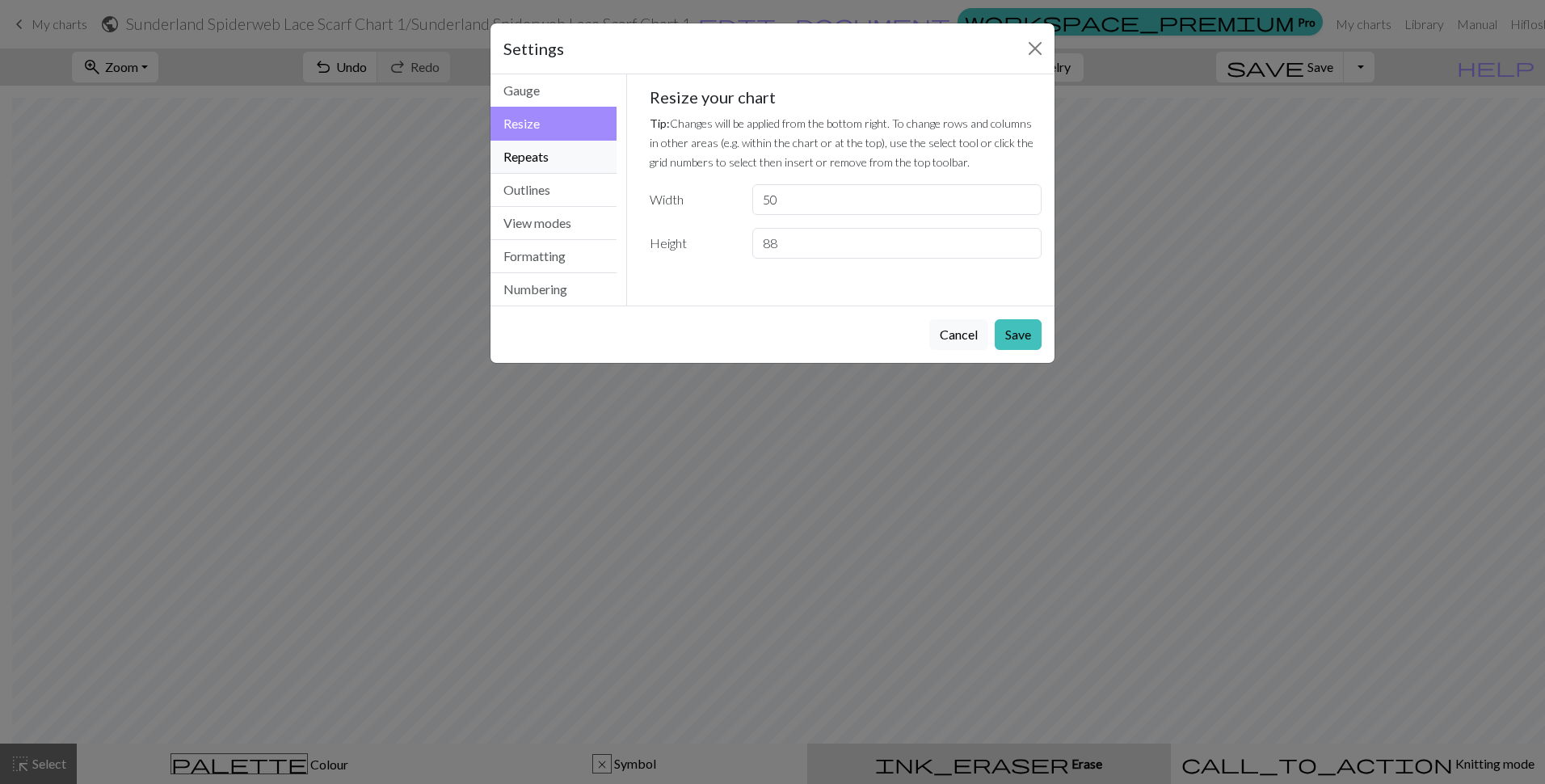
click at [514, 158] on button "Repeats" at bounding box center [553, 157] width 126 height 33
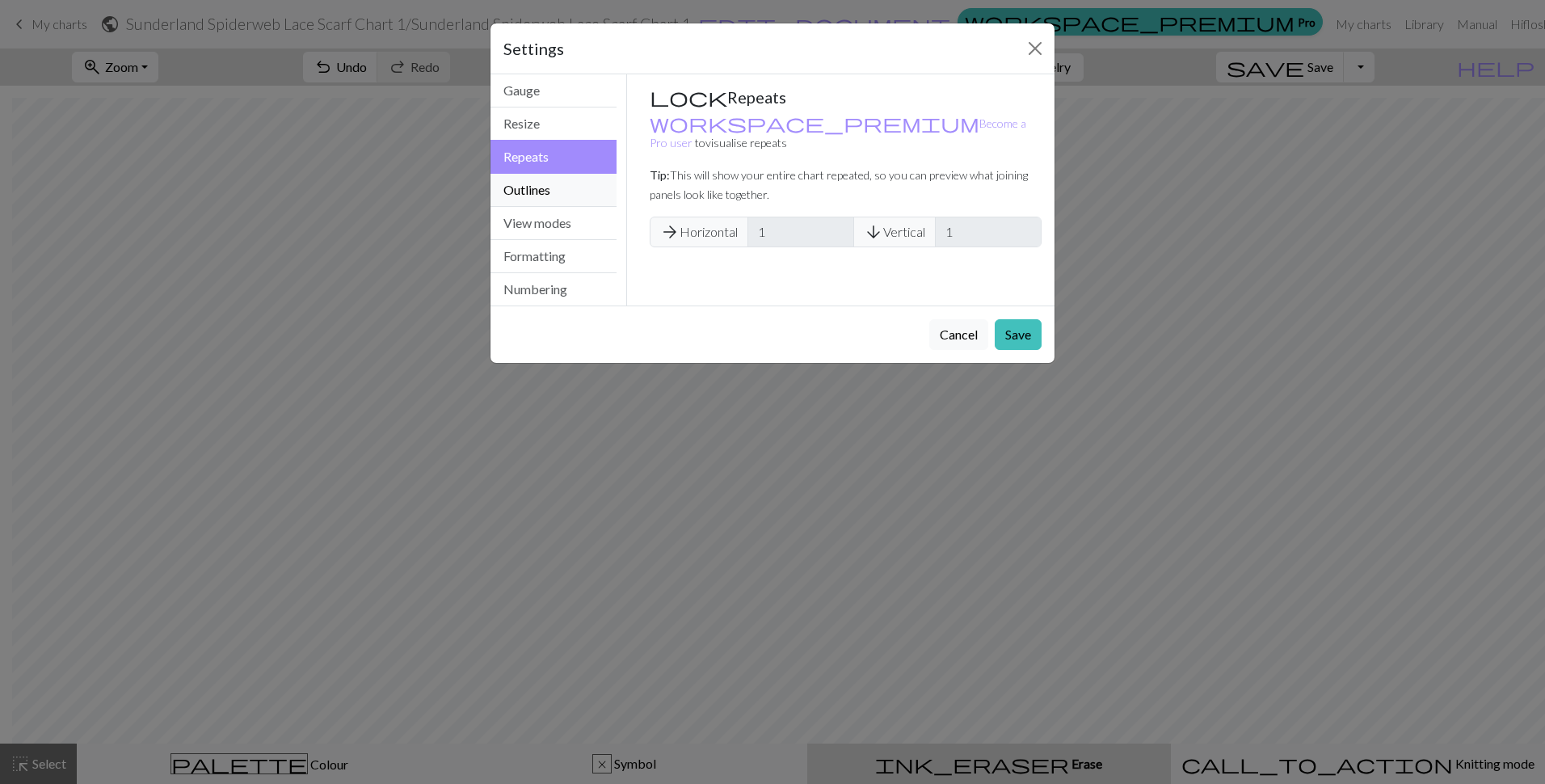
click at [514, 186] on button "Outlines" at bounding box center [553, 191] width 126 height 33
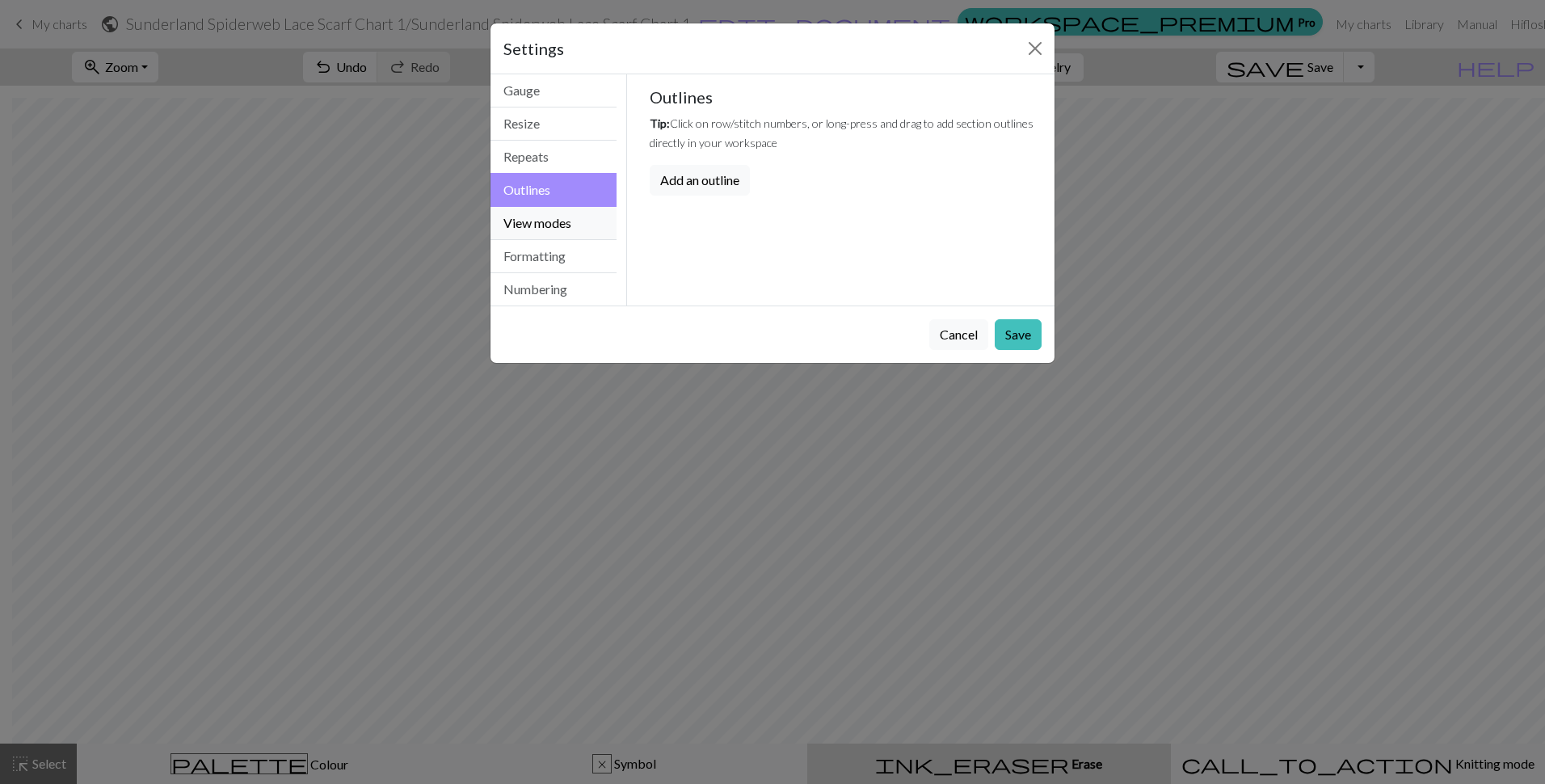
click at [521, 212] on button "View modes" at bounding box center [553, 223] width 126 height 33
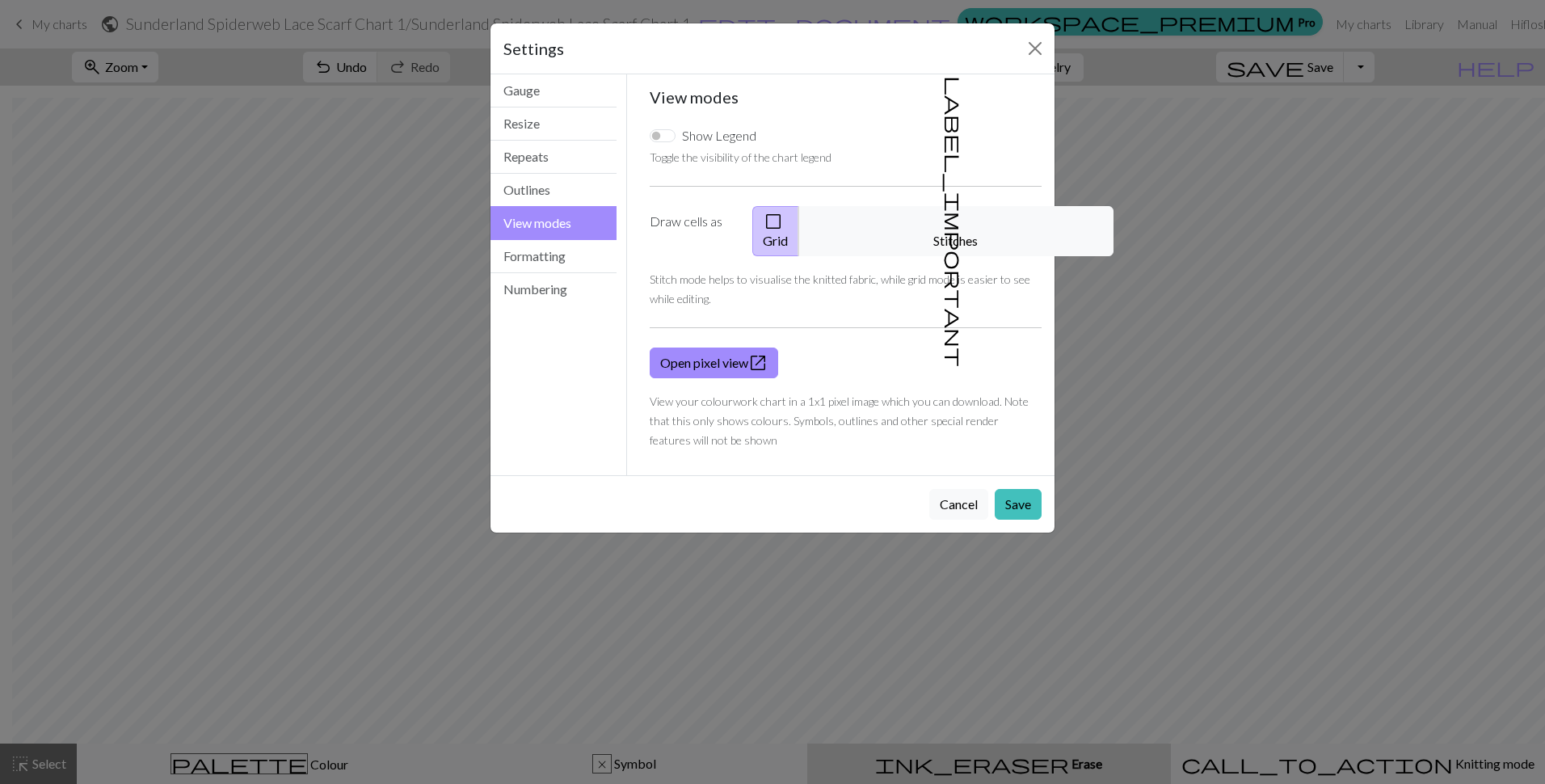
click at [799, 211] on button "check_box_outline_blank Grid" at bounding box center [776, 231] width 47 height 50
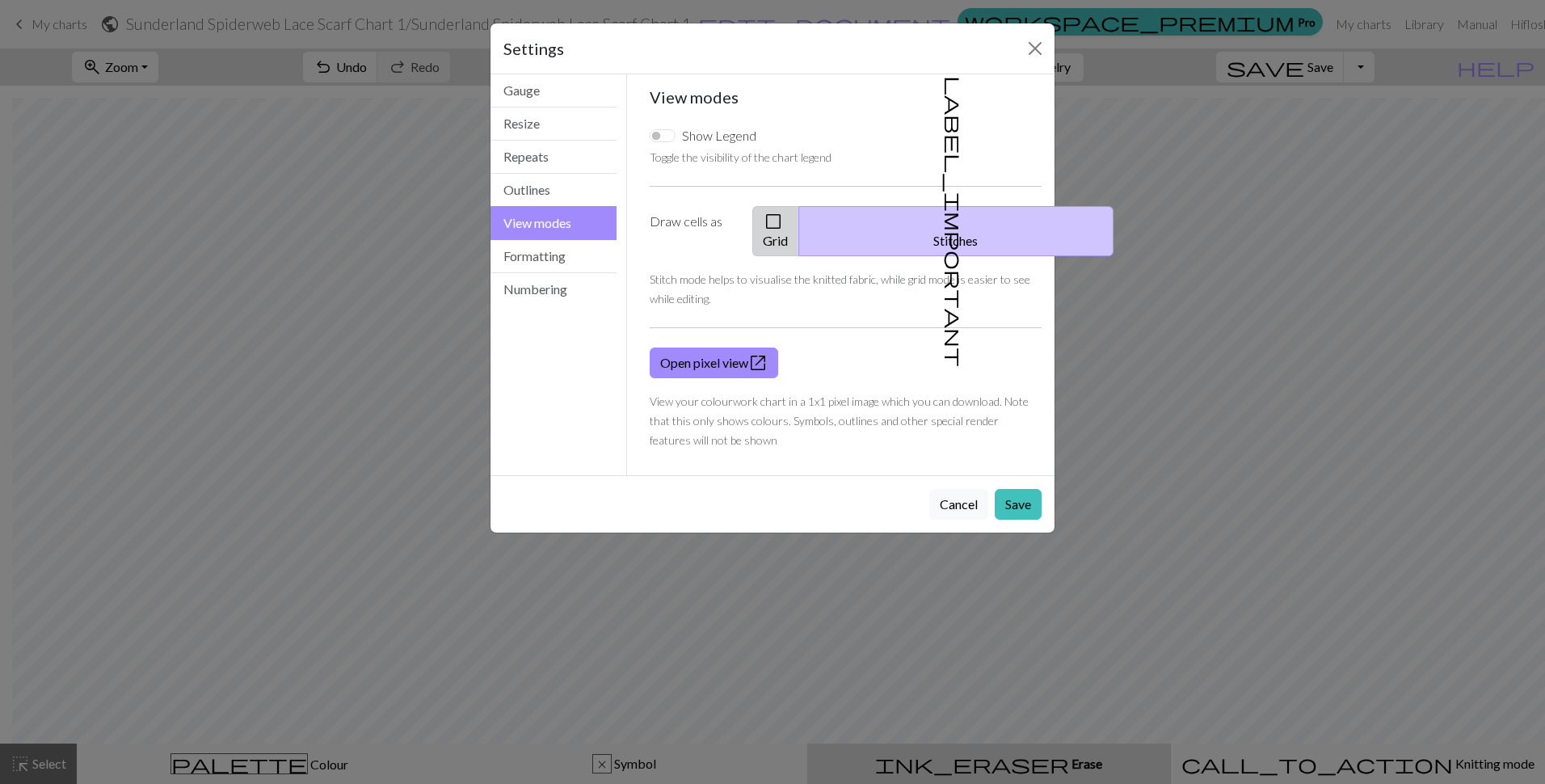
click at [799, 216] on button "check_box_outline_blank Grid" at bounding box center [776, 231] width 47 height 50
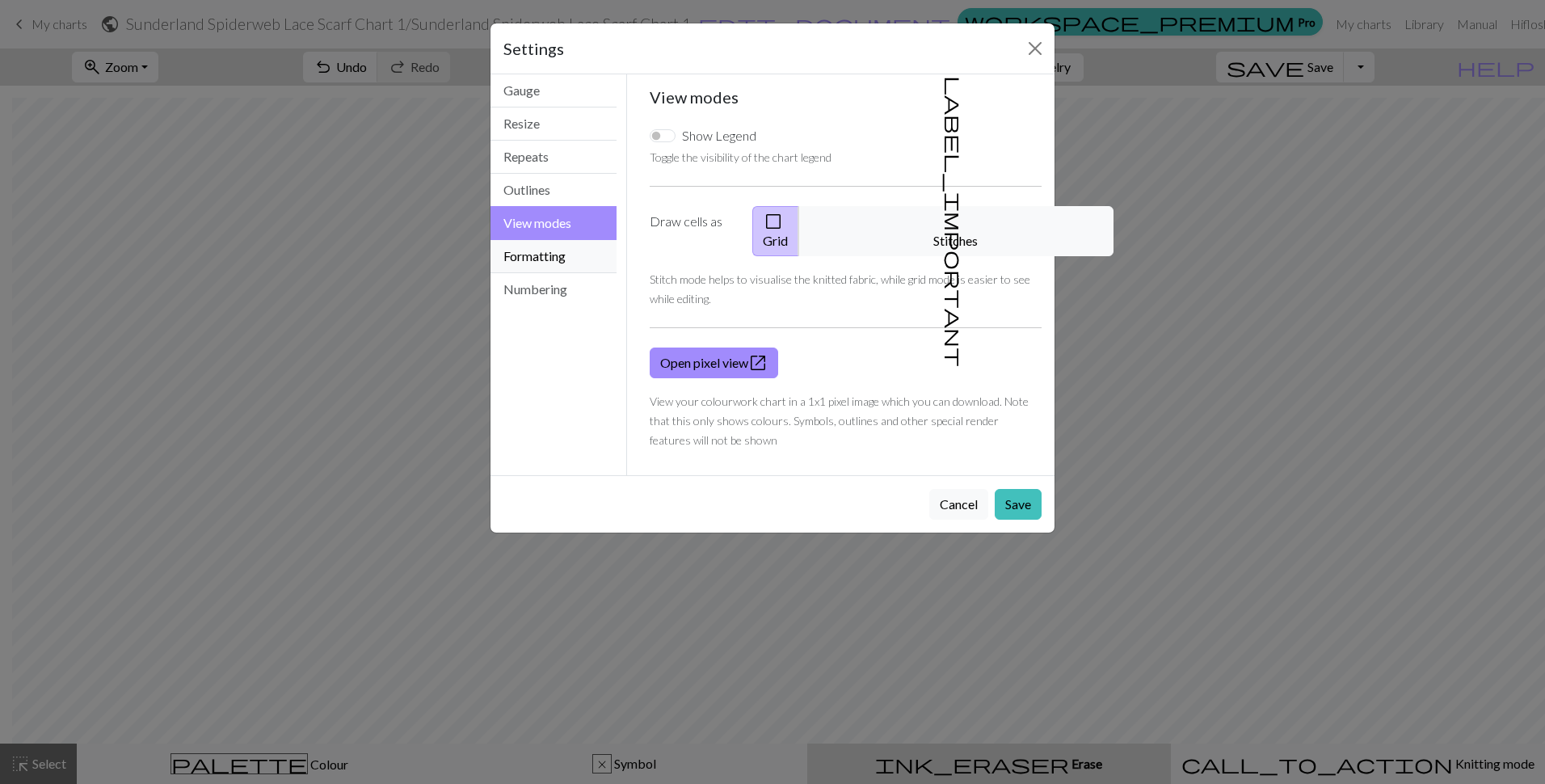
click at [565, 255] on button "Formatting" at bounding box center [553, 257] width 126 height 33
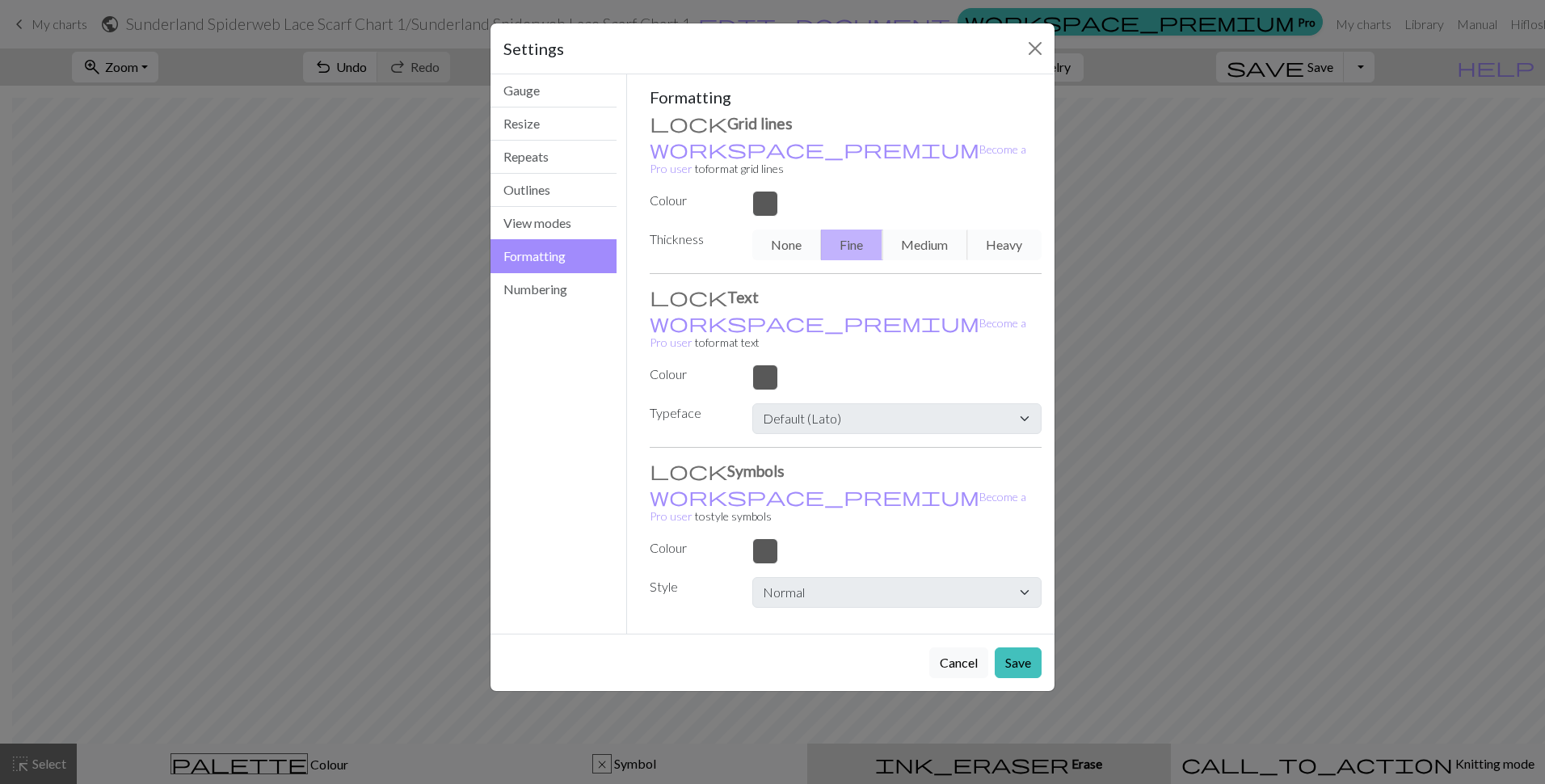
click at [690, 125] on h3 "Grid lines" at bounding box center [846, 122] width 393 height 19
click at [766, 191] on div at bounding box center [896, 203] width 308 height 26
click at [851, 230] on div "None Fine Medium Heavy" at bounding box center [896, 245] width 308 height 31
click at [1017, 647] on button "Save" at bounding box center [1018, 662] width 47 height 31
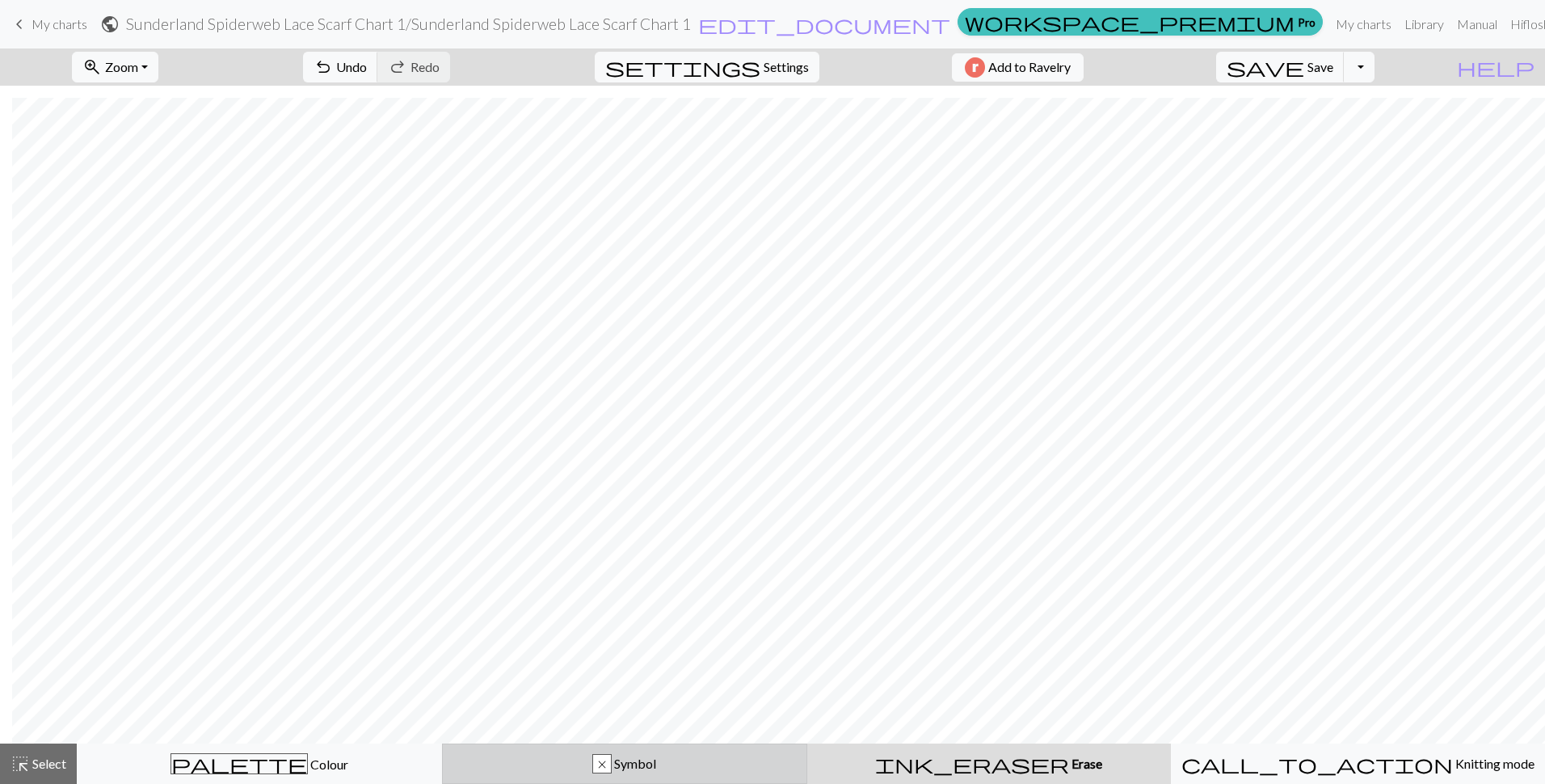
click at [635, 761] on span "Symbol" at bounding box center [634, 763] width 44 height 15
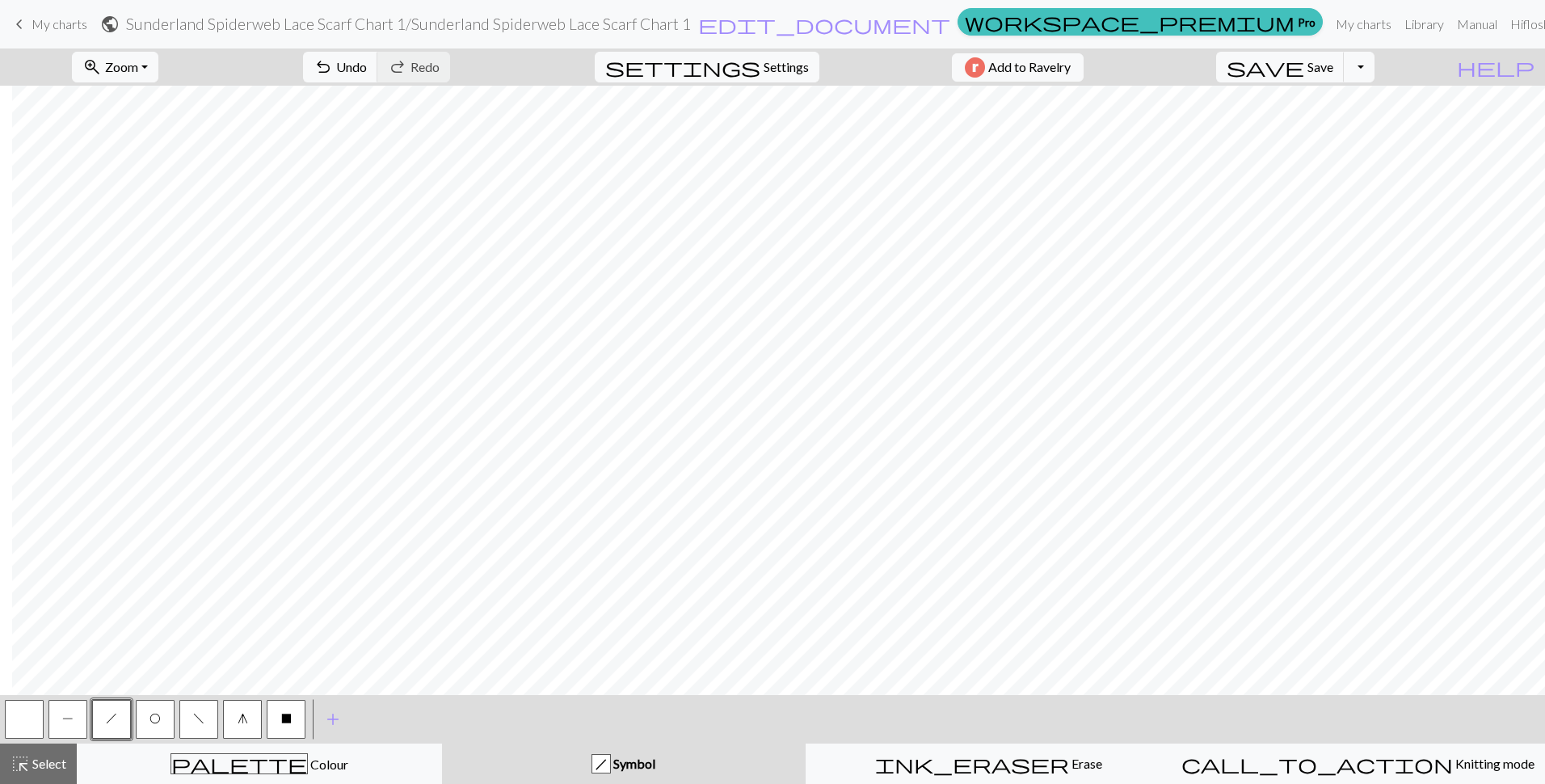
click at [23, 715] on button "button" at bounding box center [24, 719] width 38 height 38
click at [1299, 77] on div "save Save Save Toggle Dropdown file_copy Save a copy save_alt Download" at bounding box center [1295, 67] width 182 height 37
click at [1304, 70] on span "save" at bounding box center [1265, 67] width 78 height 23
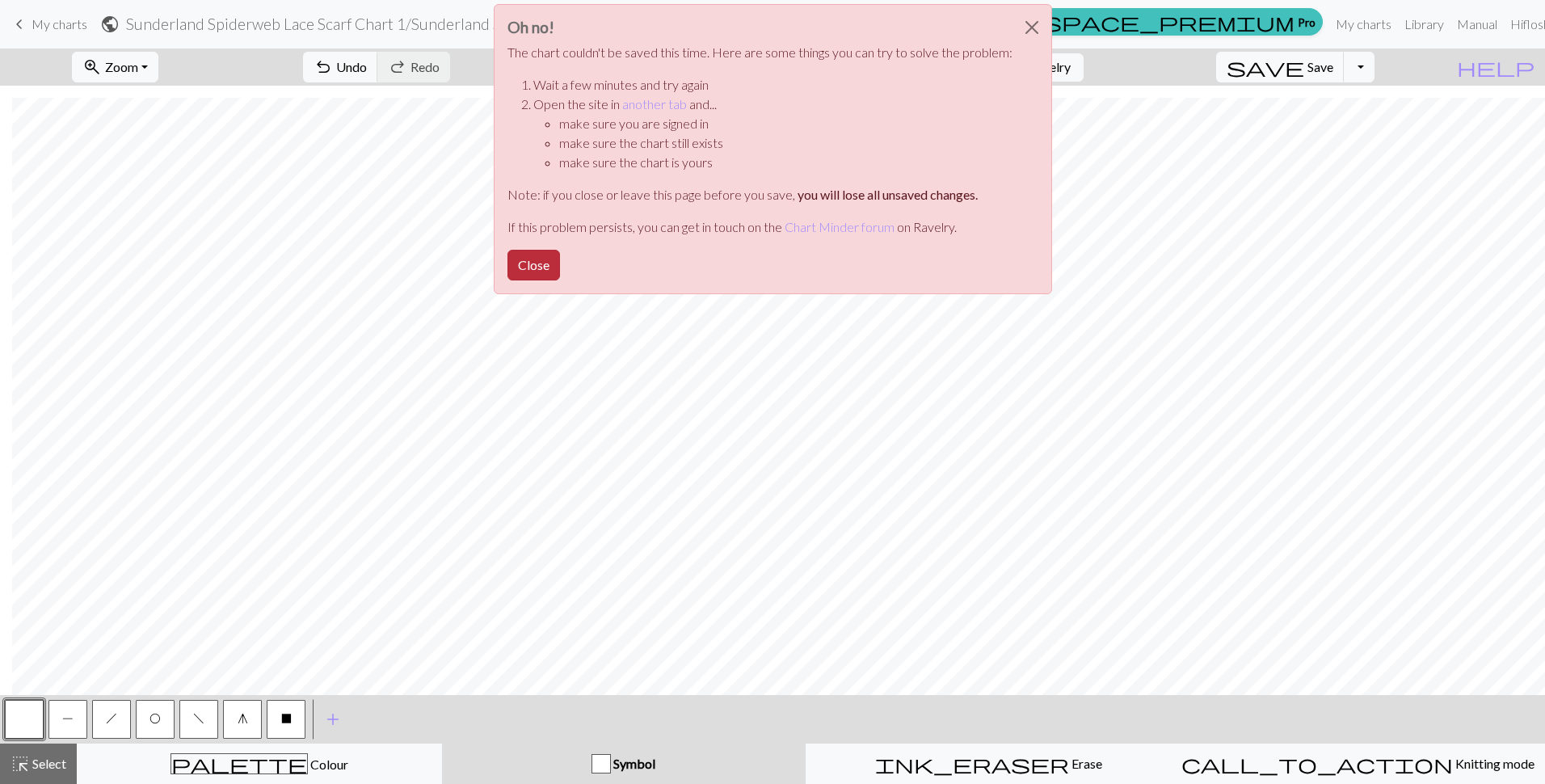
click at [532, 278] on button "Close" at bounding box center [533, 265] width 53 height 31
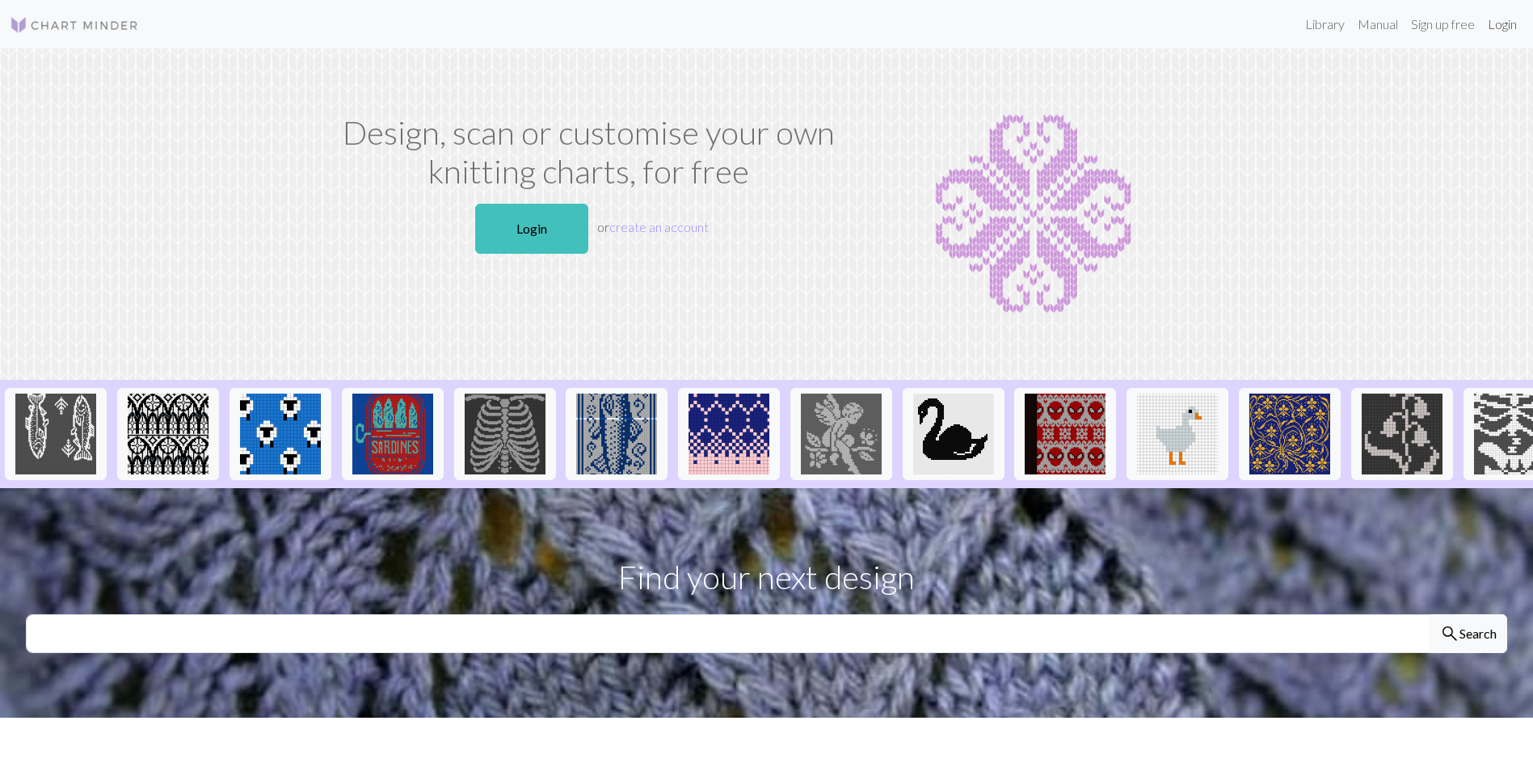
click at [1489, 29] on link "Login" at bounding box center [1502, 24] width 42 height 33
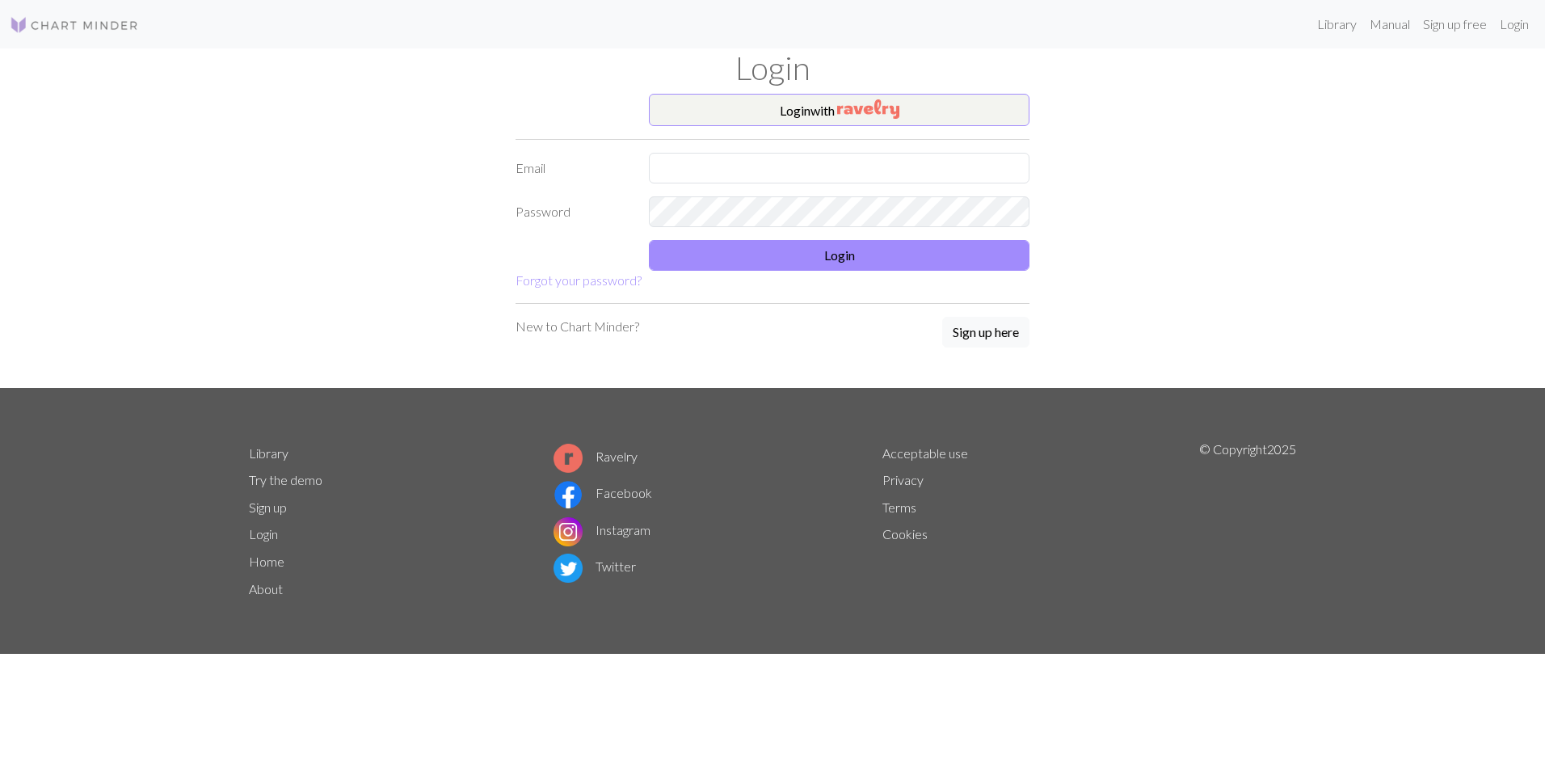
click at [821, 91] on div "Login" at bounding box center [772, 71] width 1067 height 45
click at [807, 112] on button "Login with" at bounding box center [839, 109] width 380 height 33
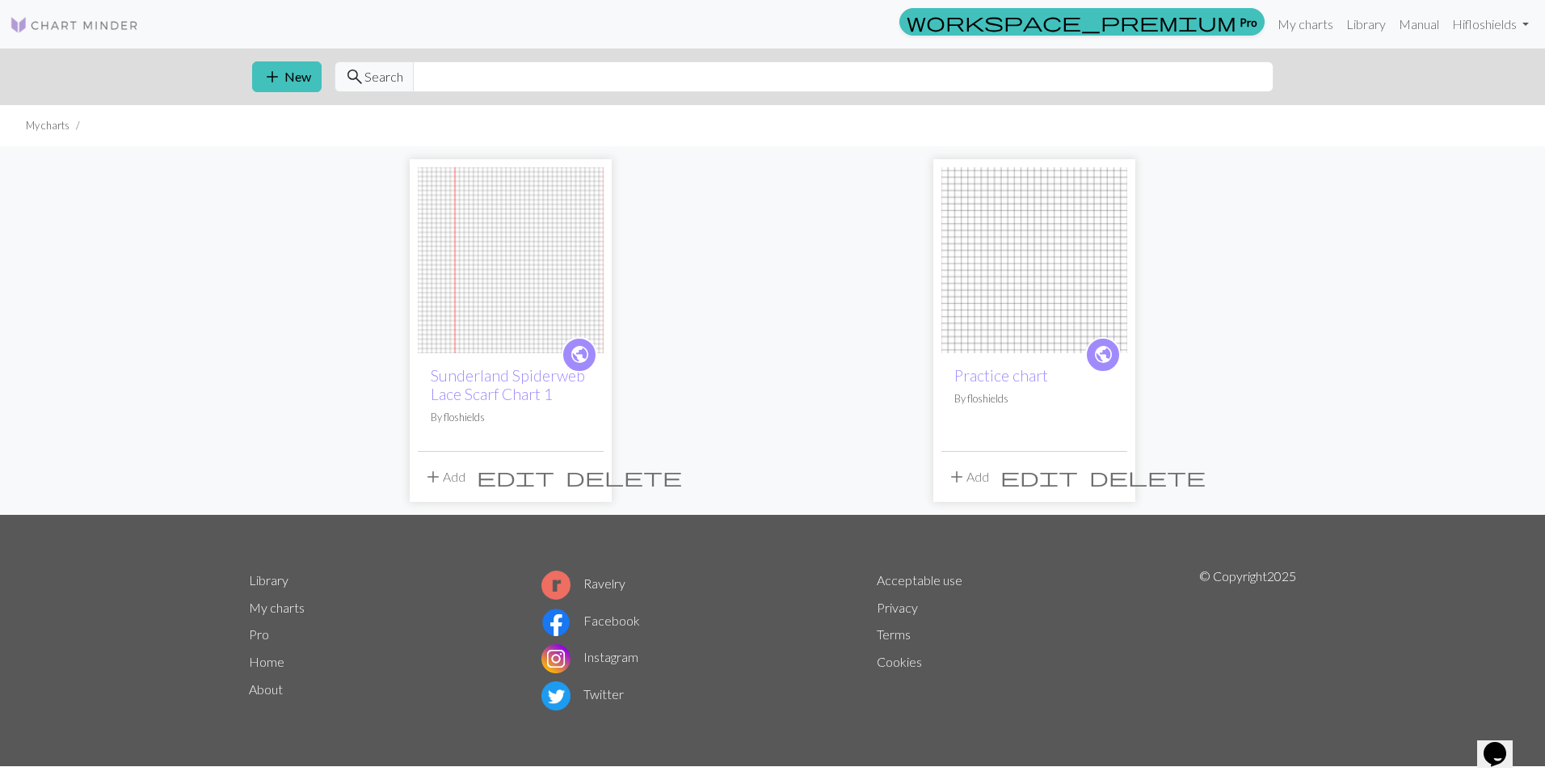
click at [509, 339] on img at bounding box center [511, 260] width 186 height 186
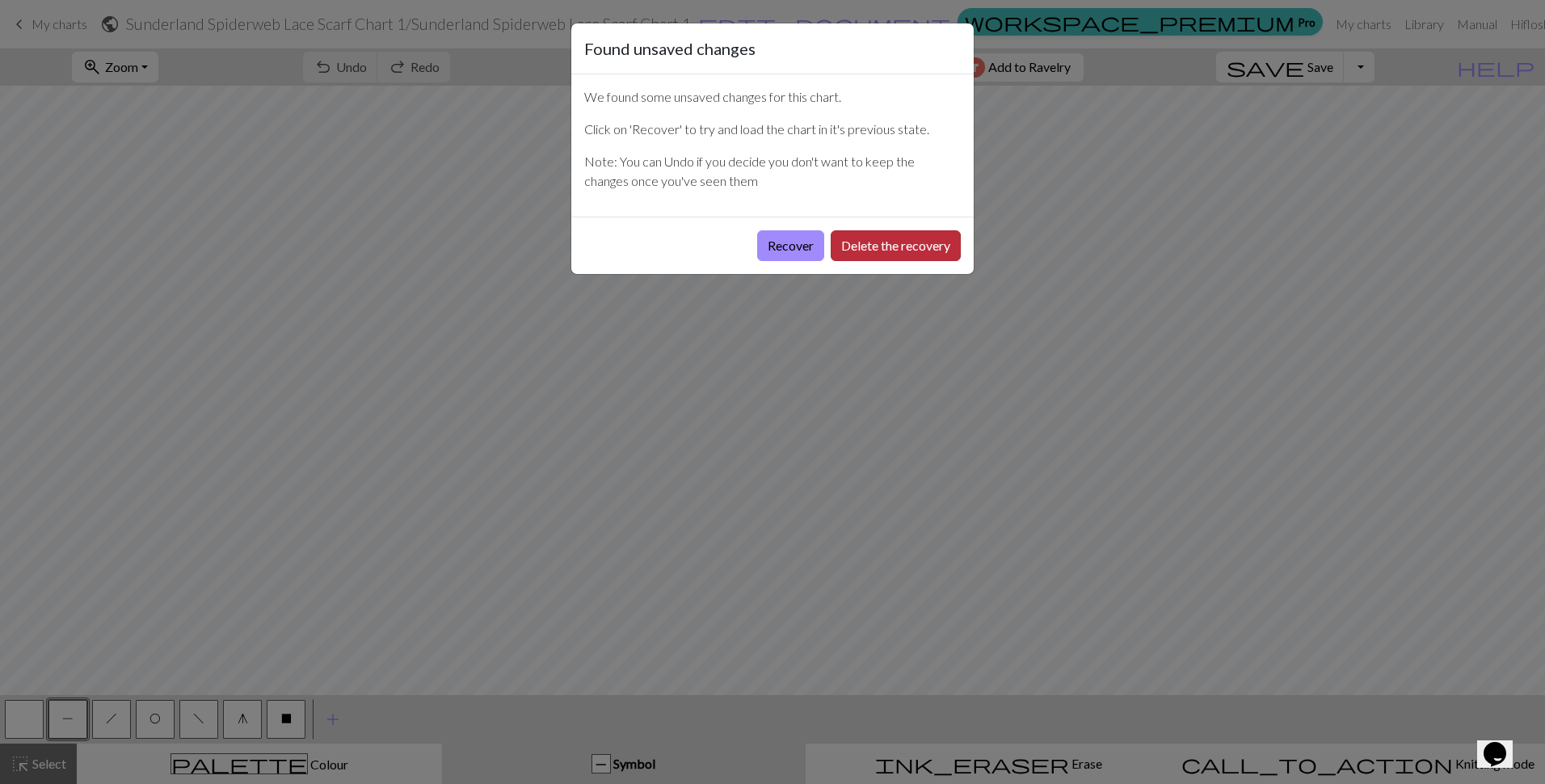
click at [883, 237] on button "Delete the recovery" at bounding box center [896, 245] width 130 height 31
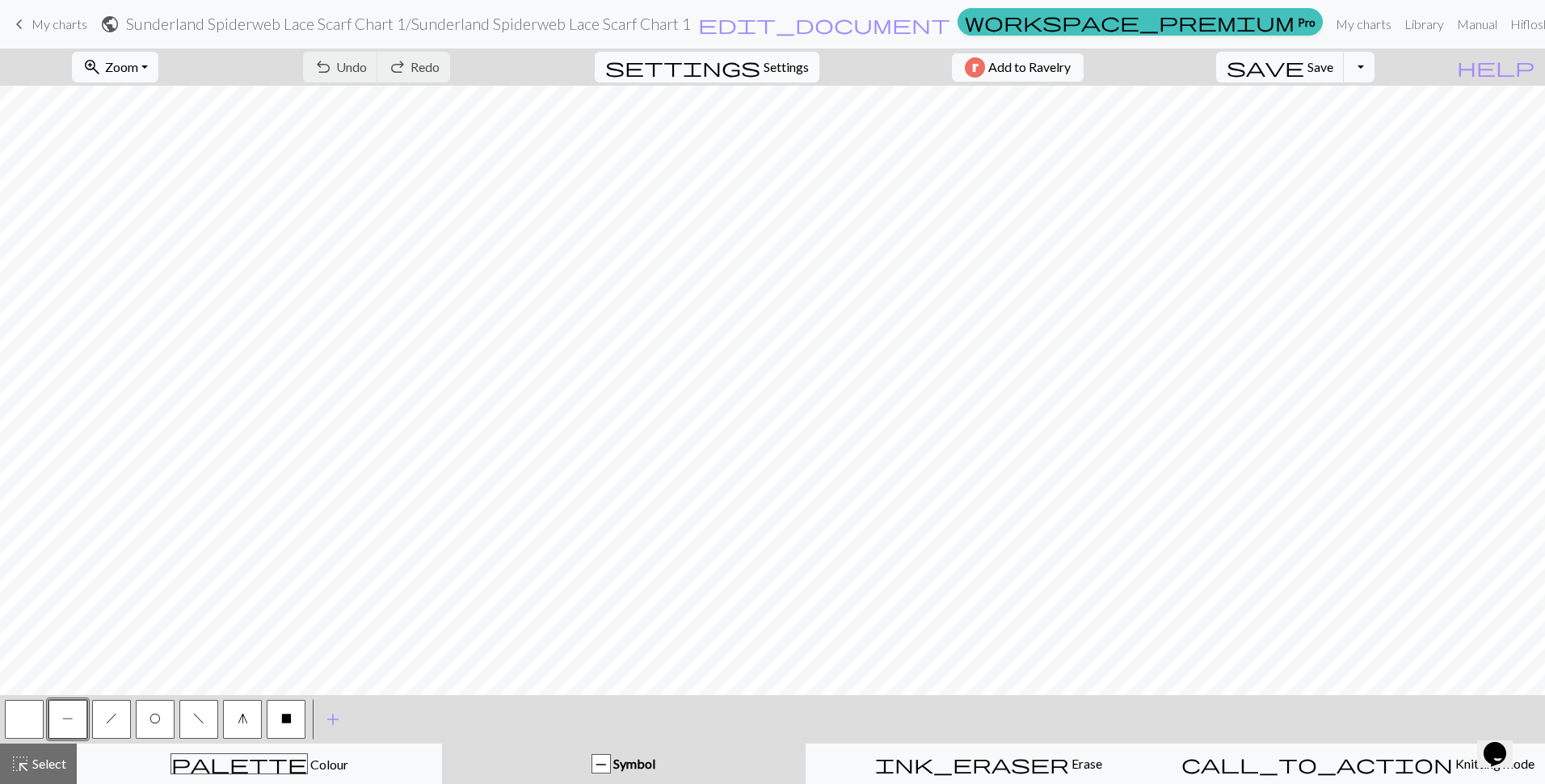
click at [749, 56] on span "settings" at bounding box center [683, 67] width 156 height 23
select select "aran"
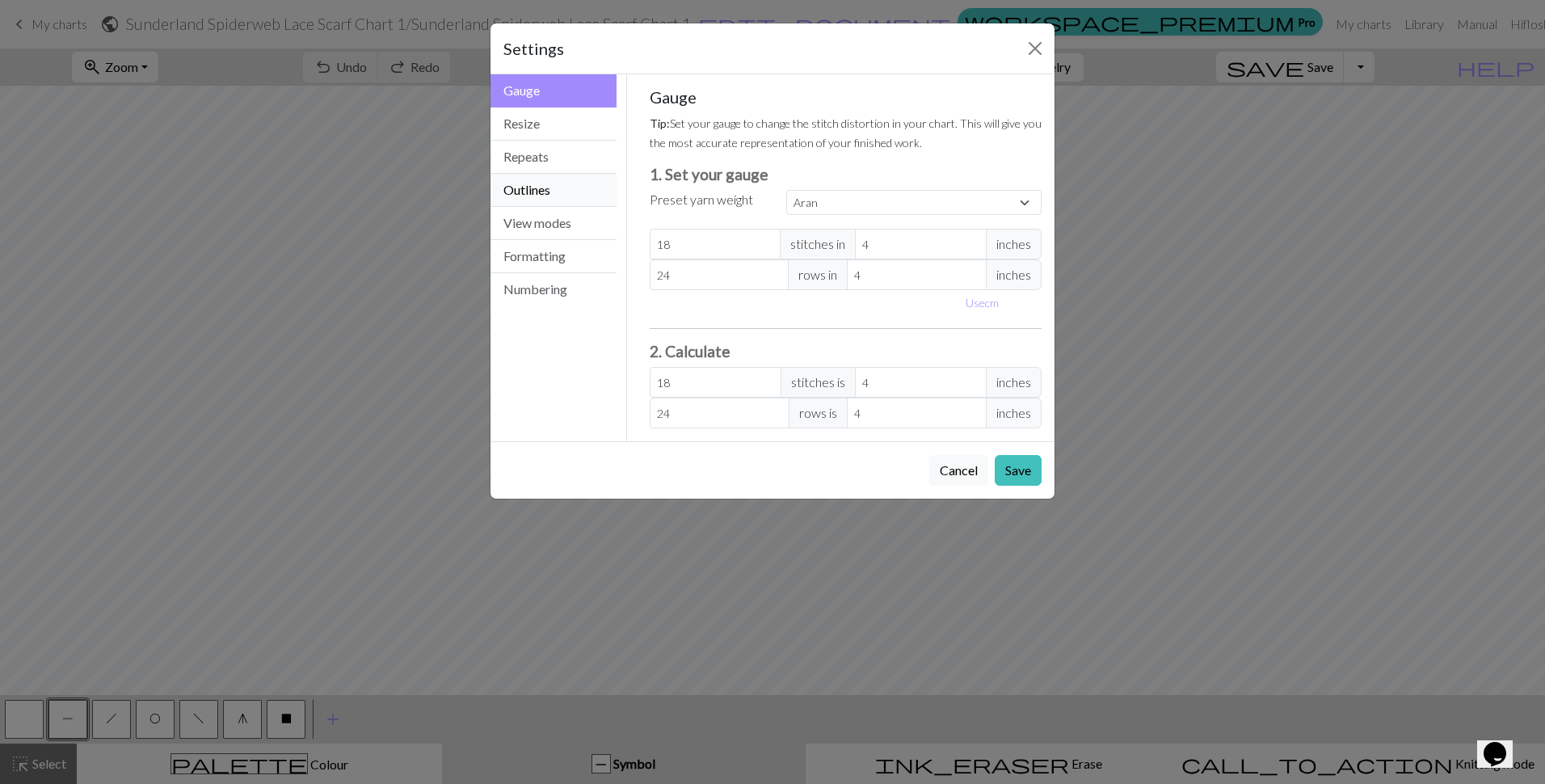
click at [537, 185] on button "Outlines" at bounding box center [553, 191] width 126 height 33
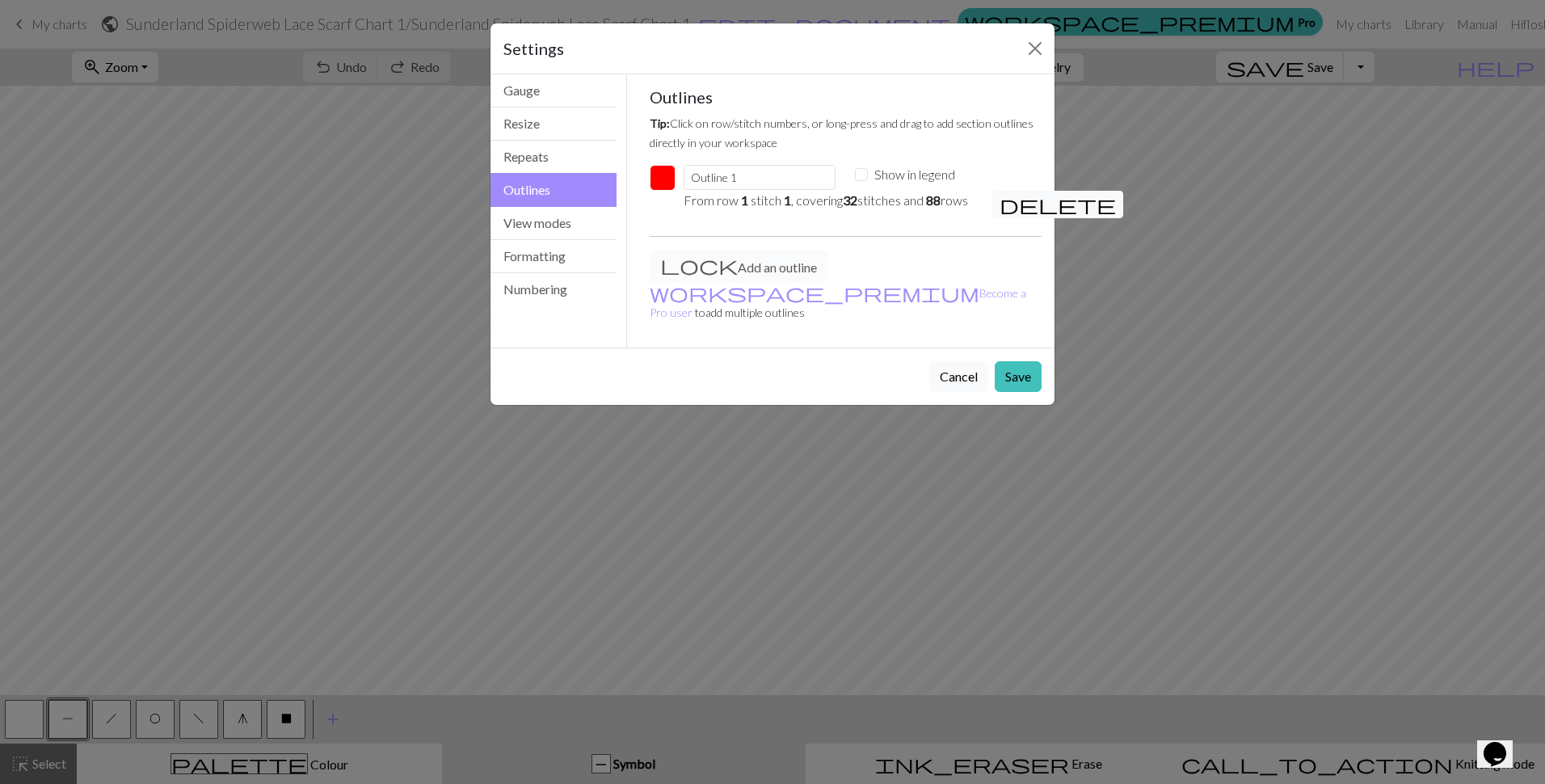
click at [961, 378] on button "Cancel" at bounding box center [959, 376] width 59 height 31
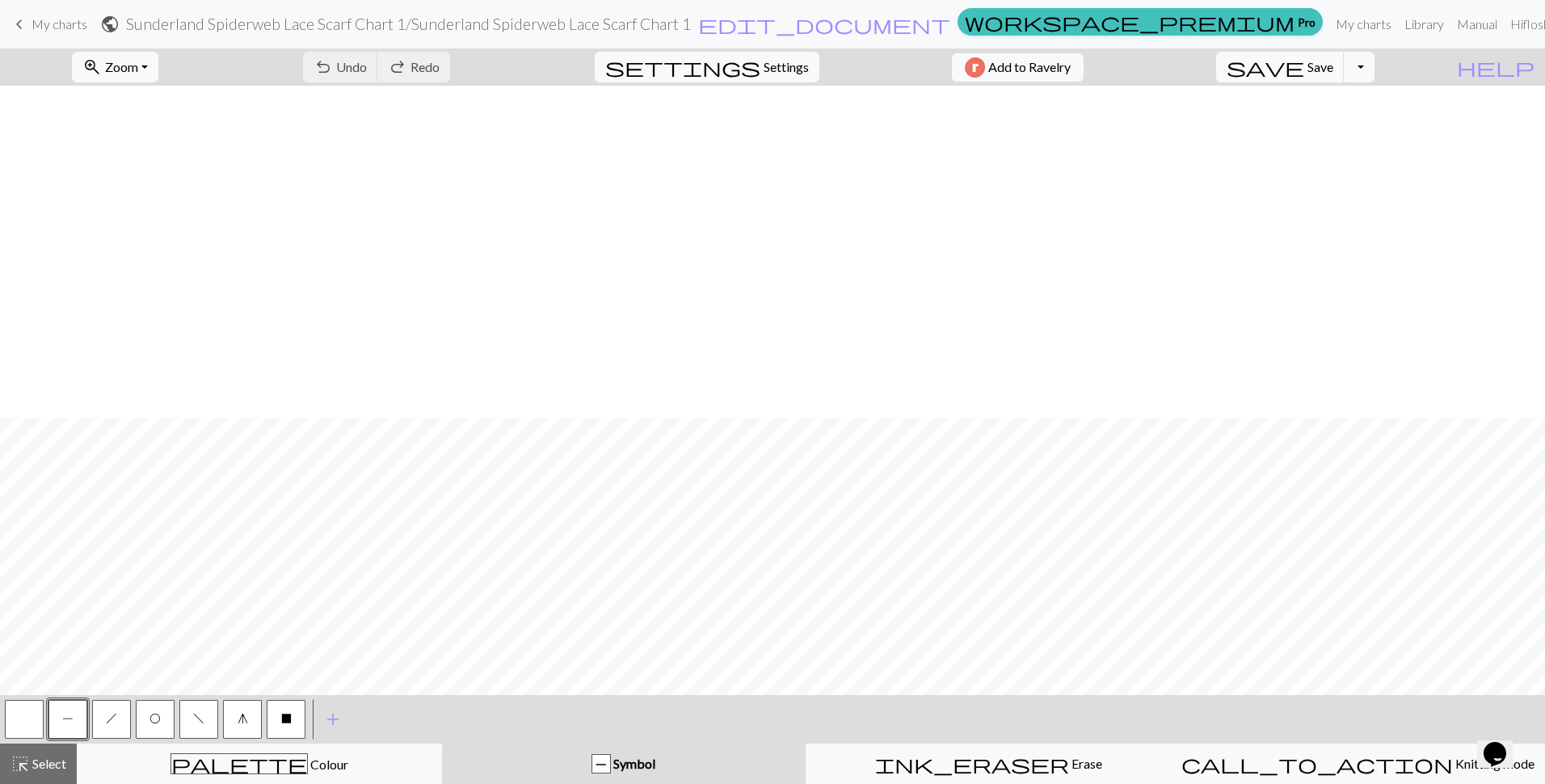
scroll to position [898, 0]
click at [115, 720] on span "h" at bounding box center [112, 718] width 12 height 13
click at [156, 715] on span "O" at bounding box center [156, 718] width 12 height 13
click at [110, 722] on span "h" at bounding box center [112, 718] width 12 height 13
click at [193, 725] on button "f" at bounding box center [199, 719] width 38 height 38
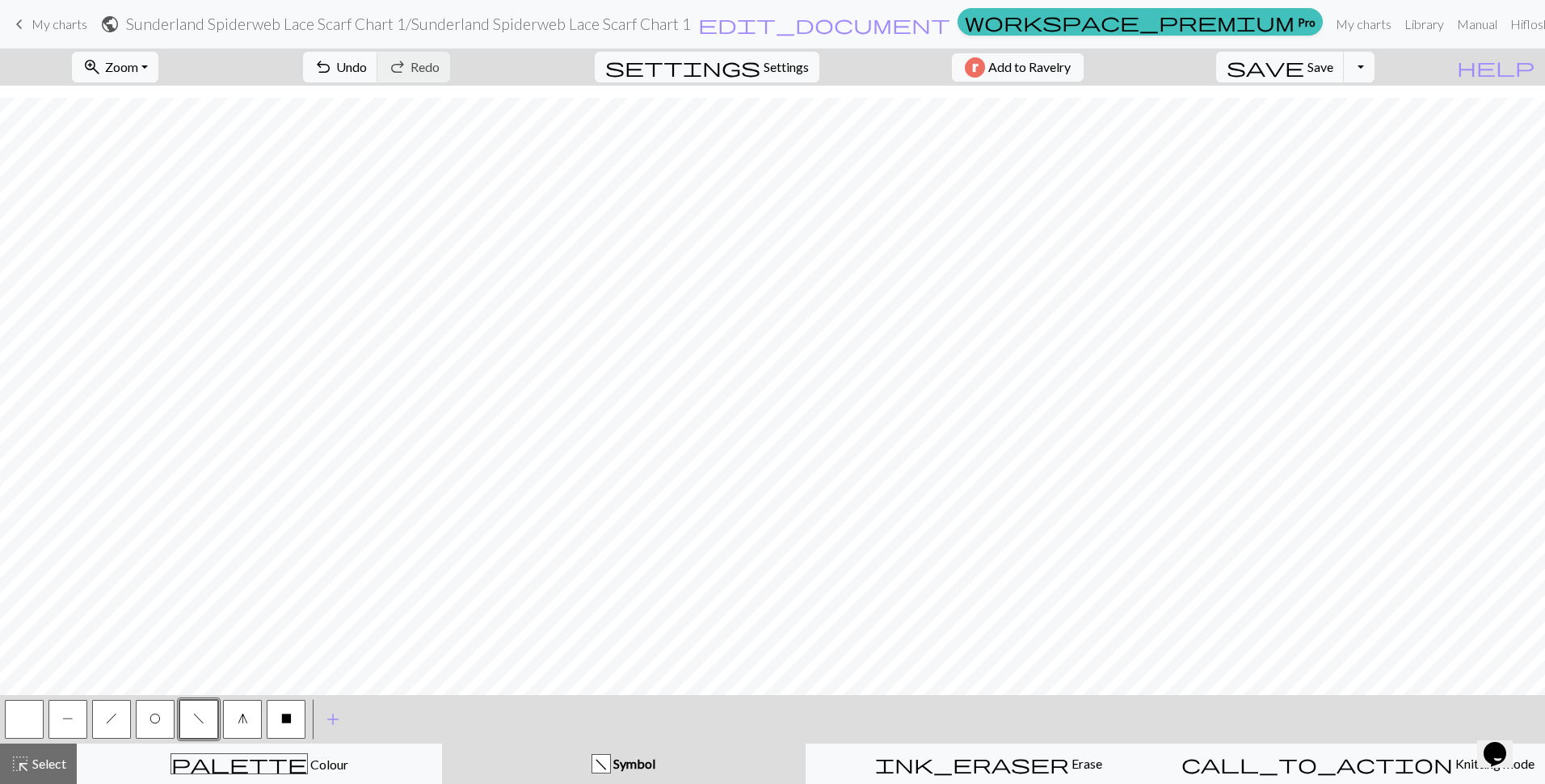
click at [106, 729] on button "h" at bounding box center [111, 719] width 38 height 38
click at [25, 720] on button "button" at bounding box center [24, 719] width 38 height 38
click at [72, 718] on span "P" at bounding box center [68, 718] width 12 height 13
click at [196, 720] on span "f" at bounding box center [199, 718] width 12 height 13
click at [111, 720] on span "h" at bounding box center [112, 718] width 12 height 13
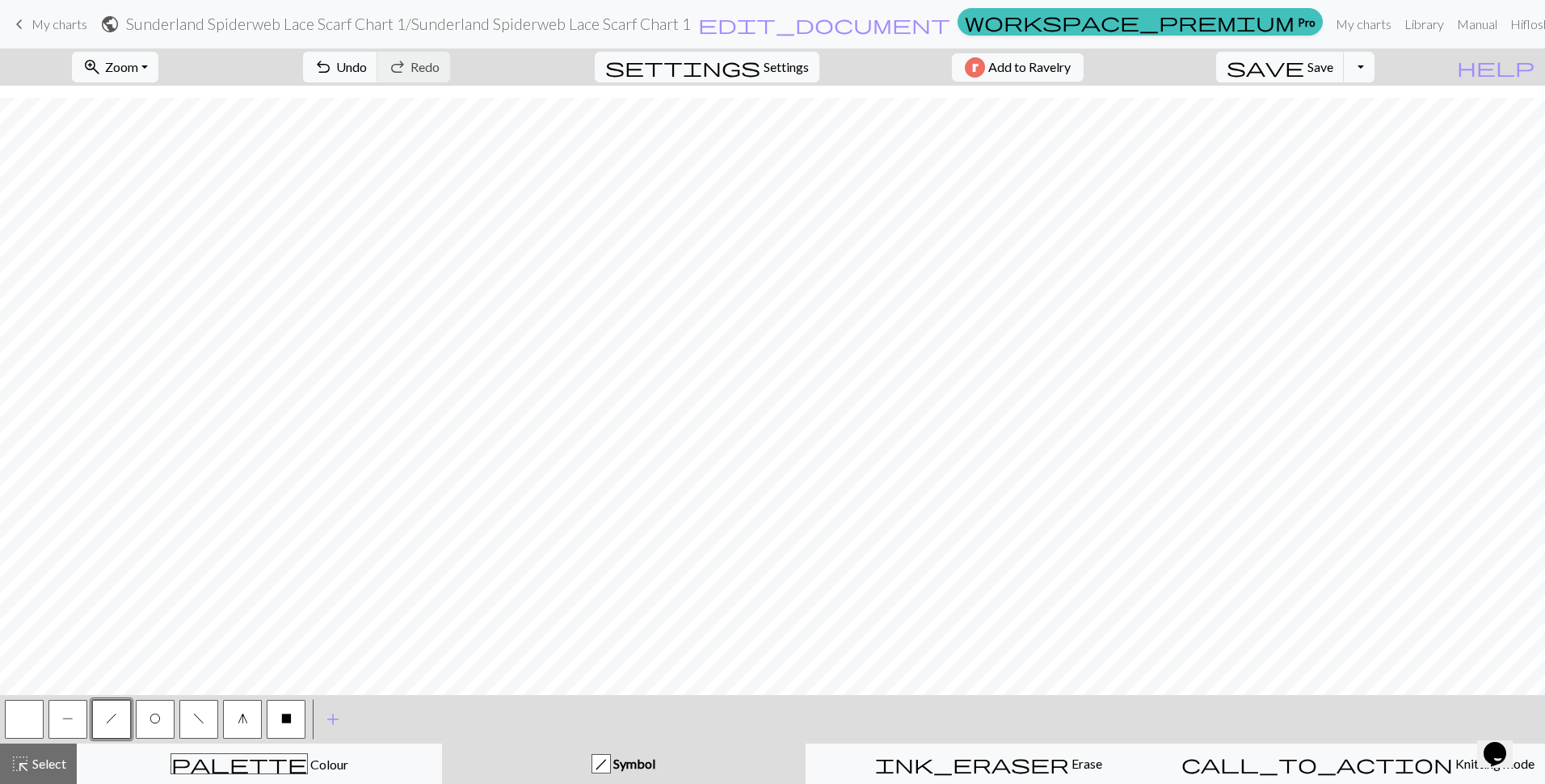
click at [155, 725] on button "O" at bounding box center [155, 719] width 38 height 38
click at [202, 715] on span "f" at bounding box center [199, 718] width 12 height 13
drag, startPoint x: 125, startPoint y: 716, endPoint x: 140, endPoint y: 715, distance: 15.0
click at [124, 716] on button "h" at bounding box center [111, 719] width 38 height 38
click at [159, 727] on button "O" at bounding box center [155, 719] width 38 height 38
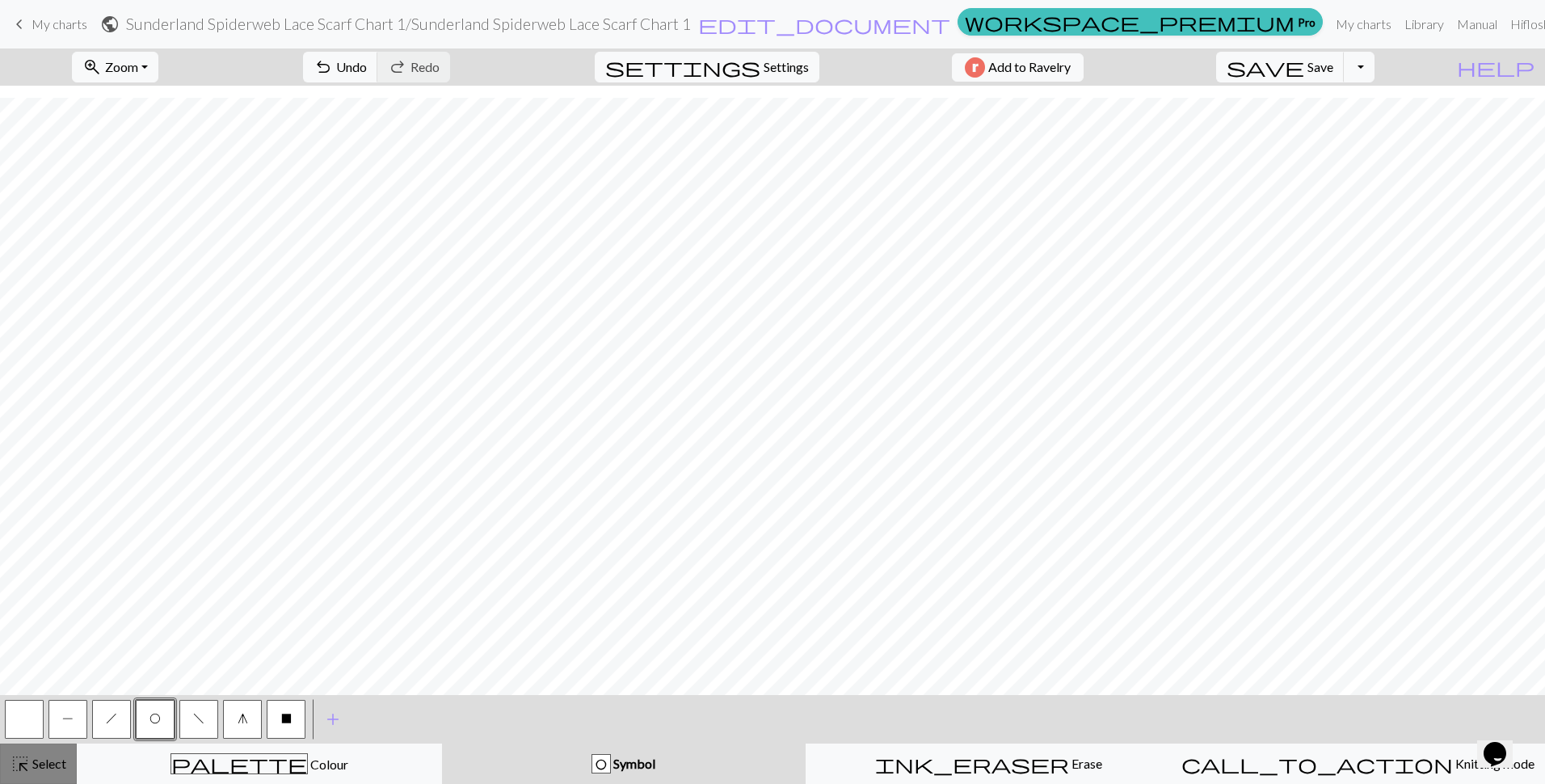
click at [29, 757] on span "highlight_alt" at bounding box center [20, 763] width 19 height 23
click at [754, 56] on button "settings Settings" at bounding box center [706, 67] width 225 height 31
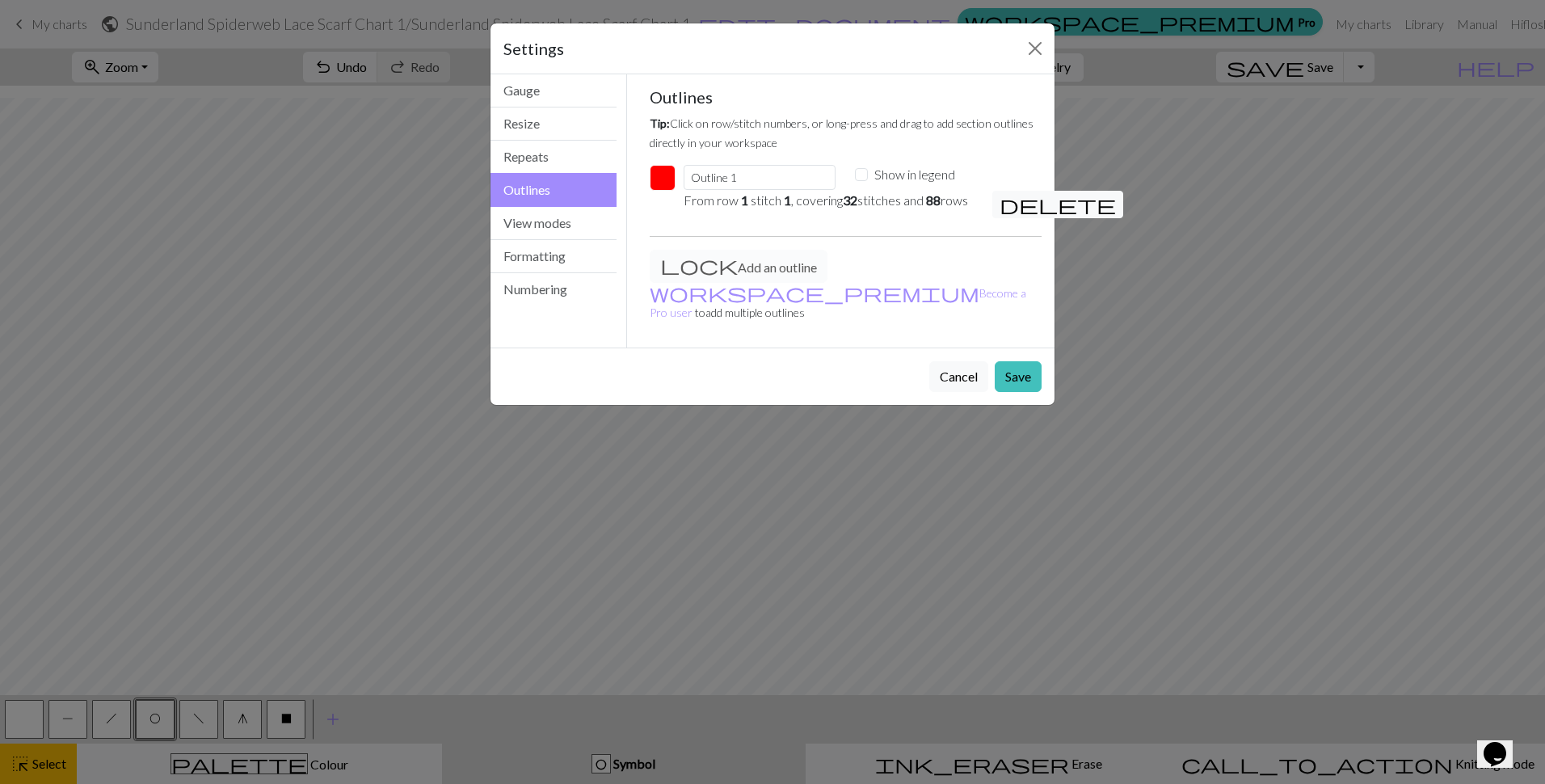
click at [546, 185] on button "Outlines" at bounding box center [553, 190] width 126 height 34
click at [1018, 204] on span "delete" at bounding box center [1058, 204] width 116 height 23
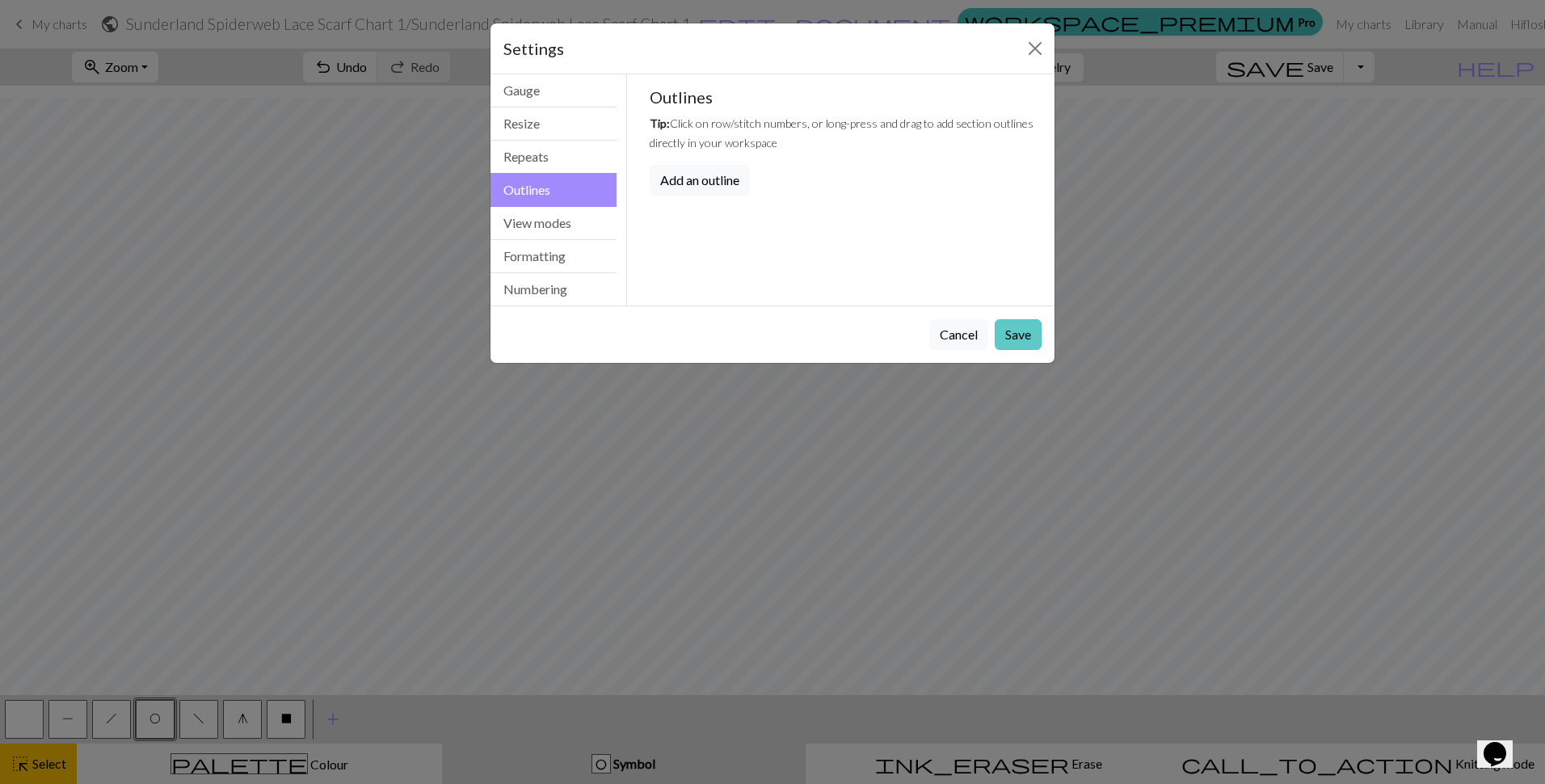
click at [1025, 339] on button "Save" at bounding box center [1018, 334] width 47 height 31
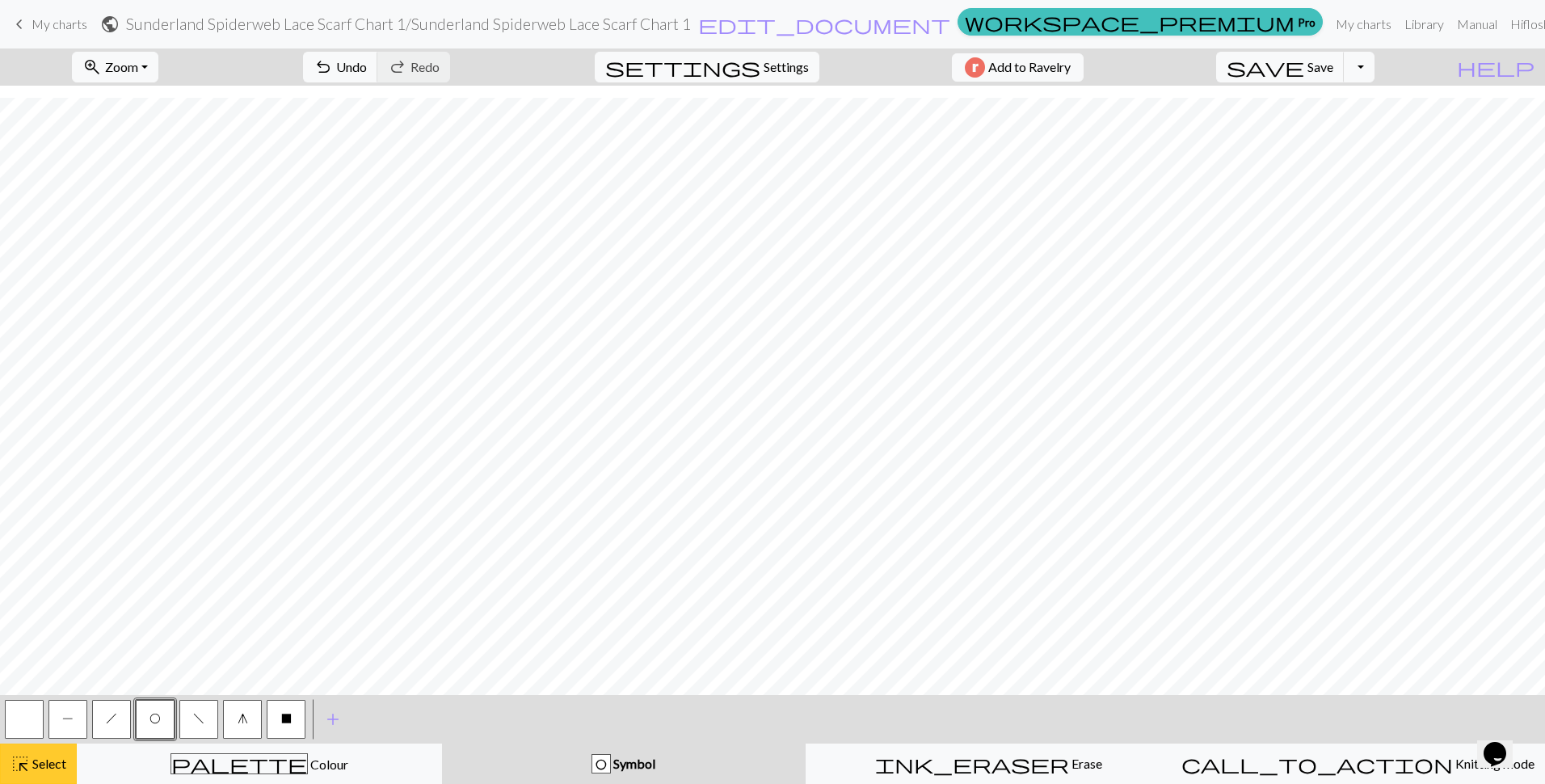
click at [44, 761] on span "Select" at bounding box center [48, 763] width 36 height 15
click at [31, 759] on span "Select" at bounding box center [48, 763] width 36 height 15
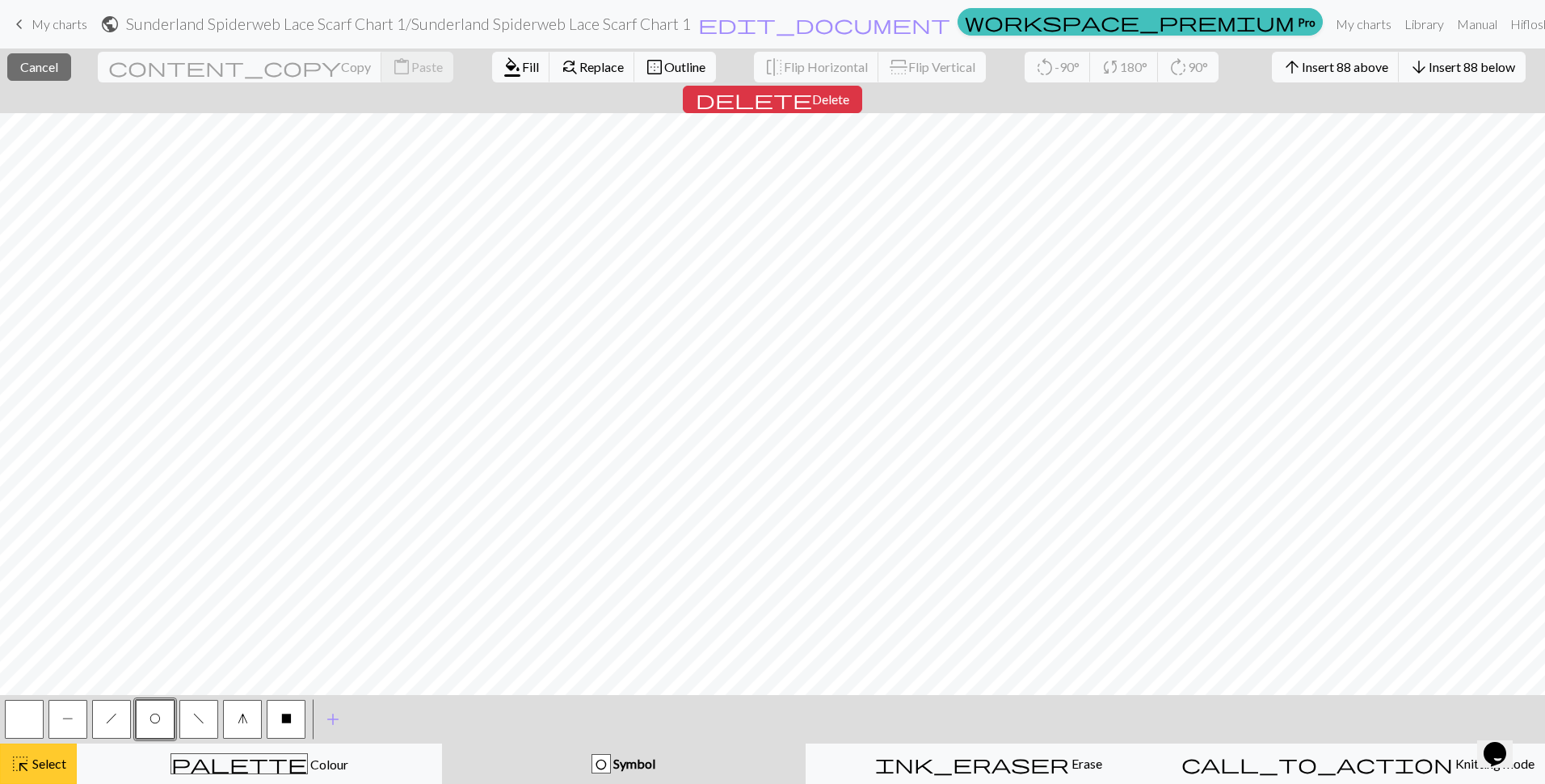
click at [42, 746] on button "highlight_alt Select Select" at bounding box center [38, 763] width 77 height 40
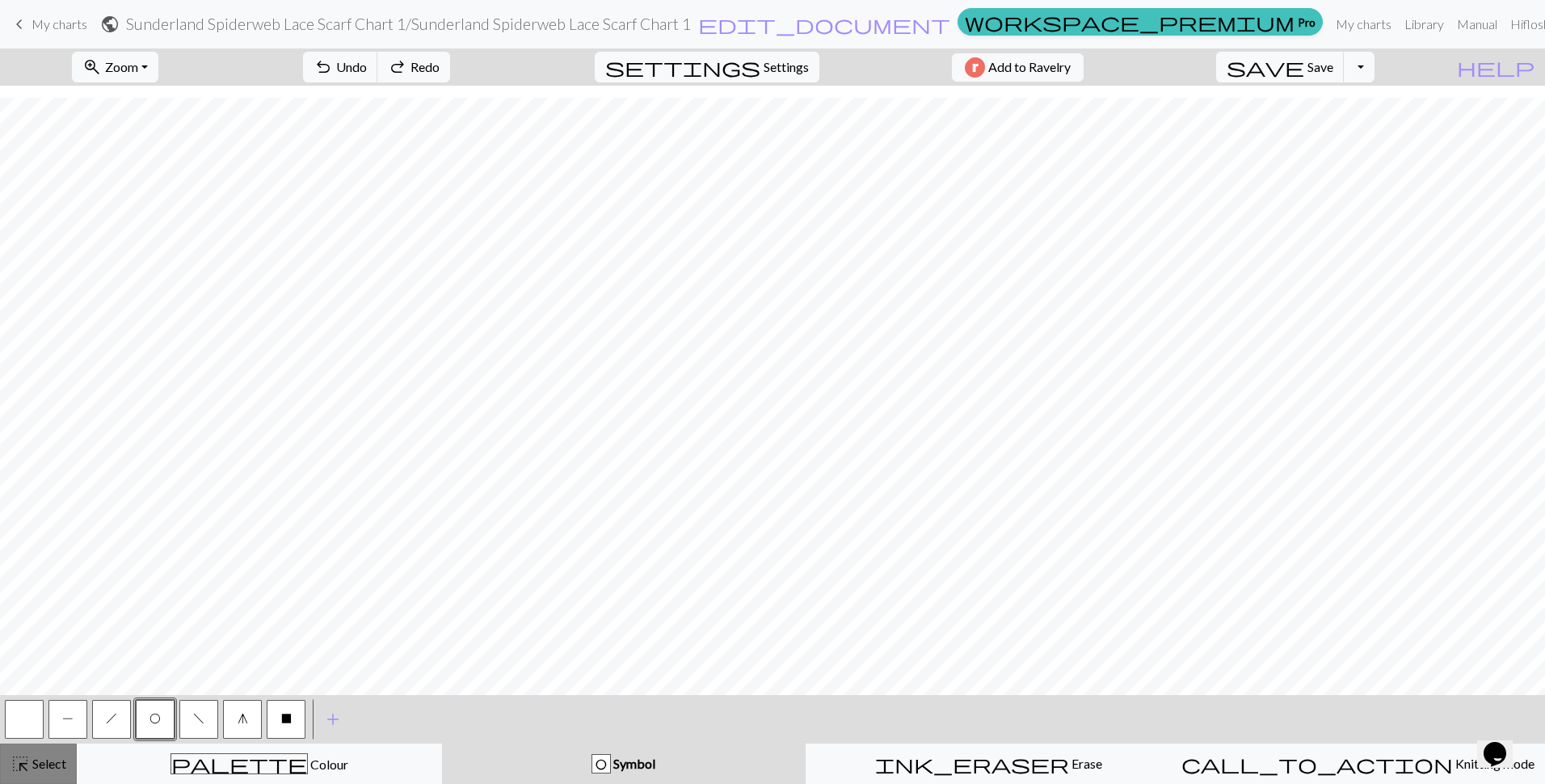
click at [53, 762] on span "Select" at bounding box center [48, 763] width 36 height 15
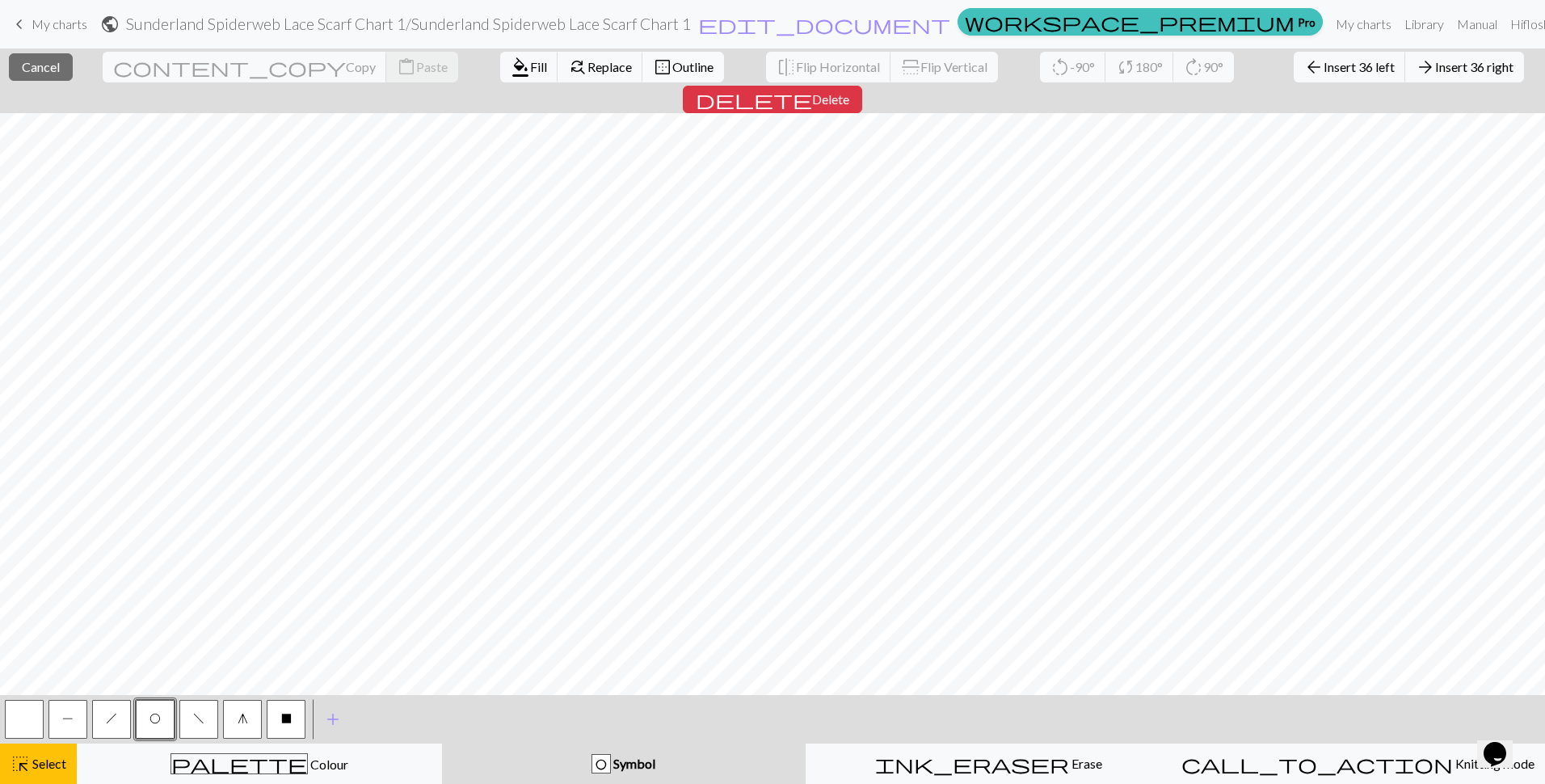
click at [672, 64] on span "Outline" at bounding box center [692, 67] width 41 height 15
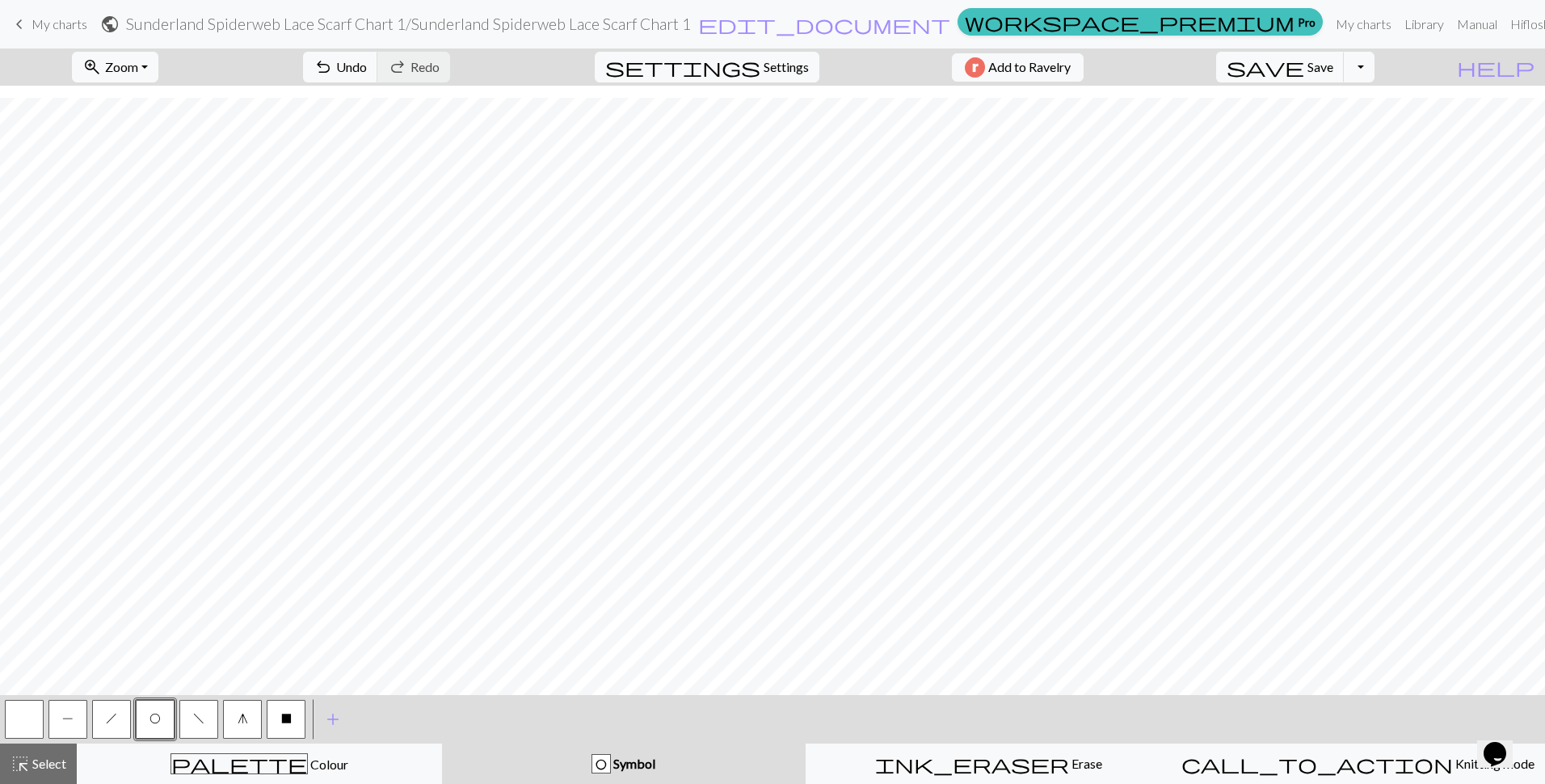
click at [59, 718] on button "P" at bounding box center [68, 719] width 38 height 38
click at [204, 715] on span "f" at bounding box center [199, 718] width 12 height 13
click at [160, 717] on span "O" at bounding box center [156, 718] width 12 height 13
click at [108, 717] on span "h" at bounding box center [112, 718] width 12 height 13
click at [1333, 61] on span "Save" at bounding box center [1320, 67] width 26 height 15
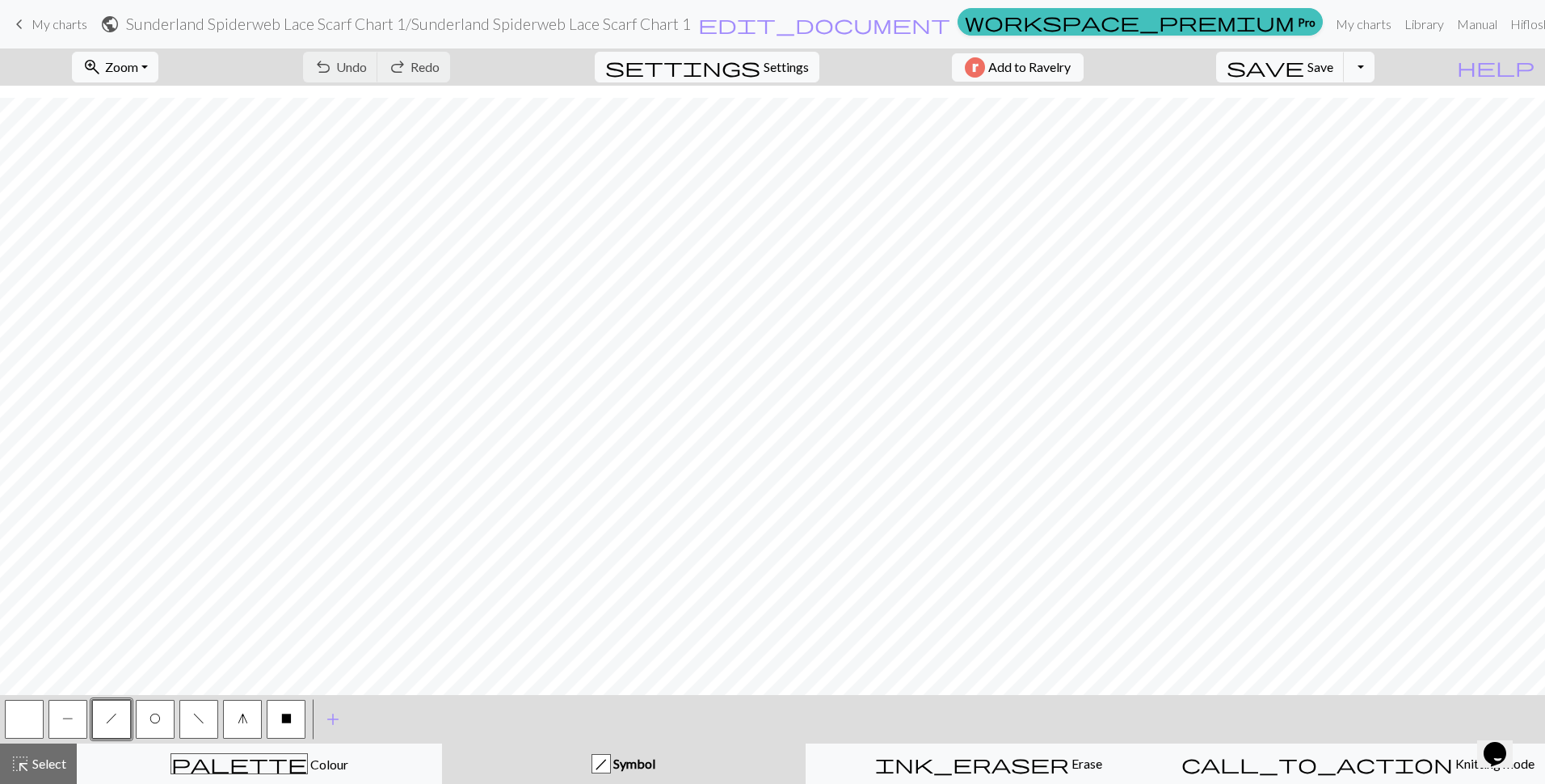
click at [60, 721] on button "P" at bounding box center [68, 719] width 38 height 38
click at [117, 725] on button "h" at bounding box center [111, 719] width 38 height 38
click at [156, 723] on span "O" at bounding box center [156, 718] width 12 height 13
click at [190, 720] on button "f" at bounding box center [199, 719] width 38 height 38
drag, startPoint x: 121, startPoint y: 721, endPoint x: 241, endPoint y: 702, distance: 121.5
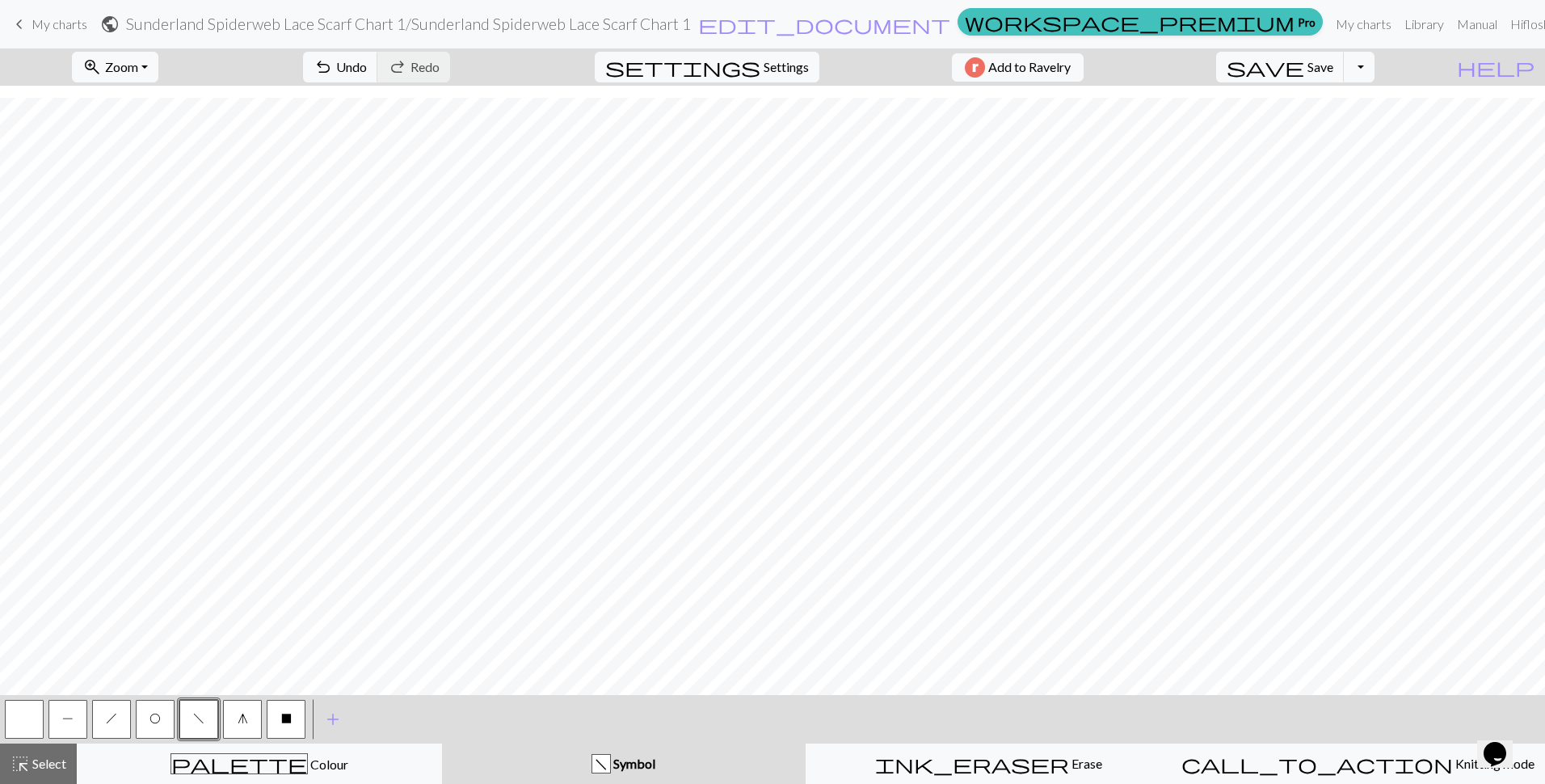
click at [121, 720] on button "h" at bounding box center [111, 719] width 38 height 38
click at [206, 725] on button "f" at bounding box center [199, 719] width 38 height 38
click at [146, 717] on button "O" at bounding box center [155, 719] width 38 height 38
click at [115, 722] on span "h" at bounding box center [112, 718] width 12 height 13
click at [1333, 69] on span "Save" at bounding box center [1320, 67] width 26 height 15
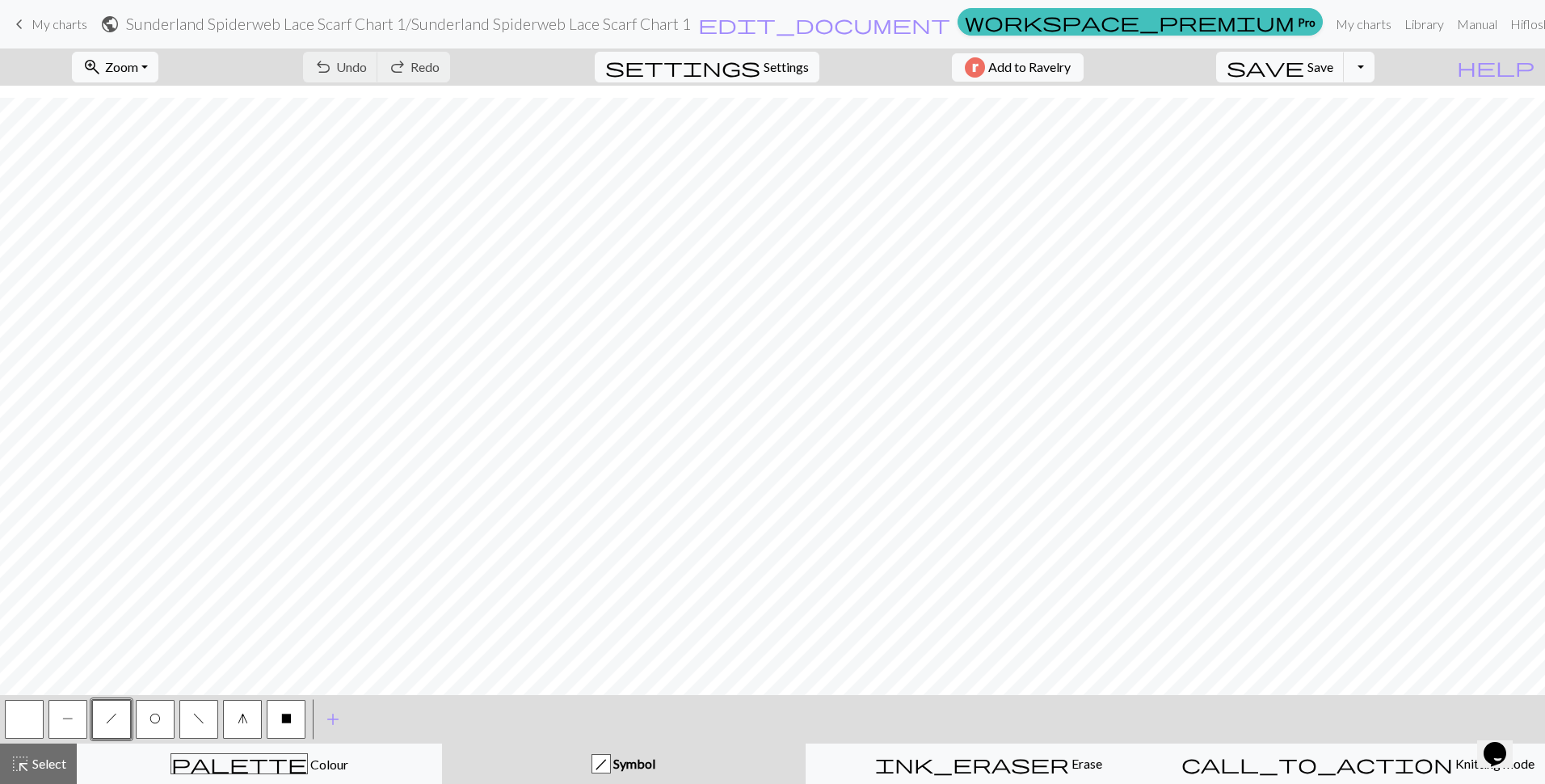
click at [72, 705] on button "P" at bounding box center [68, 719] width 38 height 38
click at [190, 715] on button "f" at bounding box center [199, 719] width 38 height 38
click at [156, 715] on span "O" at bounding box center [156, 718] width 12 height 13
click at [115, 718] on span "h" at bounding box center [112, 718] width 12 height 13
click at [203, 724] on span "f" at bounding box center [199, 718] width 12 height 13
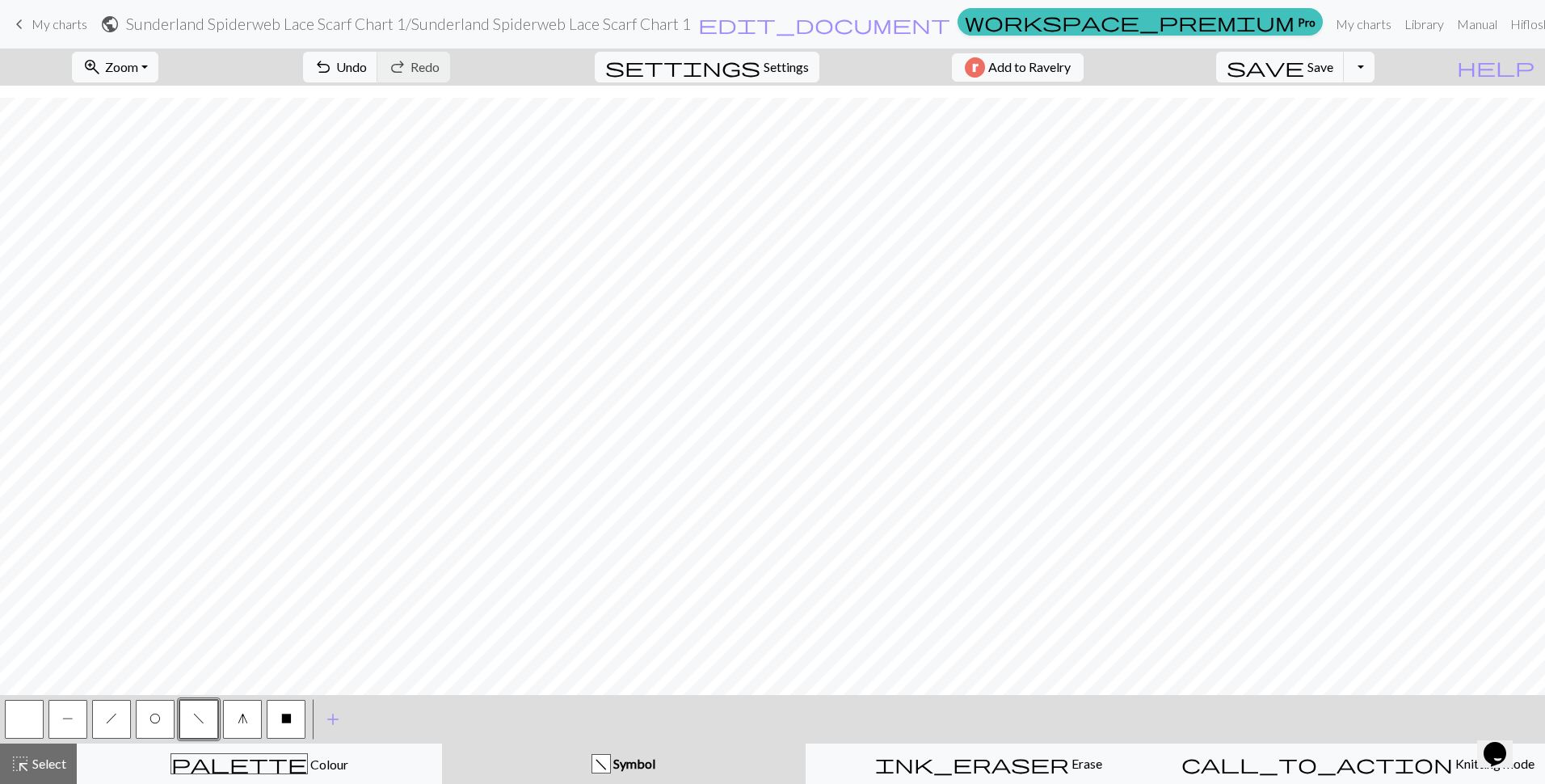
click at [114, 720] on span "h" at bounding box center [112, 718] width 12 height 13
click at [155, 711] on button "O" at bounding box center [155, 719] width 38 height 38
click at [110, 722] on span "h" at bounding box center [112, 718] width 12 height 13
click at [187, 725] on button "f" at bounding box center [199, 719] width 38 height 38
click at [154, 715] on span "O" at bounding box center [156, 718] width 12 height 13
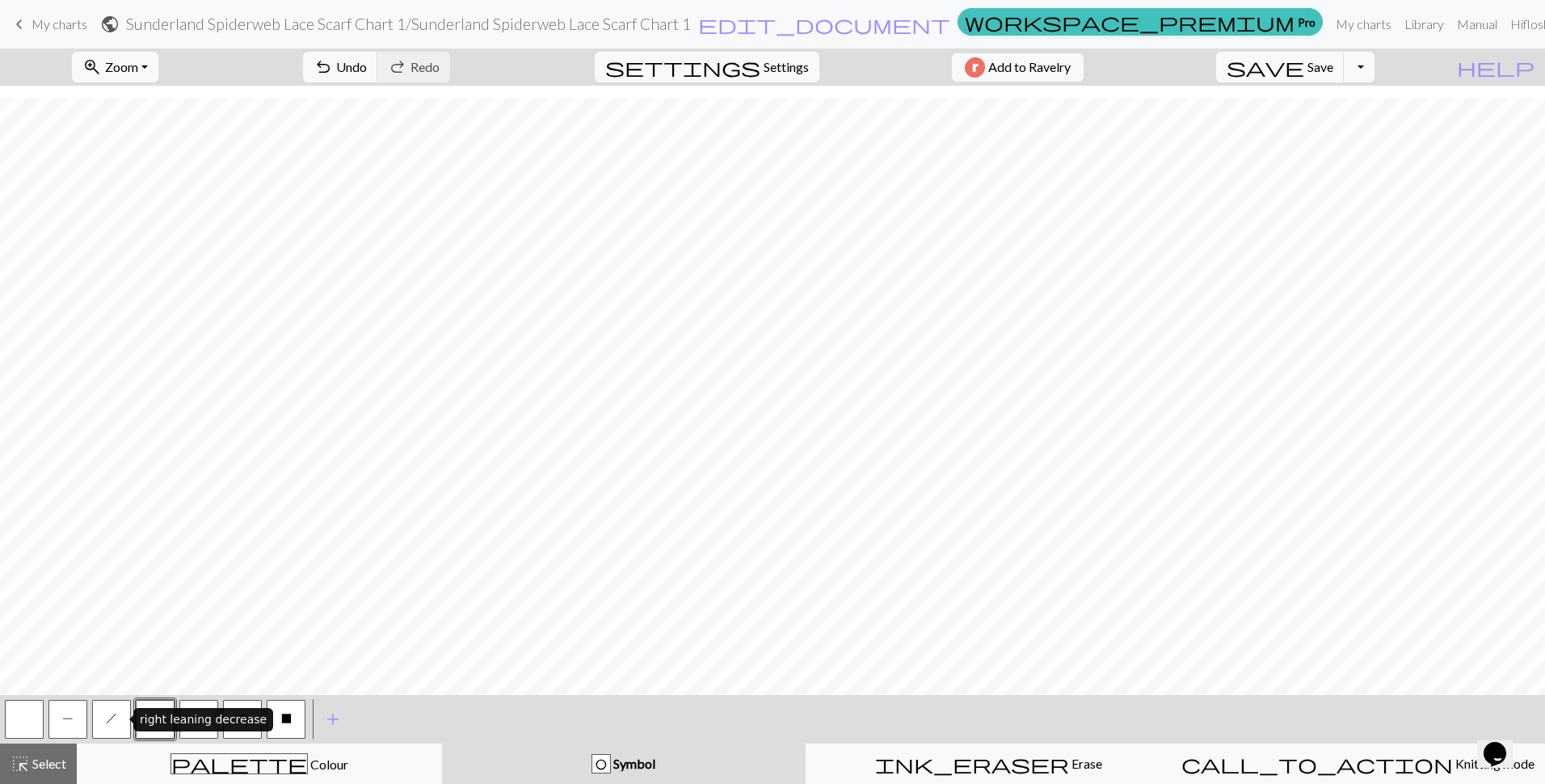
click at [118, 720] on button "h" at bounding box center [111, 719] width 38 height 38
click at [326, 720] on span "add" at bounding box center [333, 719] width 19 height 23
click at [326, 720] on button "button" at bounding box center [329, 719] width 38 height 38
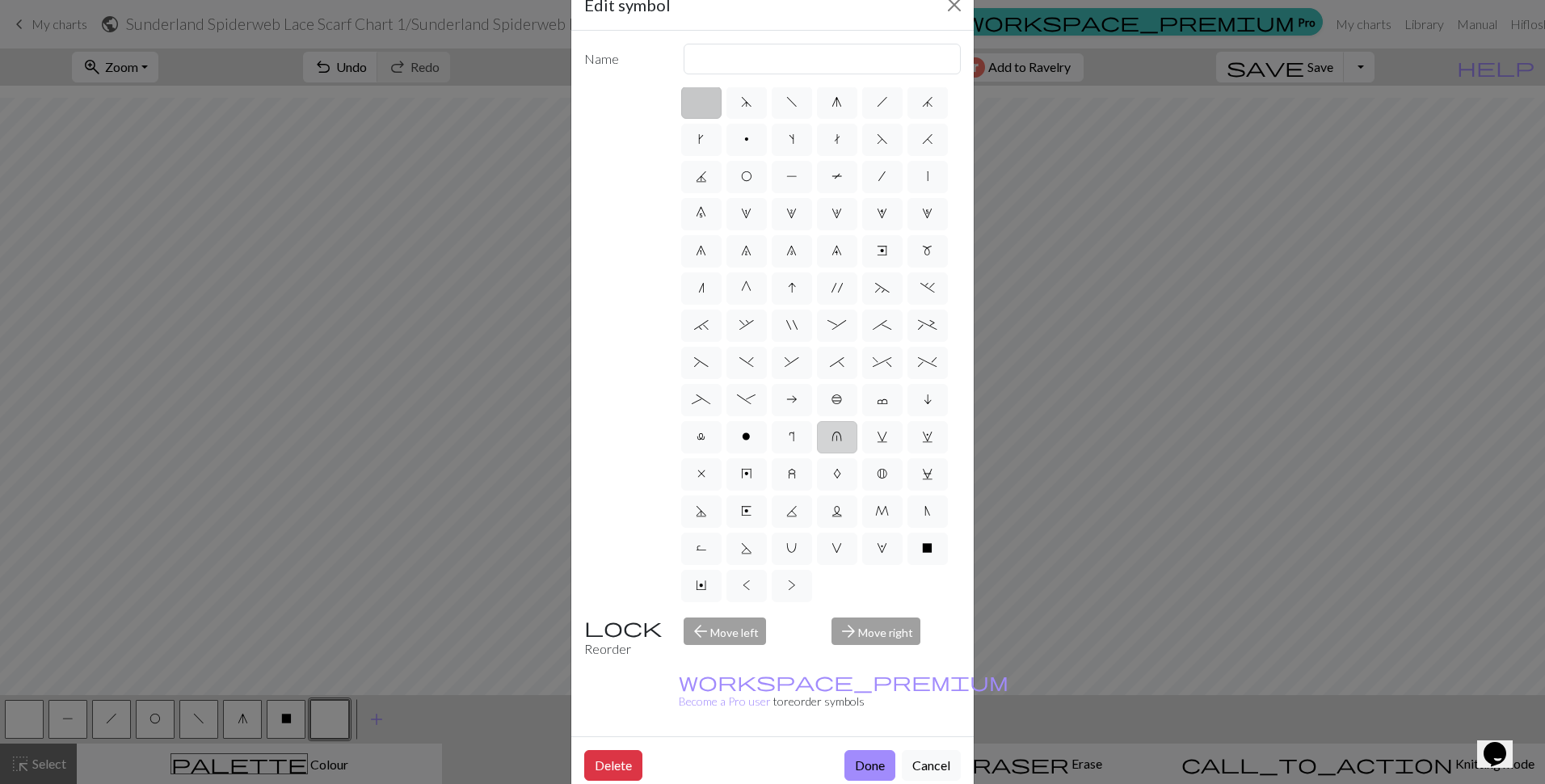
scroll to position [0, 0]
click at [928, 750] on button "Cancel" at bounding box center [931, 765] width 59 height 31
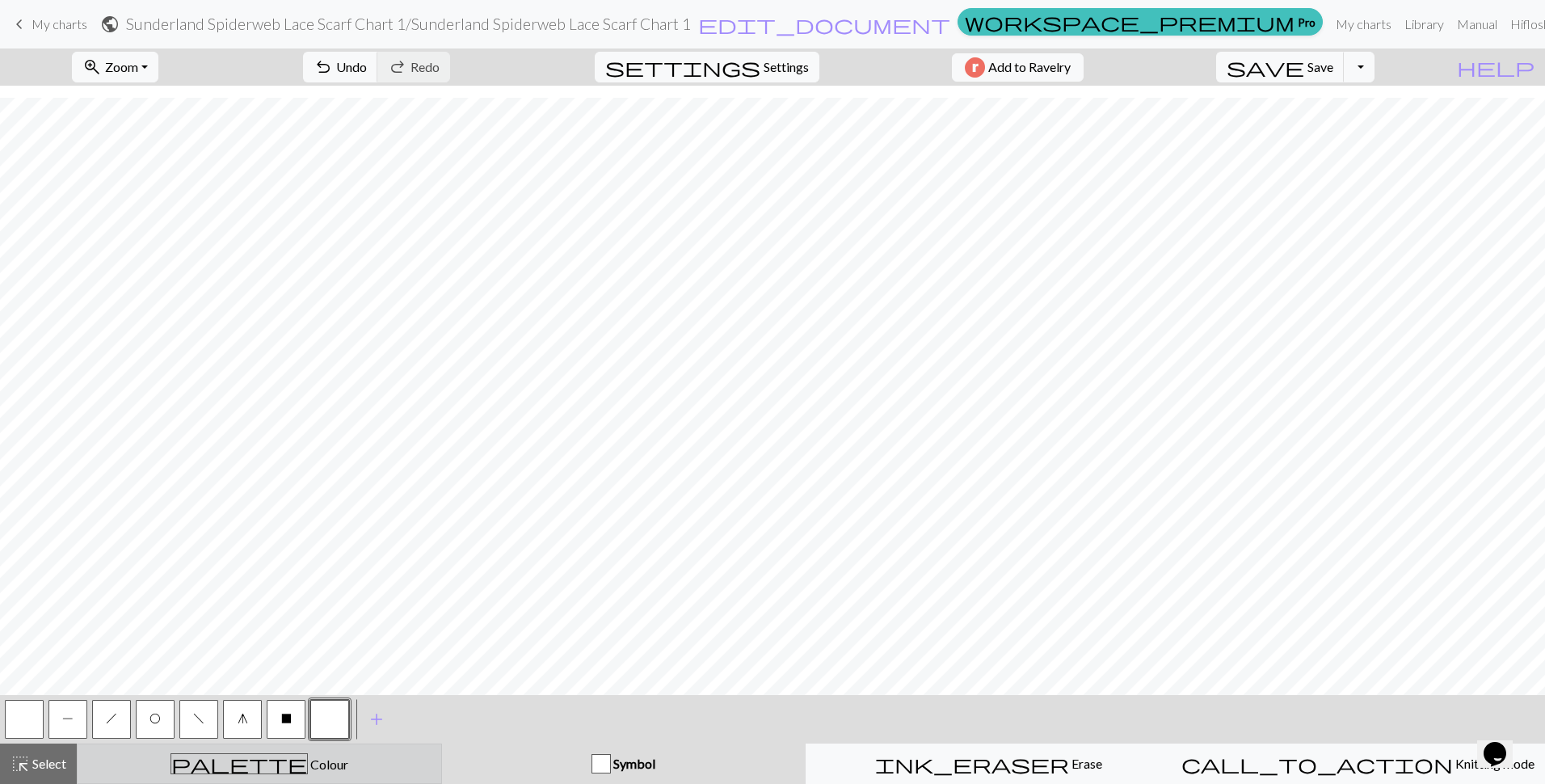
click at [300, 769] on div "palette Colour Colour" at bounding box center [259, 763] width 344 height 21
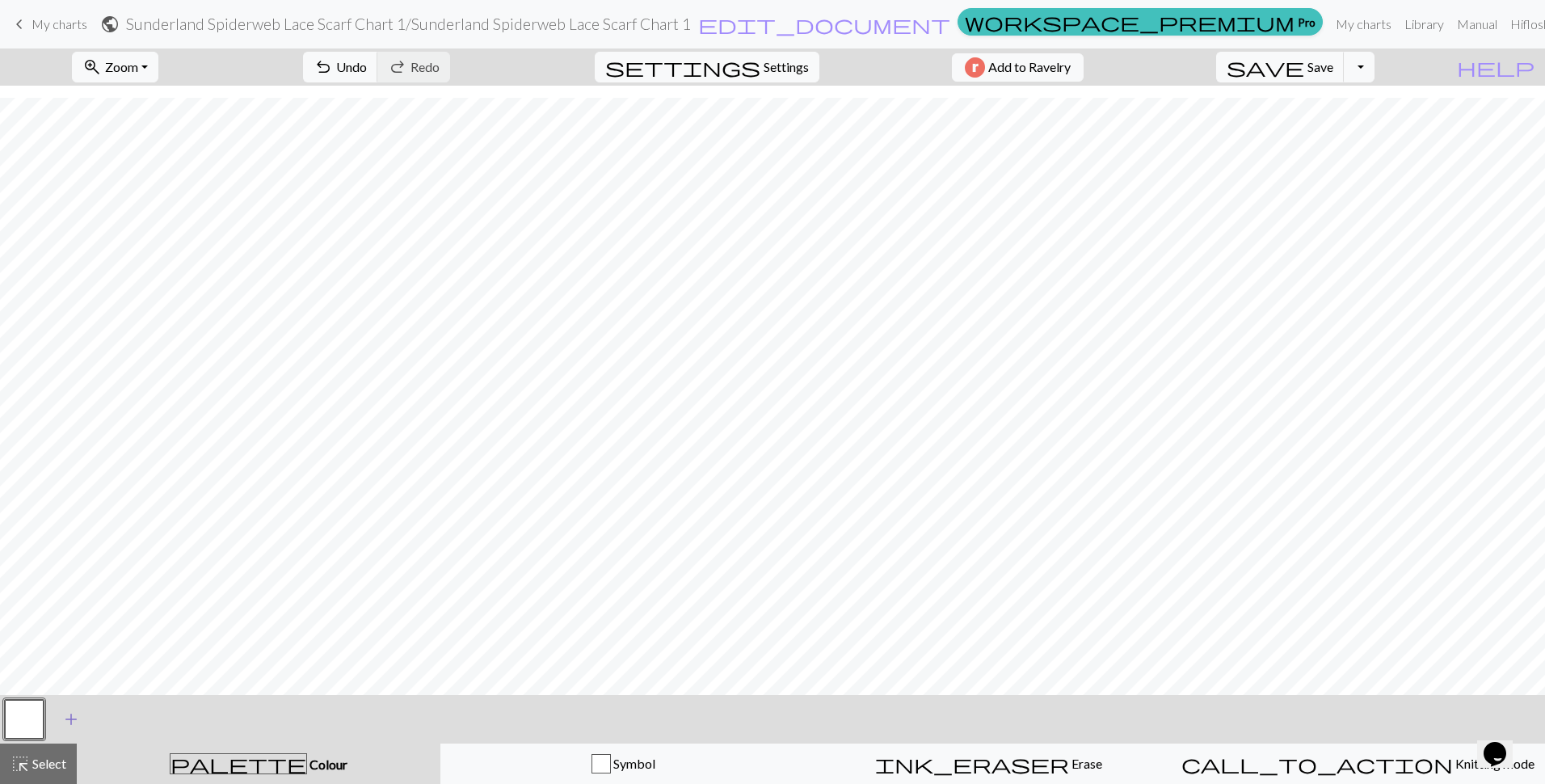
click at [73, 715] on span "add" at bounding box center [70, 719] width 19 height 23
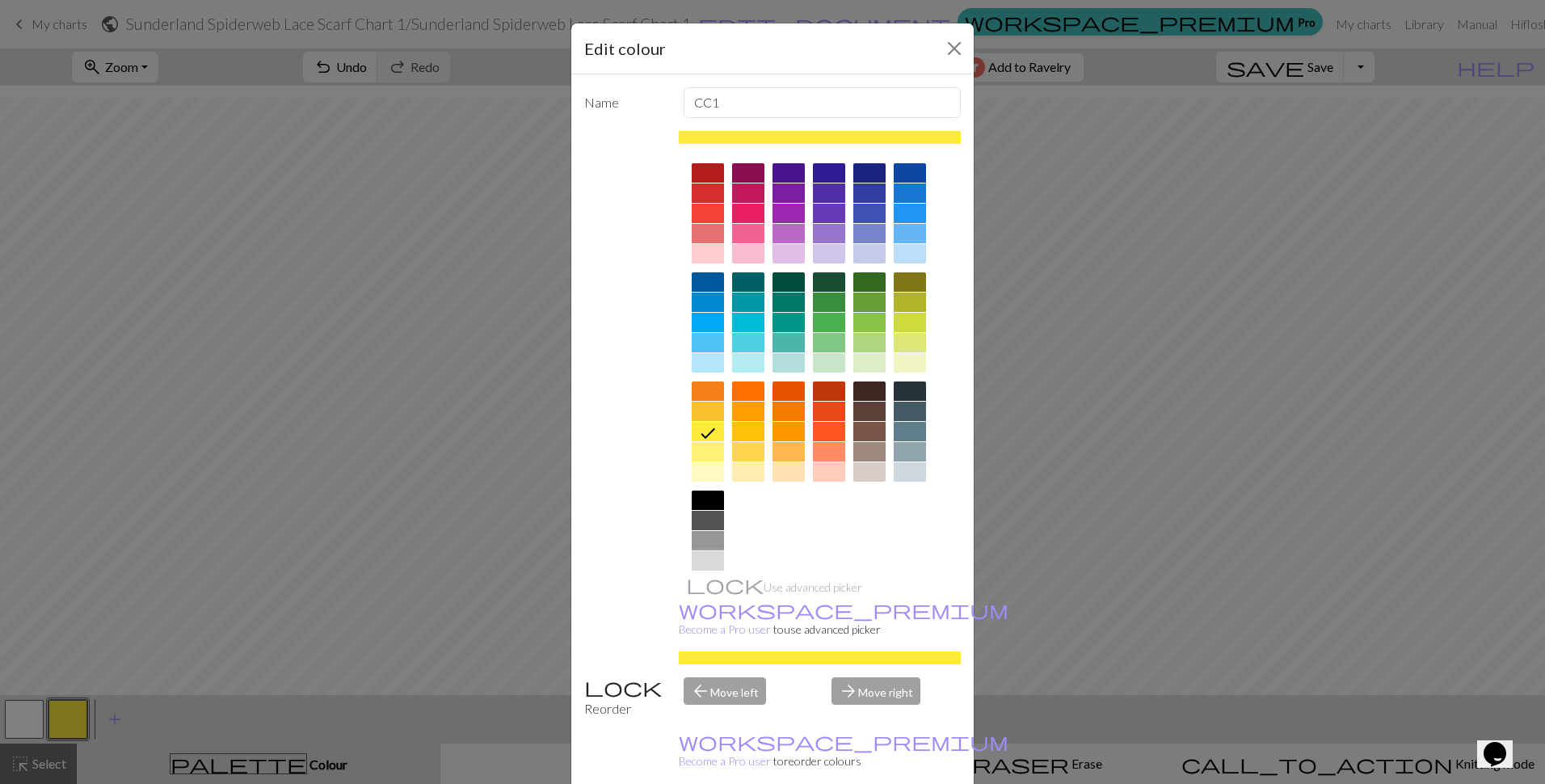
click at [701, 558] on div at bounding box center [707, 560] width 33 height 19
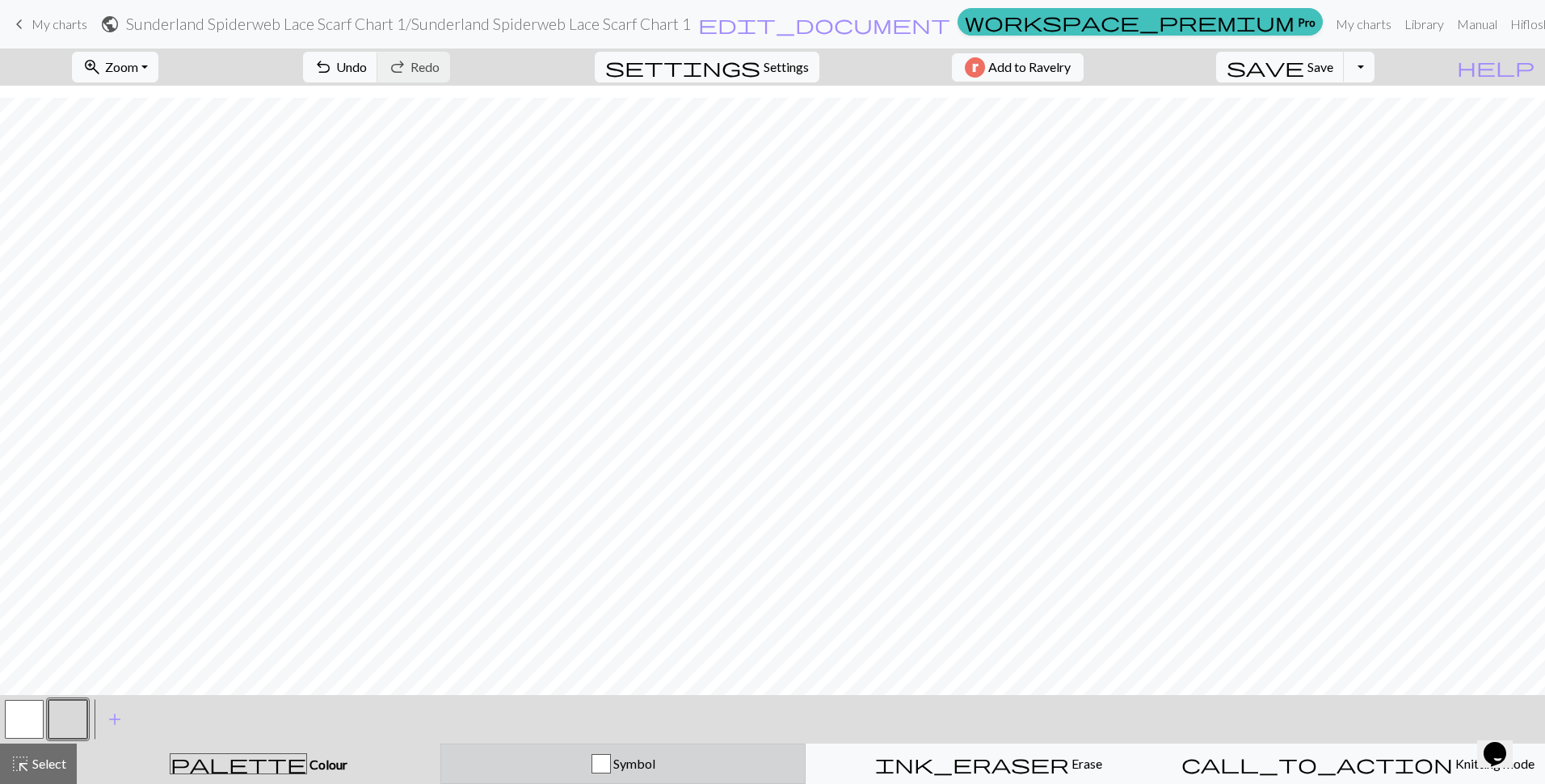
click at [516, 761] on div "Symbol" at bounding box center [623, 763] width 344 height 19
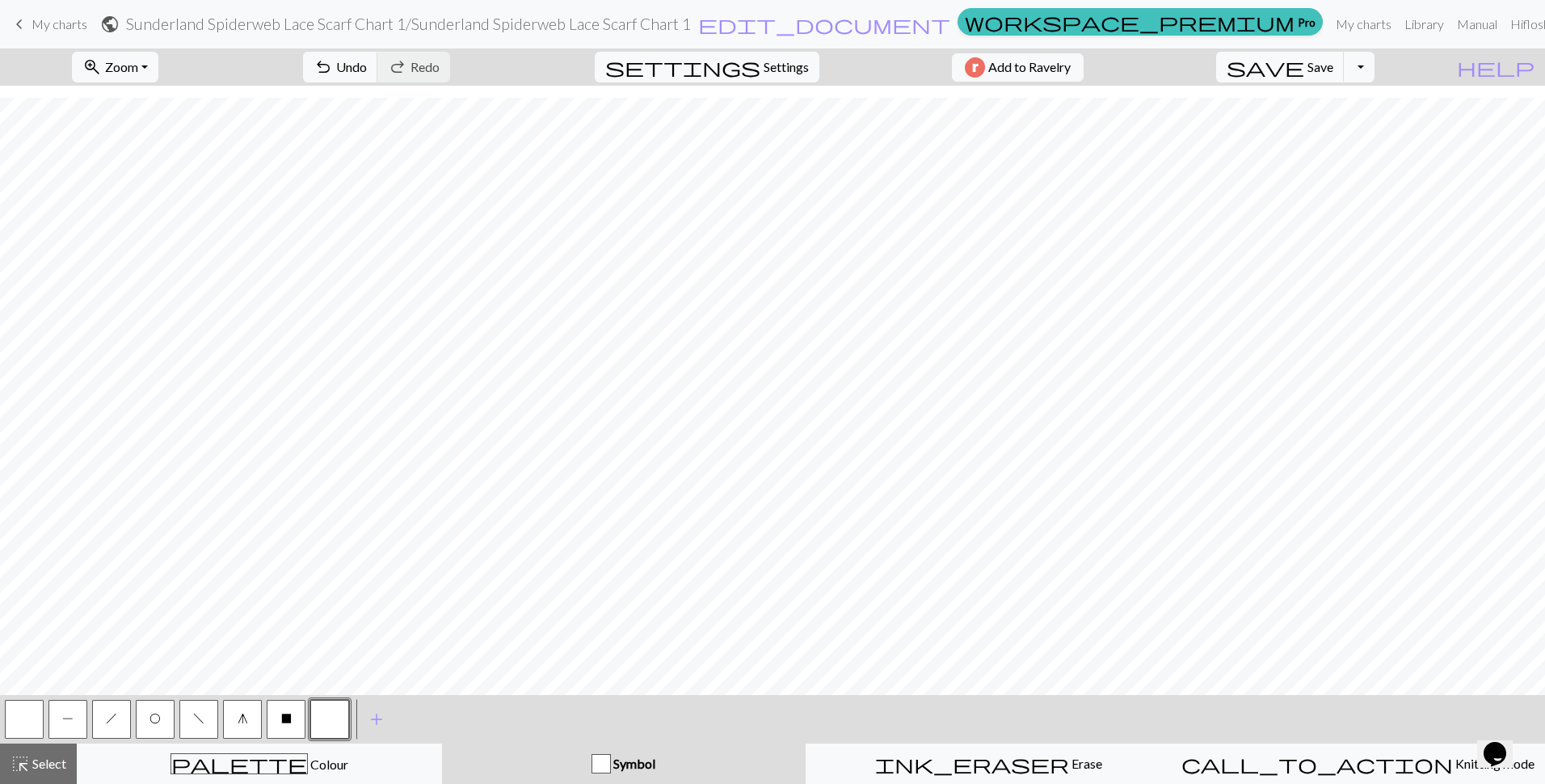
click at [206, 719] on button "f" at bounding box center [199, 719] width 38 height 38
drag, startPoint x: 177, startPoint y: 717, endPoint x: 155, endPoint y: 717, distance: 22.0
click at [170, 717] on div "P h O f g X" at bounding box center [177, 719] width 349 height 43
click at [150, 717] on span "O" at bounding box center [156, 718] width 12 height 13
click at [115, 712] on button "h" at bounding box center [111, 719] width 38 height 38
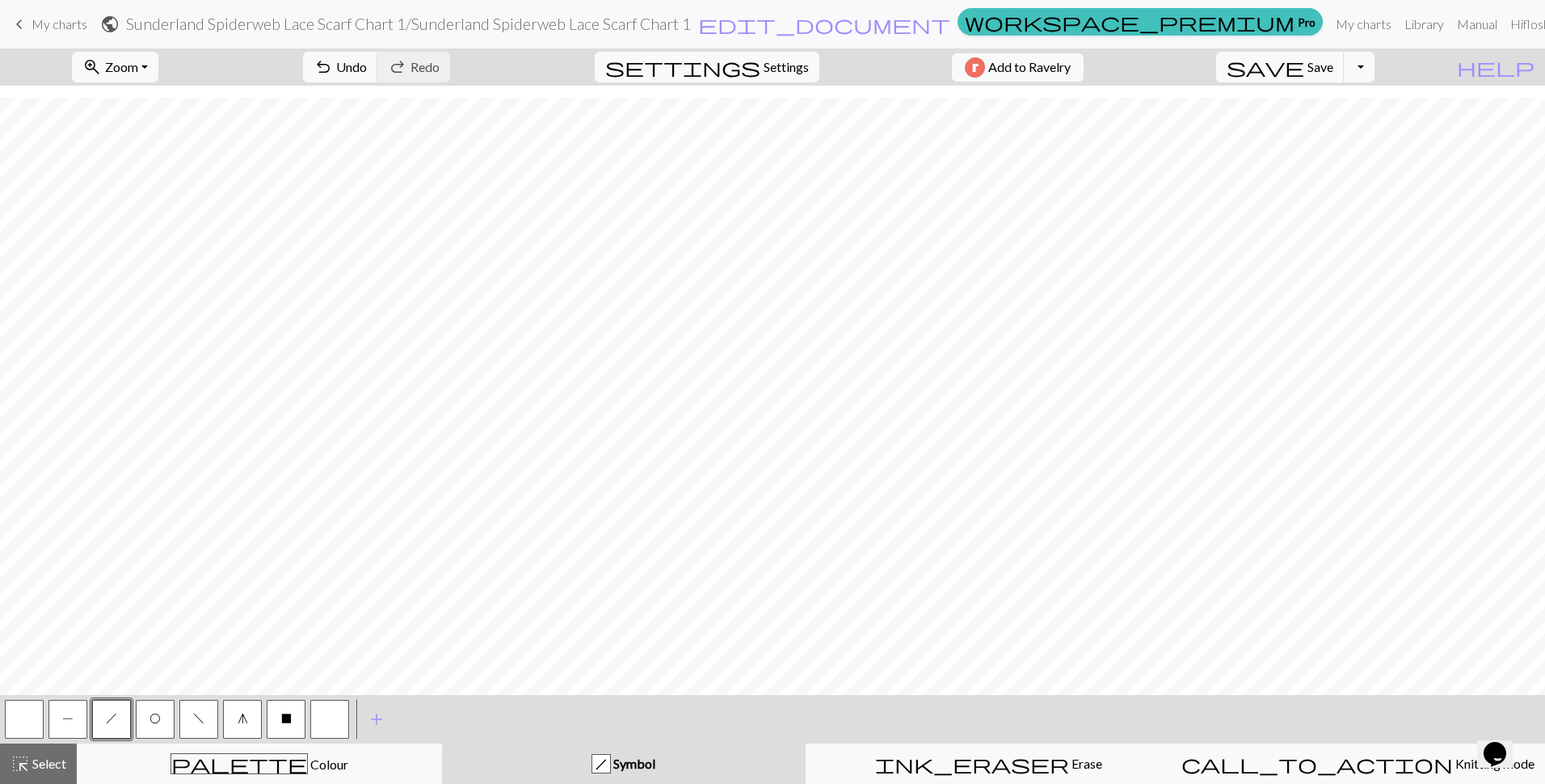
click at [200, 722] on span "f" at bounding box center [199, 718] width 12 height 13
click at [171, 724] on button "O" at bounding box center [155, 719] width 38 height 38
click at [112, 723] on span "h" at bounding box center [112, 718] width 12 height 13
click at [197, 717] on span "f" at bounding box center [199, 718] width 12 height 13
click at [150, 724] on span "O" at bounding box center [156, 718] width 12 height 13
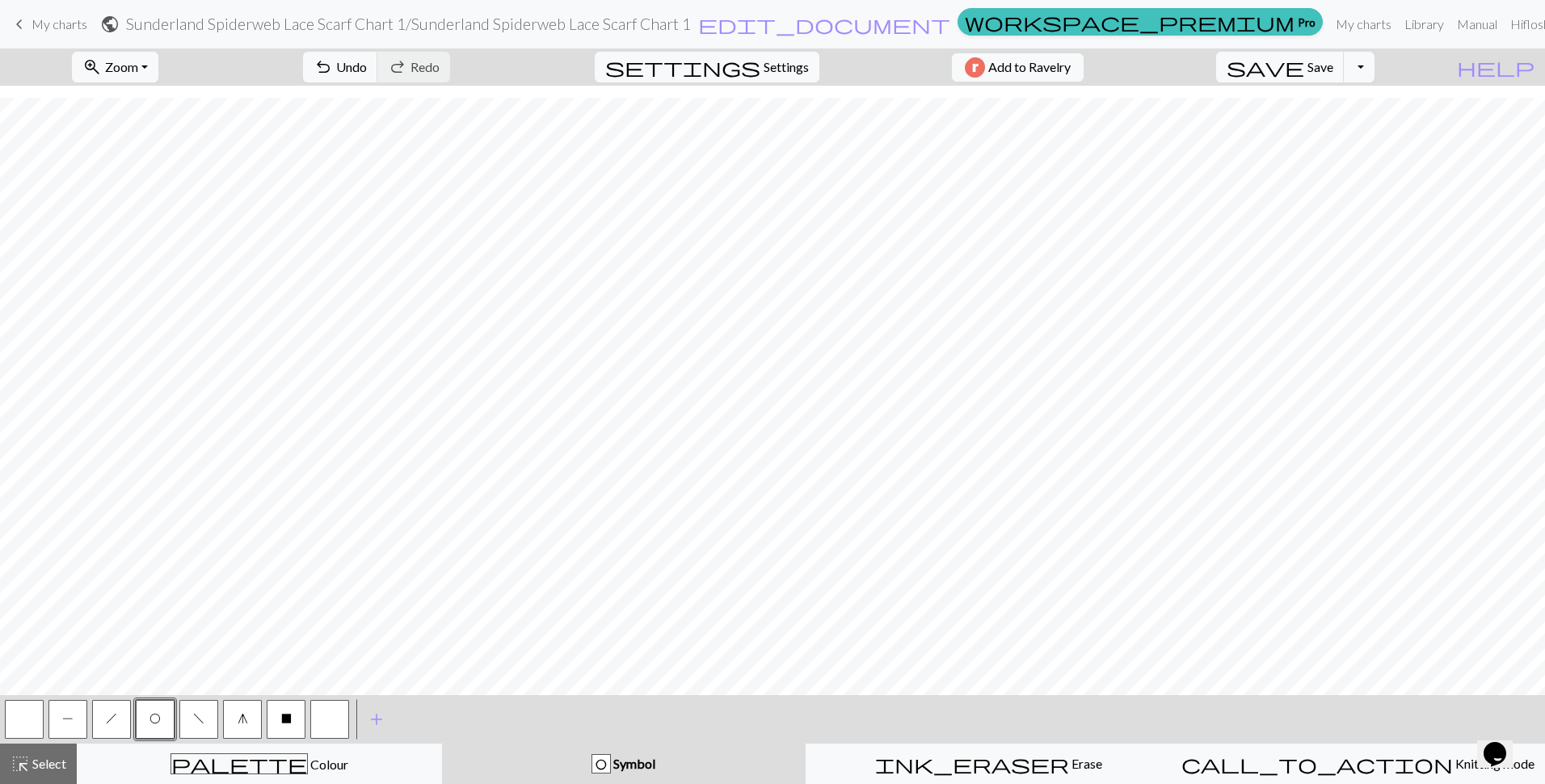
click at [203, 716] on span "f" at bounding box center [199, 718] width 12 height 13
drag, startPoint x: 18, startPoint y: 718, endPoint x: 149, endPoint y: 696, distance: 132.8
click at [18, 718] on button "button" at bounding box center [24, 719] width 38 height 38
click at [197, 718] on span "f" at bounding box center [199, 718] width 12 height 13
click at [115, 718] on span "h" at bounding box center [112, 718] width 12 height 13
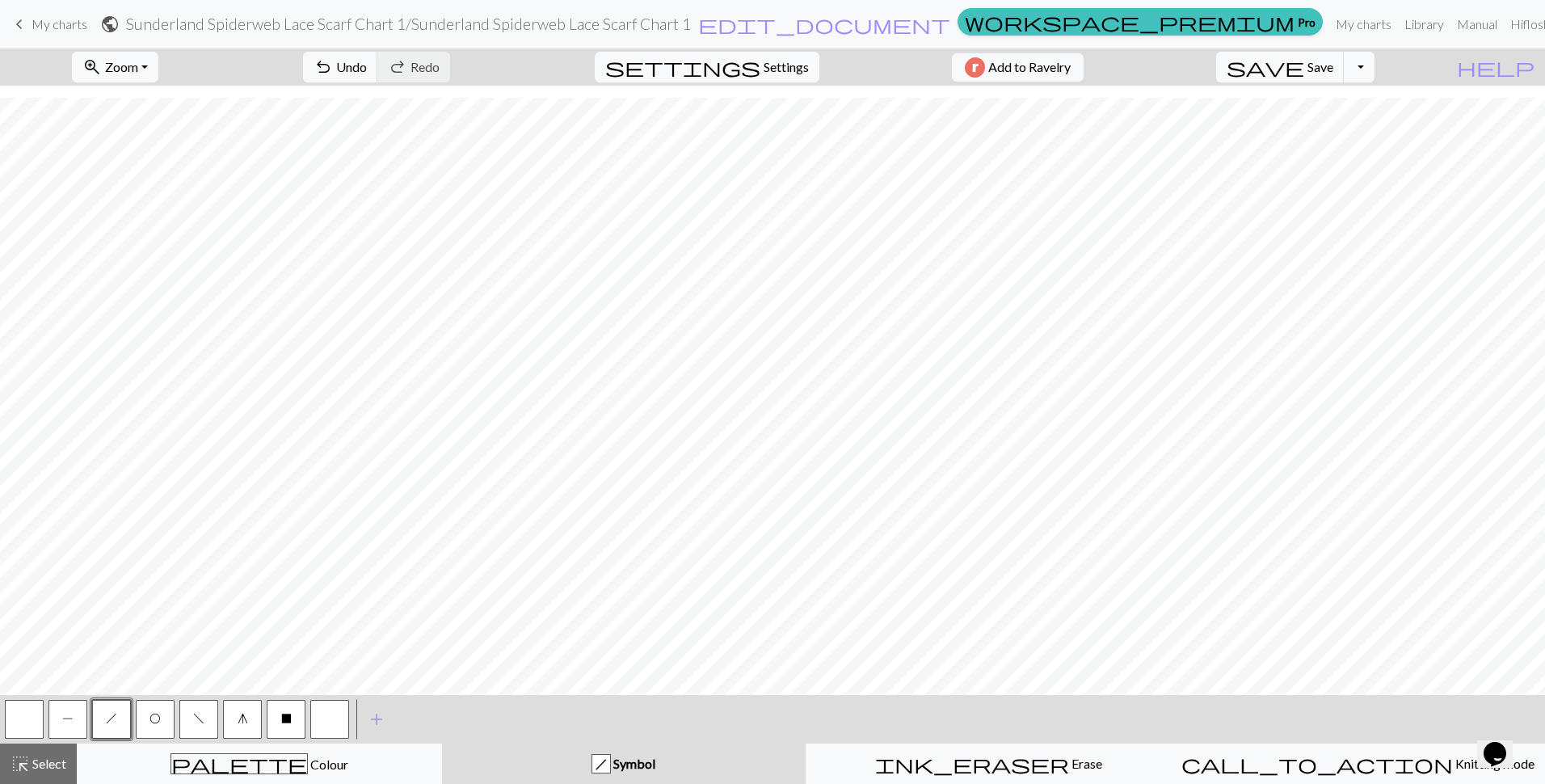
click at [30, 715] on button "button" at bounding box center [24, 719] width 38 height 38
drag, startPoint x: 64, startPoint y: 717, endPoint x: 83, endPoint y: 713, distance: 19.4
click at [64, 717] on span "P" at bounding box center [68, 718] width 12 height 13
click at [197, 721] on span "f" at bounding box center [199, 718] width 12 height 13
click at [170, 714] on button "O" at bounding box center [155, 719] width 38 height 38
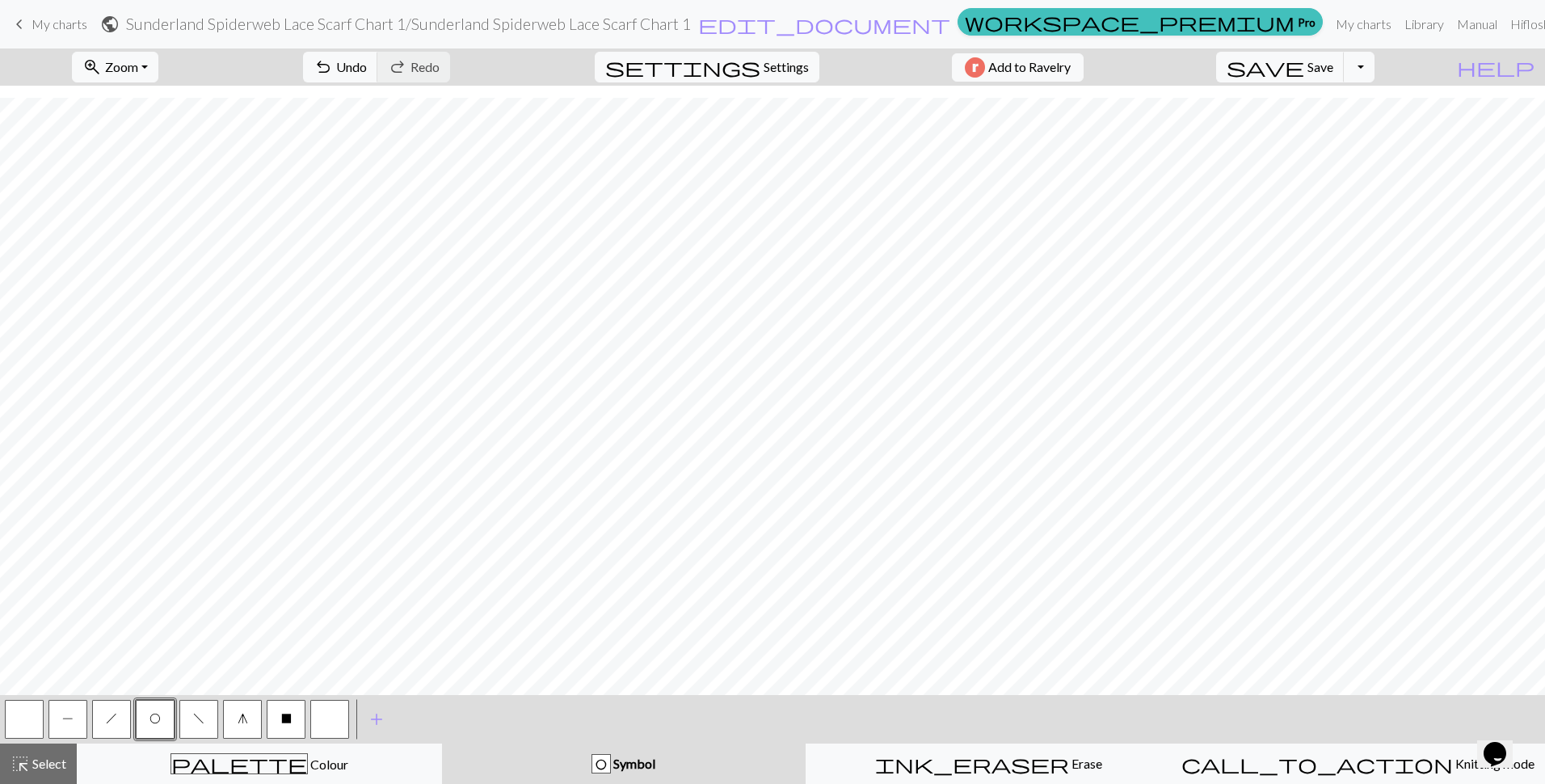
click at [47, 729] on div "P" at bounding box center [68, 719] width 43 height 43
click at [39, 729] on button "button" at bounding box center [24, 719] width 38 height 38
click at [199, 720] on span "f" at bounding box center [199, 718] width 12 height 13
click at [109, 721] on span "h" at bounding box center [112, 718] width 12 height 13
click at [204, 722] on span "f" at bounding box center [199, 718] width 12 height 13
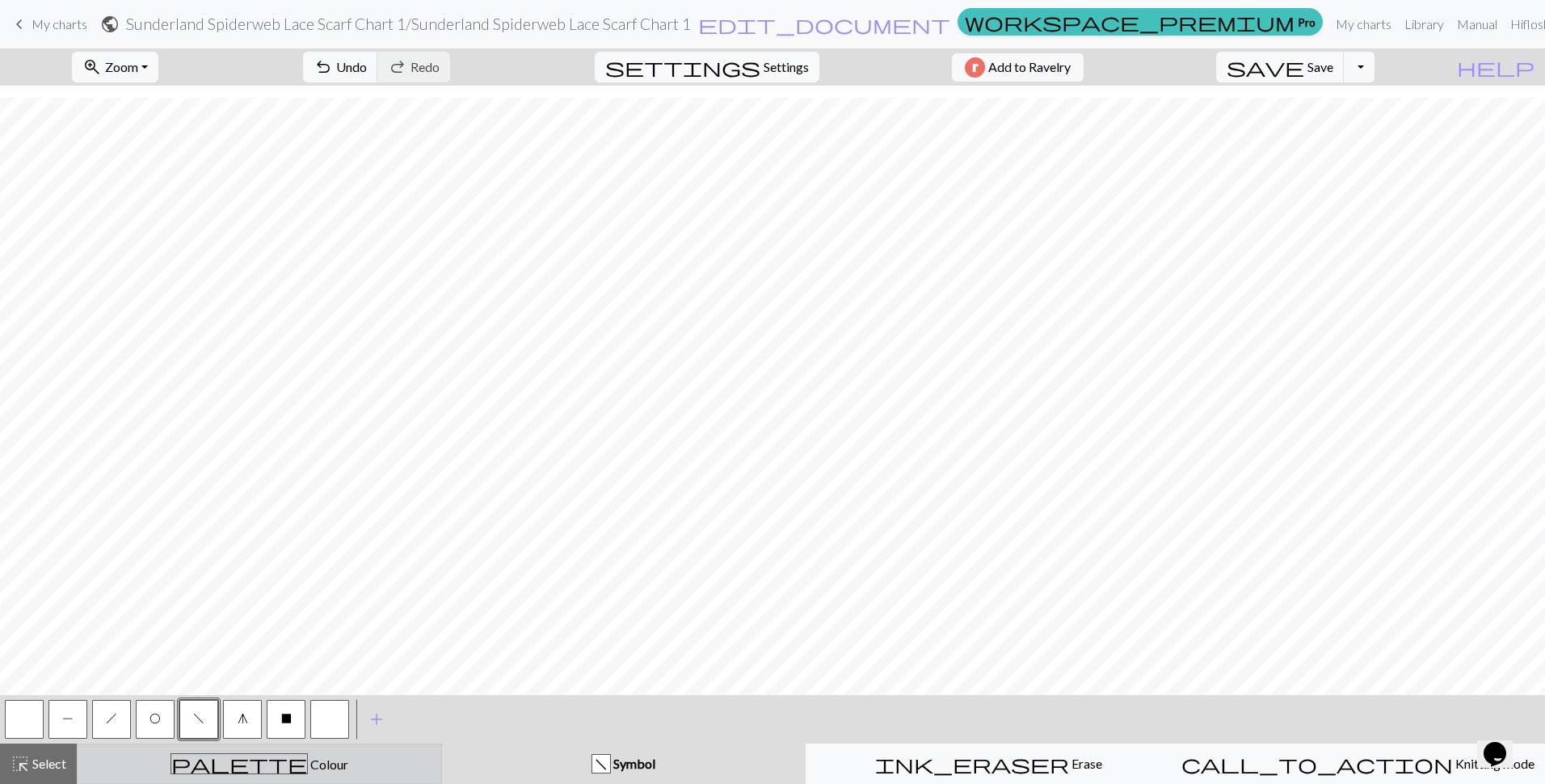
click at [186, 746] on button "palette Colour Colour" at bounding box center [259, 763] width 365 height 40
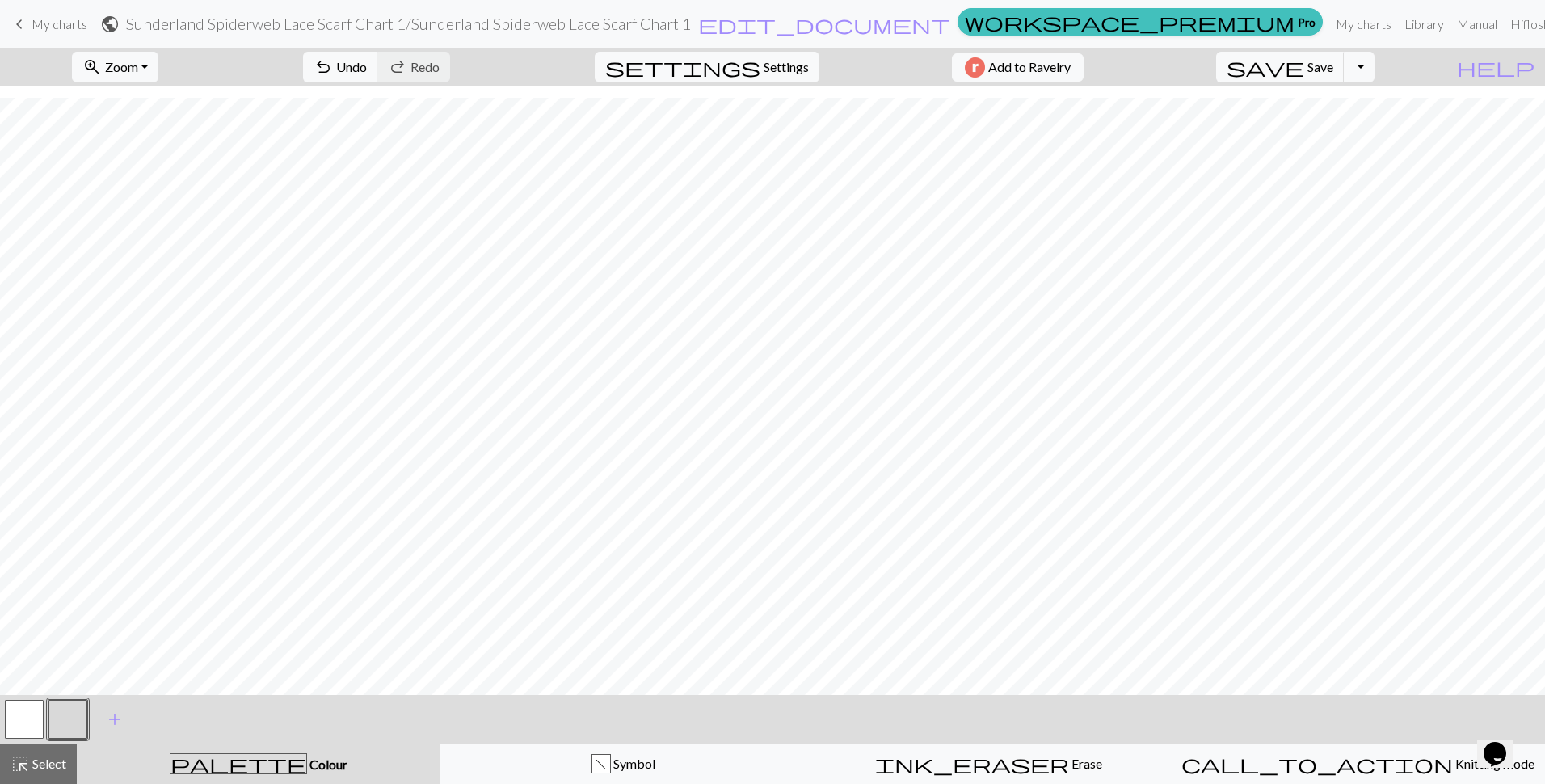
click at [60, 713] on button "button" at bounding box center [68, 719] width 38 height 38
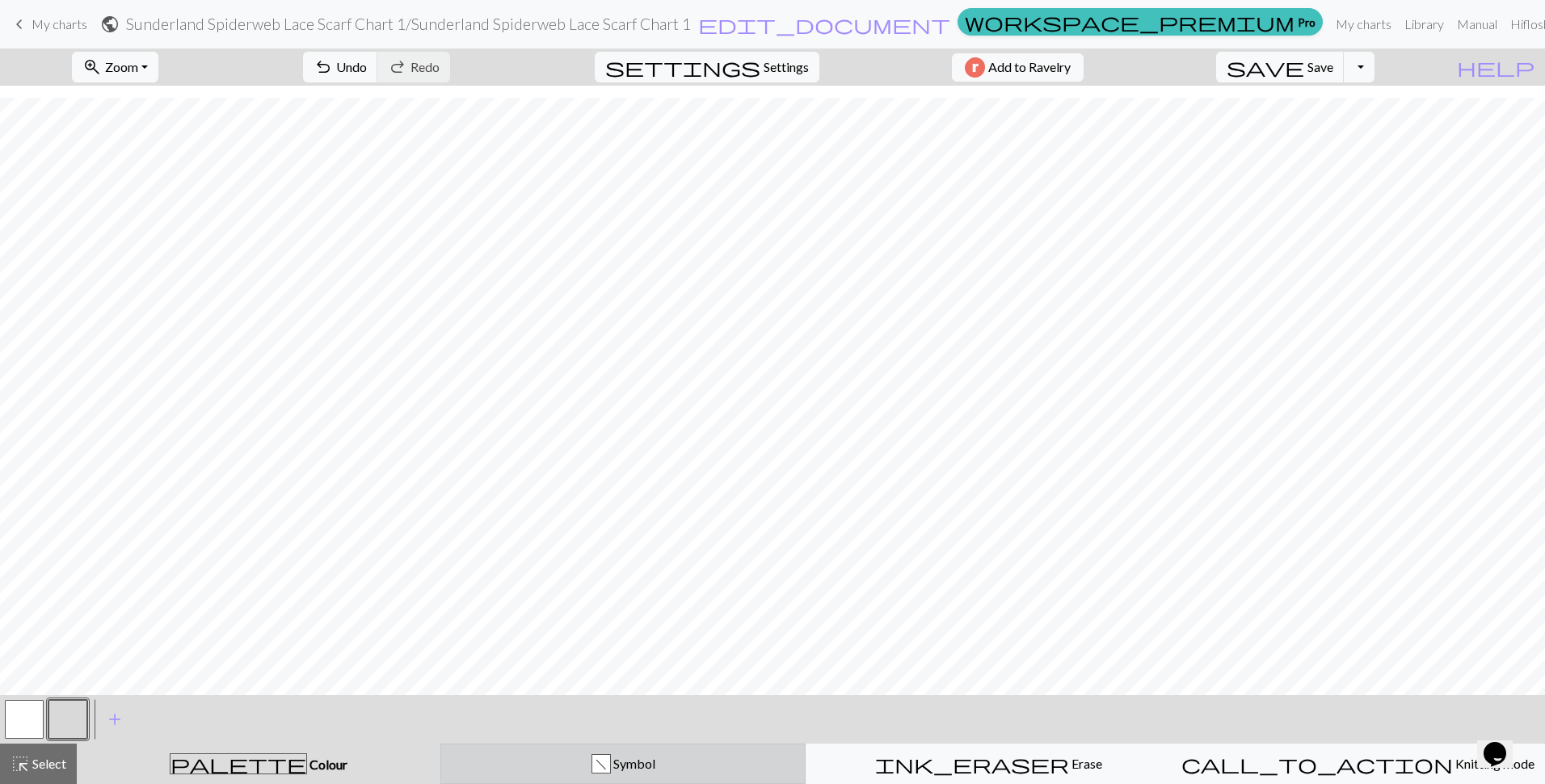
click at [578, 750] on button "f Symbol" at bounding box center [623, 763] width 365 height 40
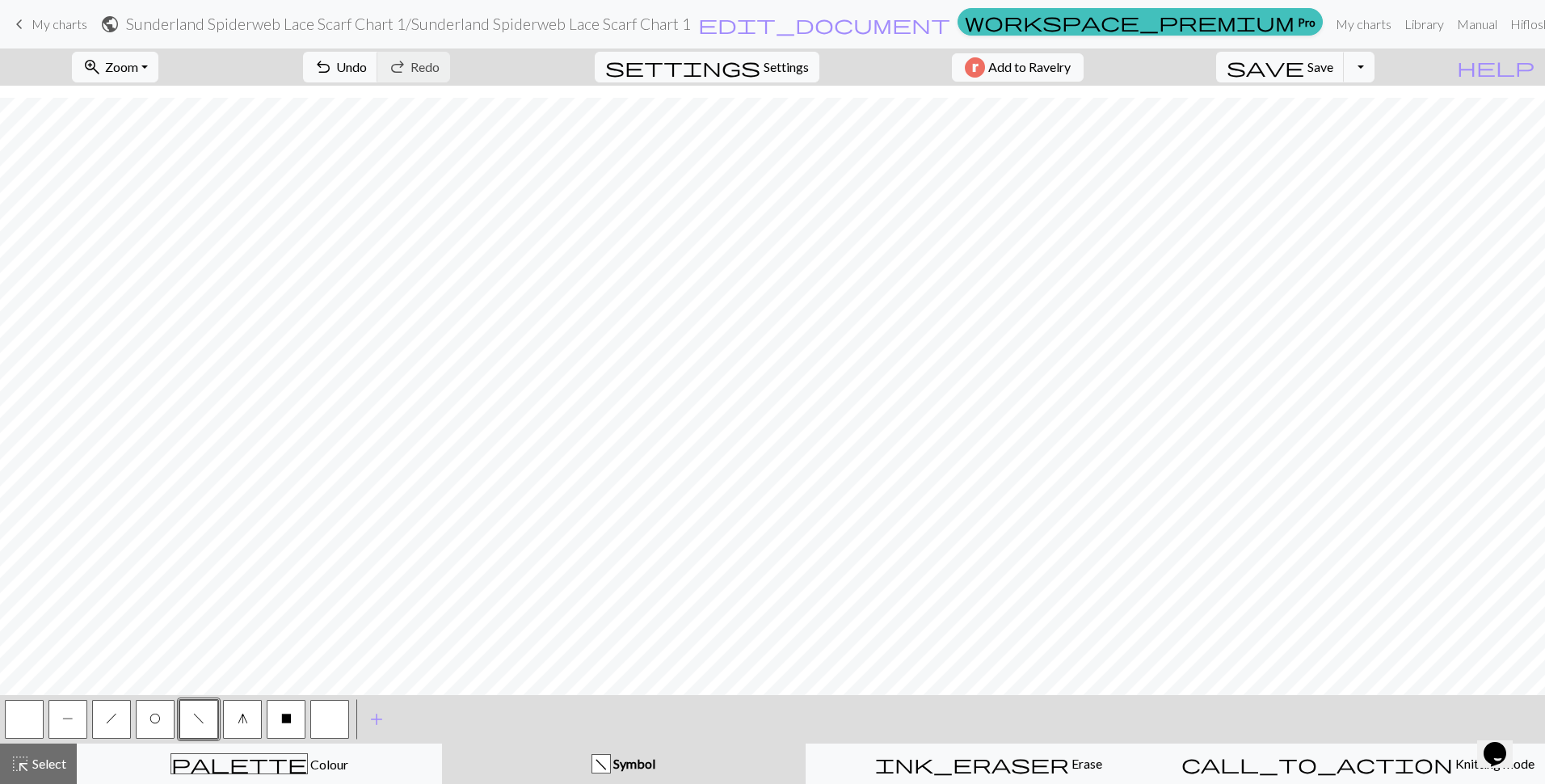
drag, startPoint x: 156, startPoint y: 716, endPoint x: 196, endPoint y: 705, distance: 41.5
click at [156, 715] on span "O" at bounding box center [156, 718] width 12 height 13
click at [1333, 61] on span "Save" at bounding box center [1320, 67] width 26 height 15
click at [69, 715] on span "P" at bounding box center [68, 718] width 12 height 13
click at [1333, 63] on span "Save" at bounding box center [1320, 67] width 26 height 15
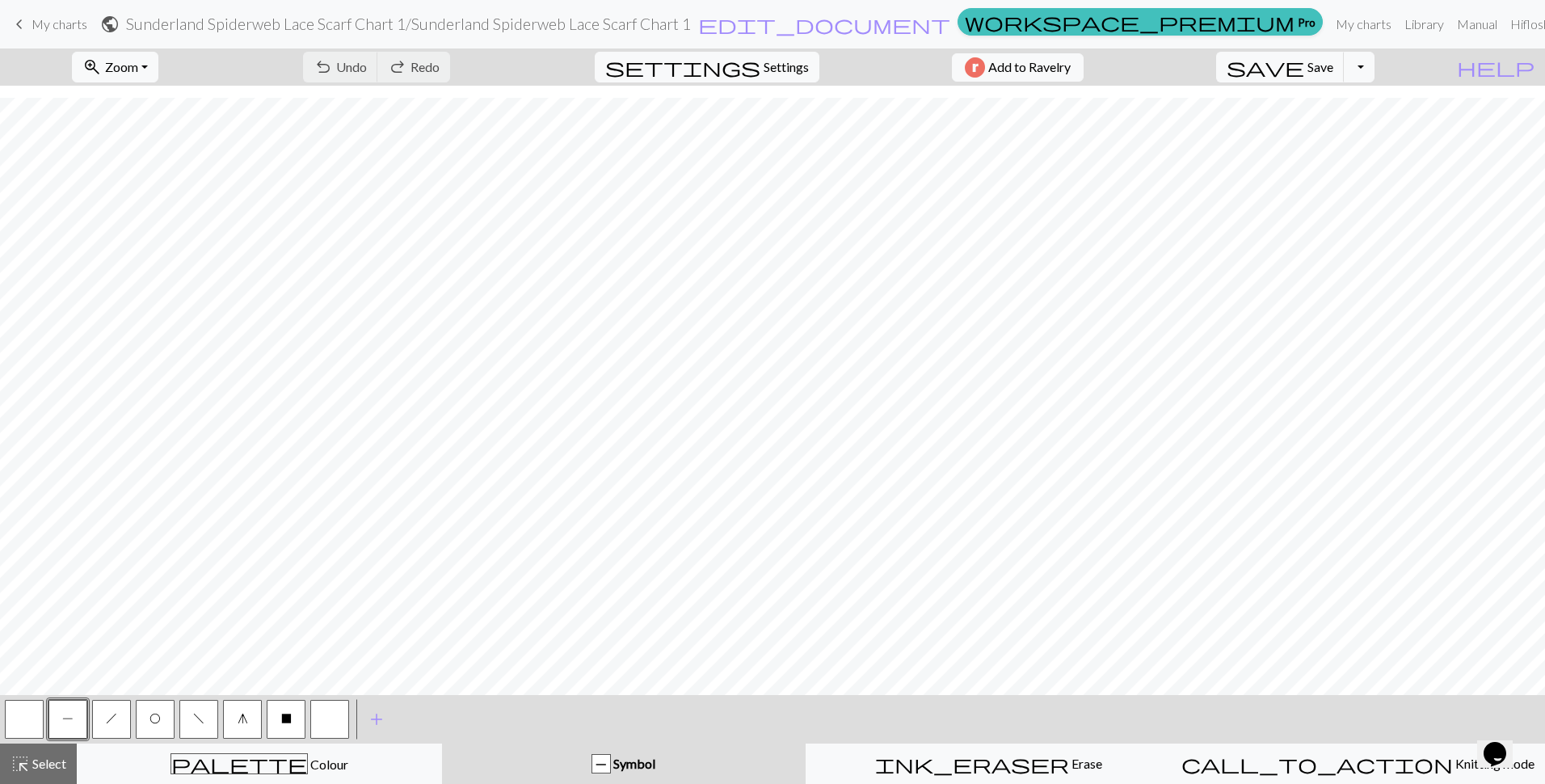
click at [121, 722] on button "h" at bounding box center [111, 719] width 38 height 38
click at [192, 721] on button "f" at bounding box center [199, 719] width 38 height 38
click at [145, 726] on button "O" at bounding box center [155, 719] width 38 height 38
click at [36, 711] on button "button" at bounding box center [24, 719] width 38 height 38
click at [120, 713] on button "h" at bounding box center [111, 719] width 38 height 38
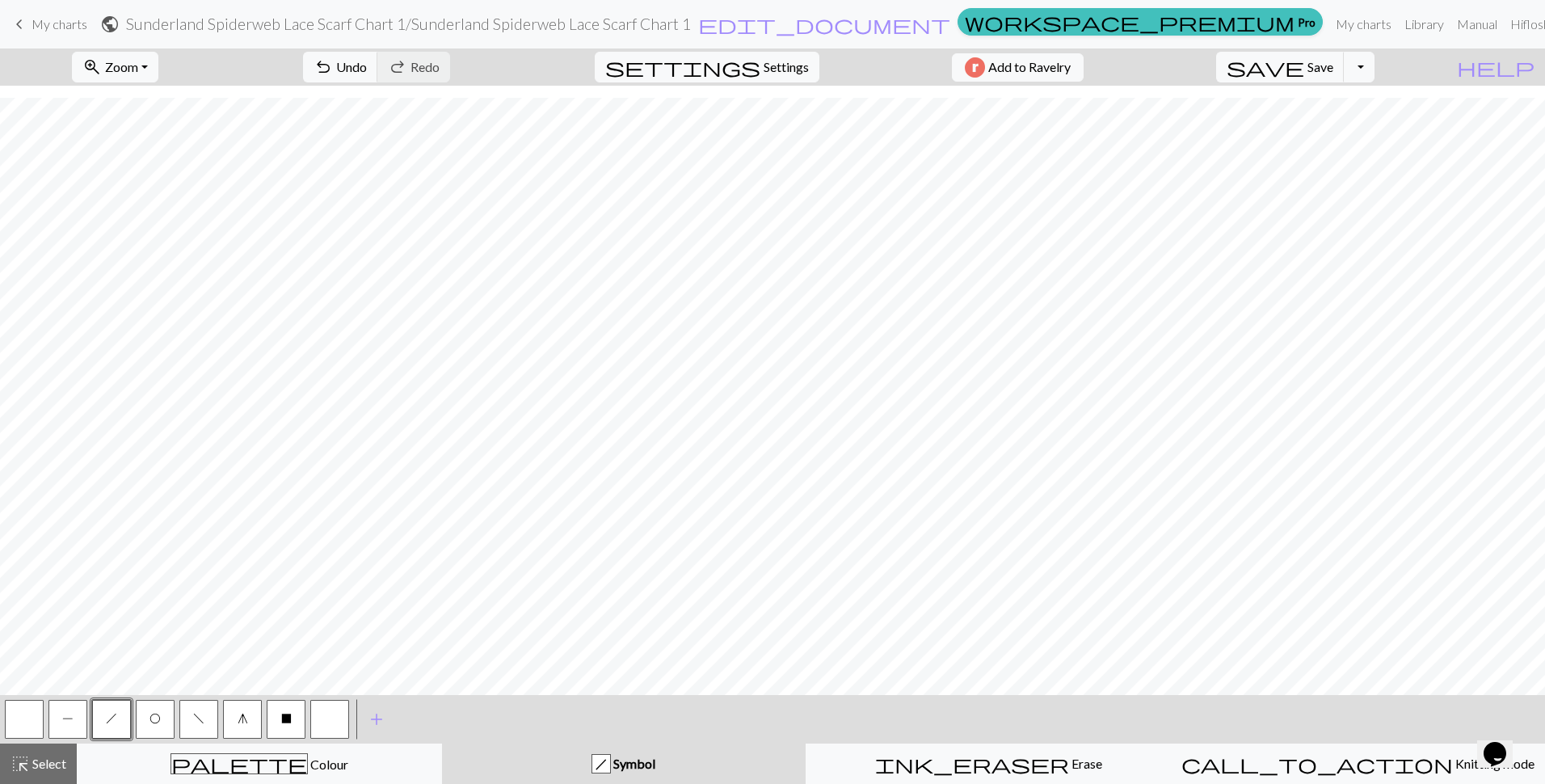
click at [156, 718] on span "O" at bounding box center [156, 718] width 12 height 13
click at [199, 717] on span "f" at bounding box center [199, 718] width 12 height 13
click at [109, 715] on span "h" at bounding box center [112, 718] width 12 height 13
click at [16, 723] on button "button" at bounding box center [24, 719] width 38 height 38
click at [110, 715] on span "h" at bounding box center [112, 718] width 12 height 13
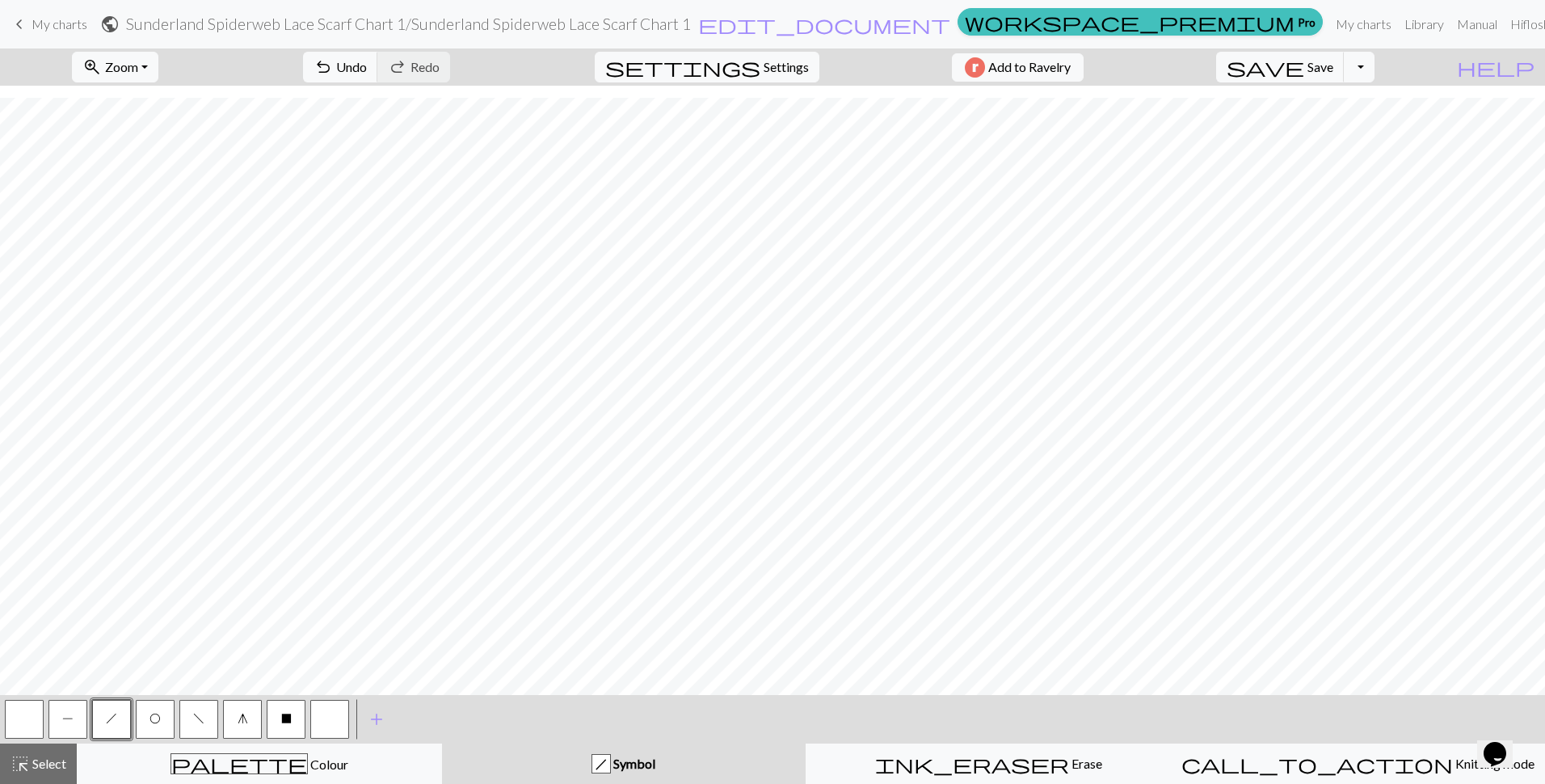
click at [159, 708] on button "O" at bounding box center [155, 719] width 38 height 38
click at [207, 717] on button "f" at bounding box center [199, 719] width 38 height 38
click at [160, 721] on span "O" at bounding box center [156, 718] width 12 height 13
click at [207, 715] on button "f" at bounding box center [199, 719] width 38 height 38
click at [141, 723] on button "O" at bounding box center [155, 719] width 38 height 38
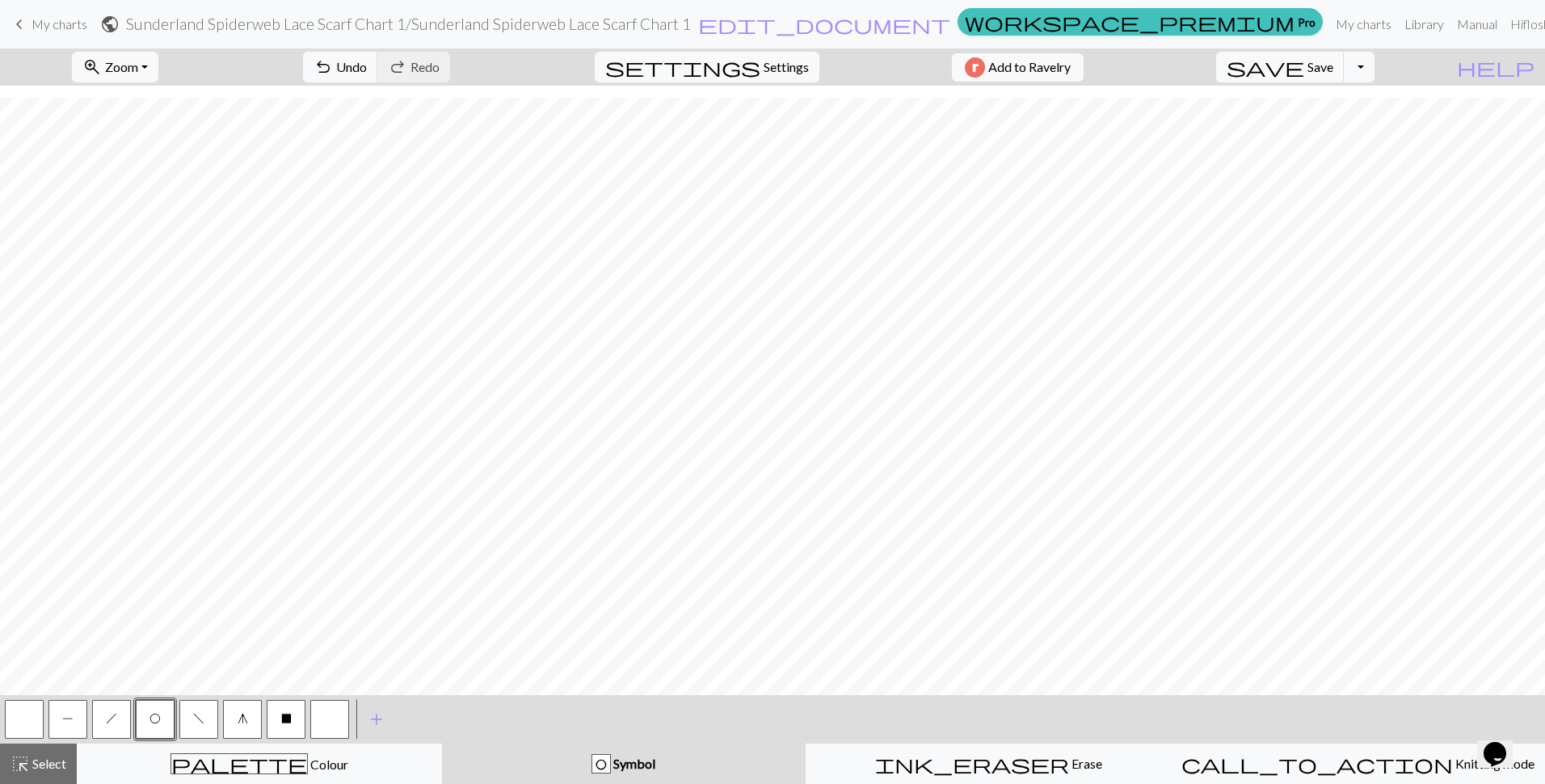
click at [12, 715] on button "button" at bounding box center [24, 719] width 38 height 38
click at [110, 720] on span "h" at bounding box center [112, 718] width 12 height 13
click at [16, 717] on button "button" at bounding box center [24, 719] width 38 height 38
click at [107, 721] on span "h" at bounding box center [112, 718] width 12 height 13
click at [35, 698] on div at bounding box center [24, 719] width 43 height 43
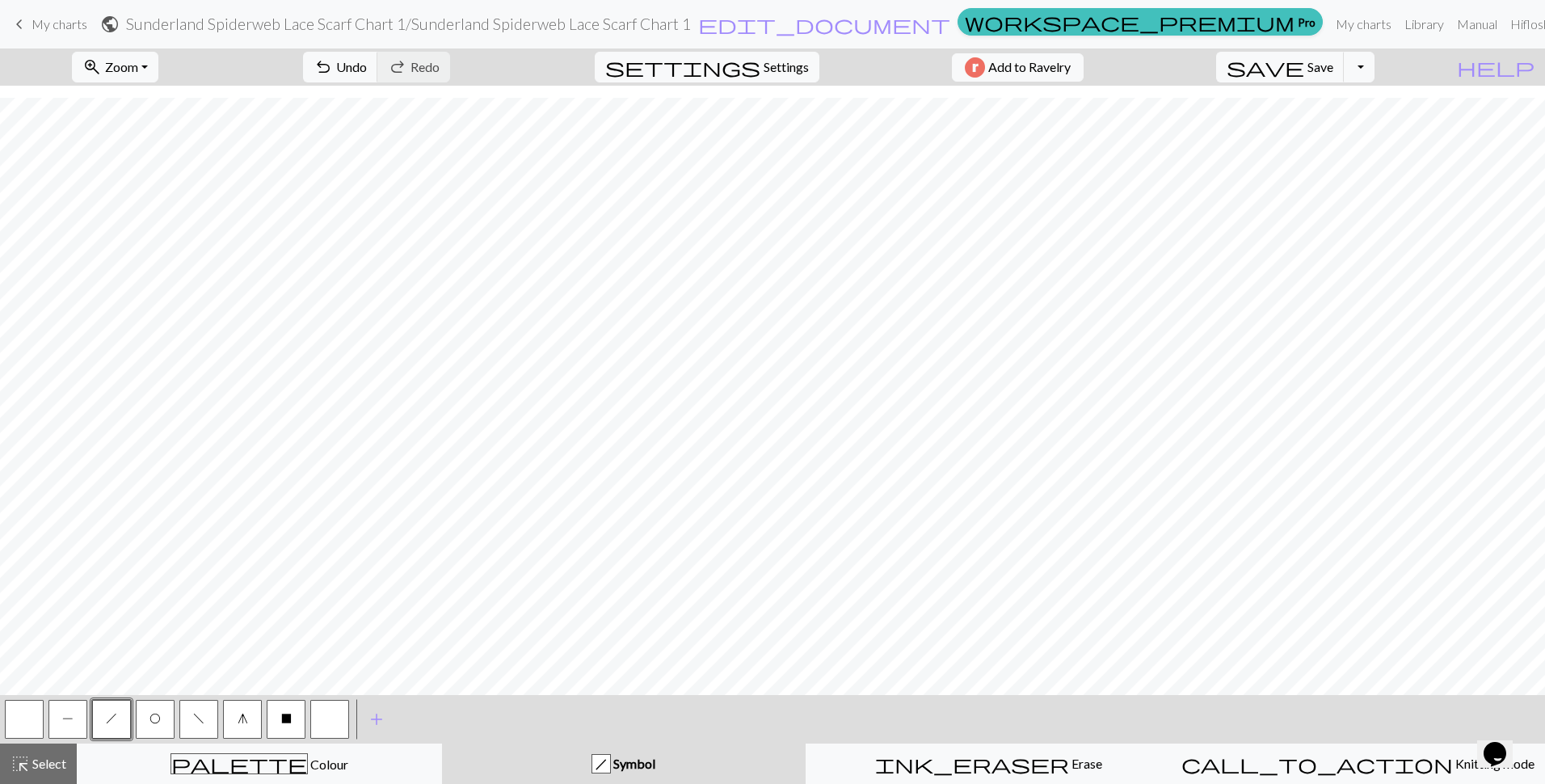
click at [32, 715] on button "button" at bounding box center [24, 719] width 38 height 38
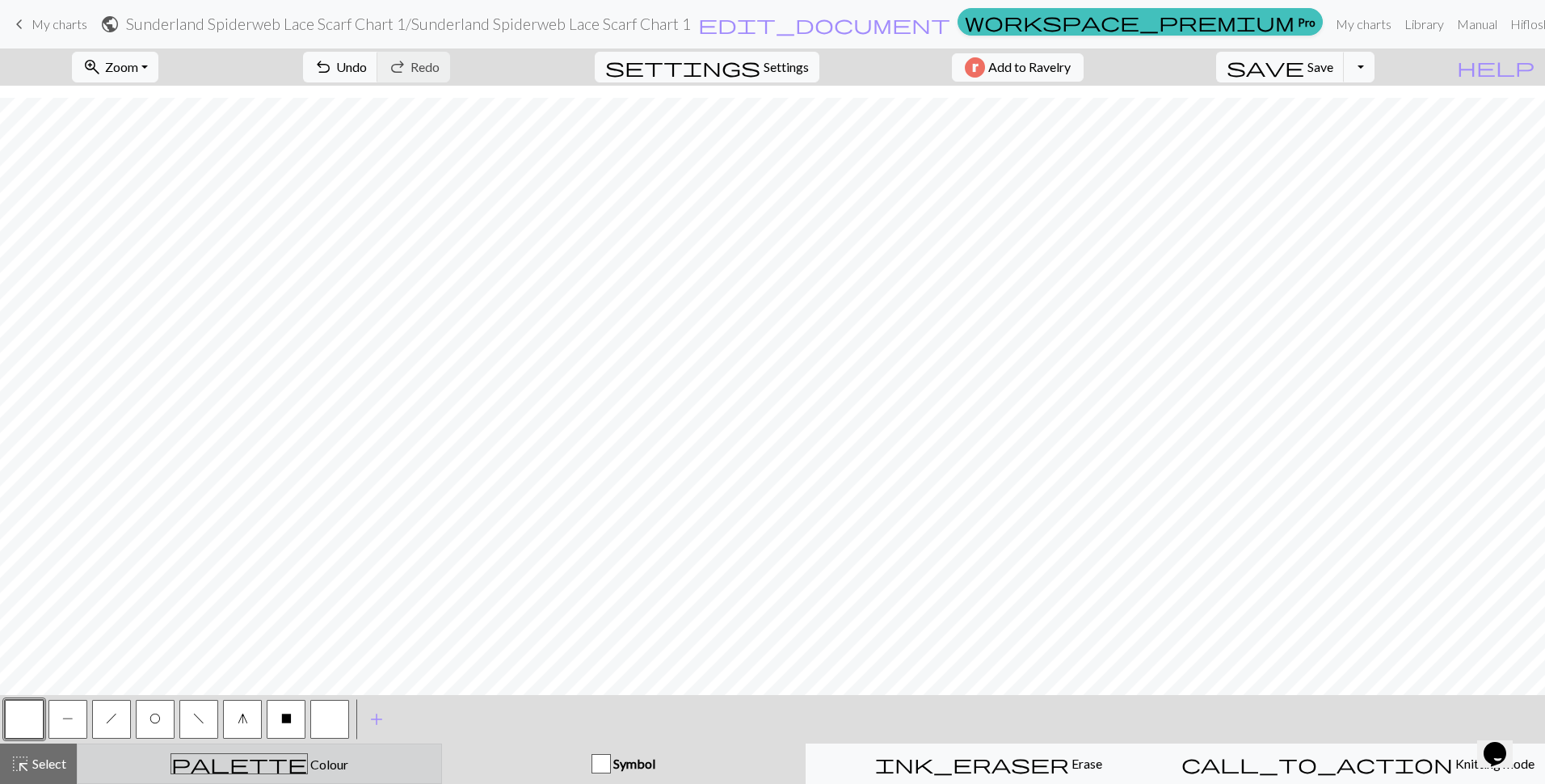
click at [298, 776] on button "palette Colour Colour" at bounding box center [259, 763] width 365 height 40
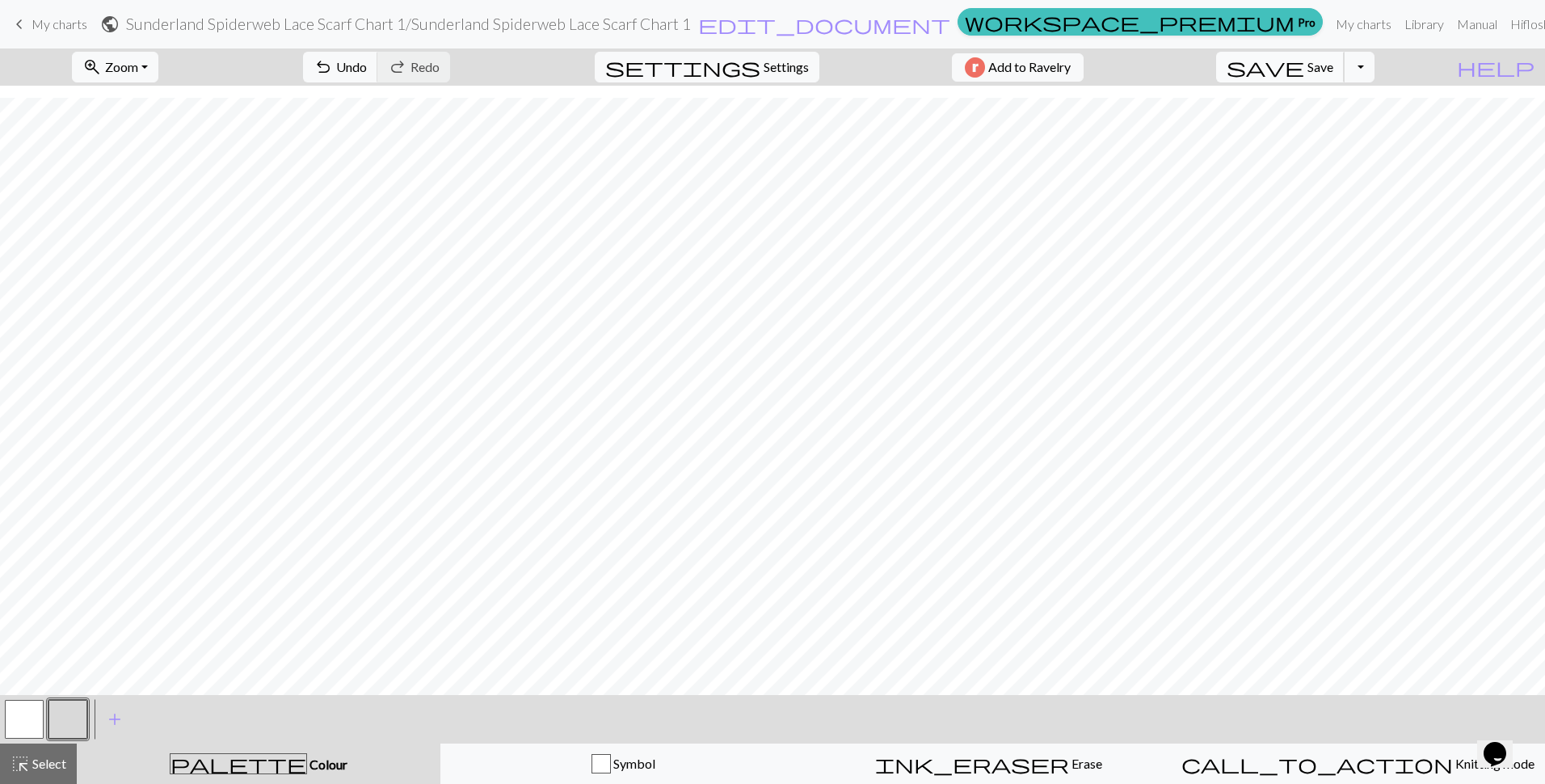
click at [1333, 65] on span "Save" at bounding box center [1320, 67] width 26 height 15
